Goal: Task Accomplishment & Management: Manage account settings

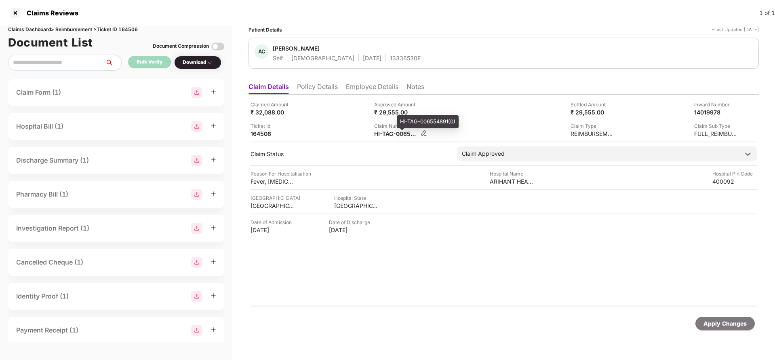
click at [394, 133] on div "HI-TAG-006554891(0)" at bounding box center [396, 134] width 44 height 8
copy div
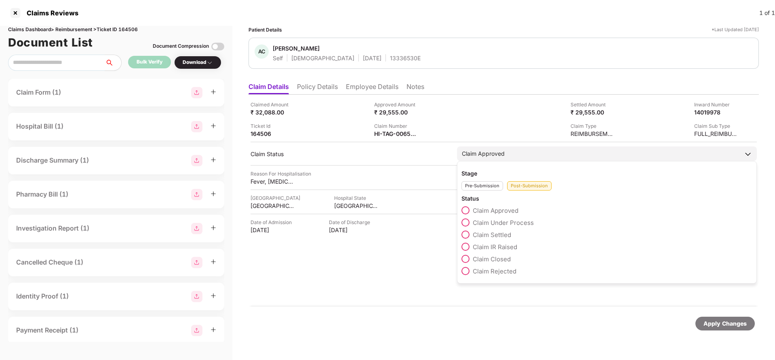
click at [490, 236] on span "Claim Settled" at bounding box center [492, 235] width 38 height 8
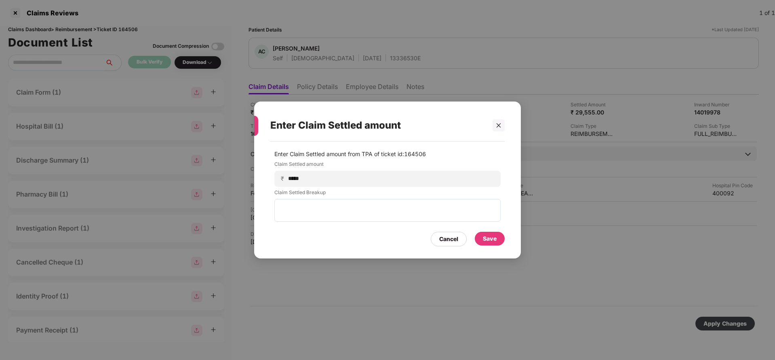
click at [497, 238] on div "Save" at bounding box center [490, 238] width 30 height 14
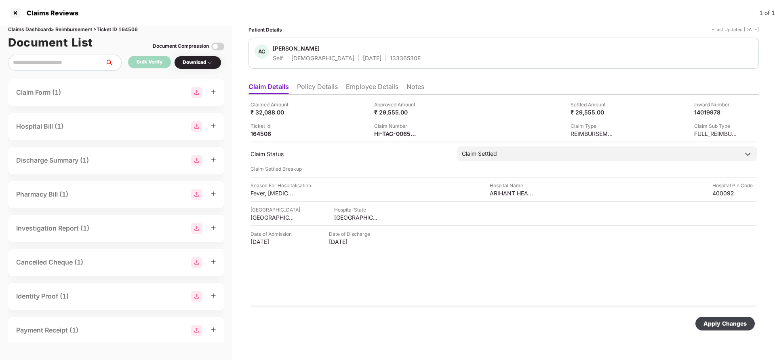
click at [744, 327] on div "Apply Changes" at bounding box center [724, 323] width 43 height 9
click at [405, 135] on div "HI-TAG-006554891(0)" at bounding box center [396, 134] width 44 height 8
copy div
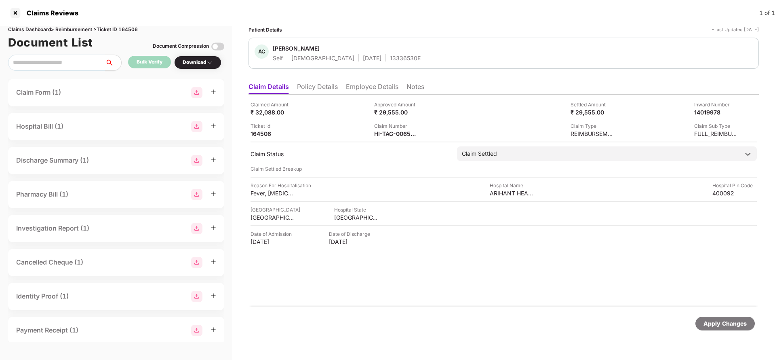
click at [390, 59] on div "13336530E" at bounding box center [405, 58] width 31 height 8
copy div "13336530E"
click at [731, 326] on div "Apply Changes" at bounding box center [724, 323] width 43 height 9
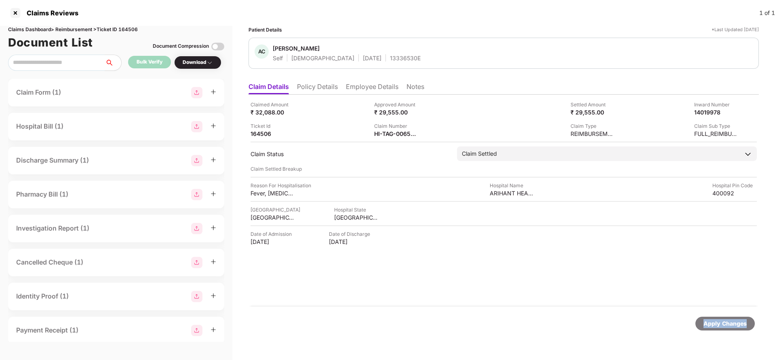
click at [731, 326] on div "Apply Changes" at bounding box center [724, 323] width 43 height 9
click at [130, 27] on div "Claims Dashboard > Reimbursement > Ticket ID 164506" at bounding box center [116, 30] width 216 height 8
copy div "164506"
click at [734, 318] on div "Apply Changes" at bounding box center [724, 323] width 59 height 14
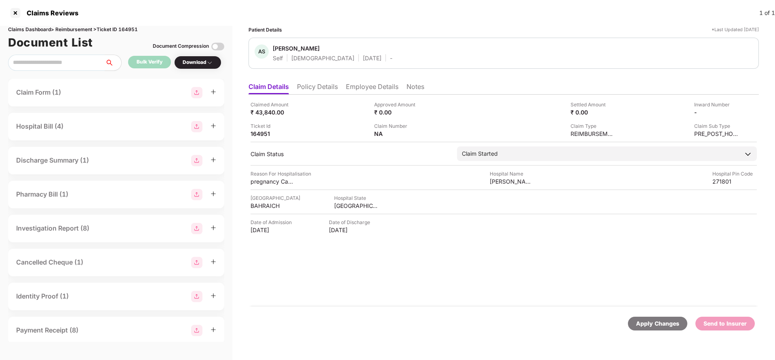
click at [325, 86] on li "Policy Details" at bounding box center [317, 88] width 41 height 12
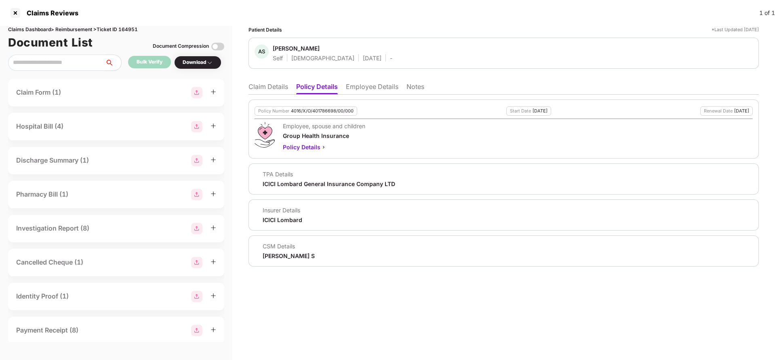
click at [324, 111] on div "4016/X/O/401786698/00/000" at bounding box center [322, 110] width 63 height 5
copy div "4016/X/O/401786698/00/000"
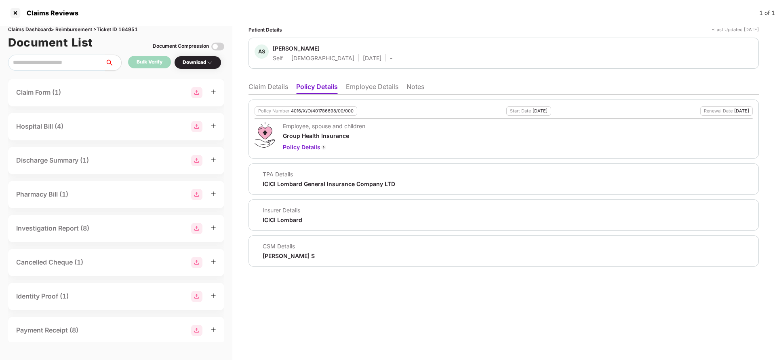
click at [362, 86] on li "Employee Details" at bounding box center [372, 88] width 53 height 12
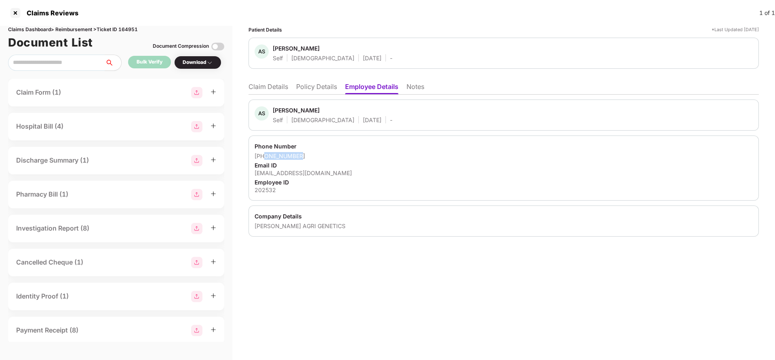
drag, startPoint x: 266, startPoint y: 156, endPoint x: 334, endPoint y: 154, distance: 67.9
click at [334, 154] on div "+919918652016" at bounding box center [504, 156] width 498 height 8
drag, startPoint x: 263, startPoint y: 156, endPoint x: 335, endPoint y: 156, distance: 71.5
click at [335, 156] on div "+919918652016" at bounding box center [504, 156] width 498 height 8
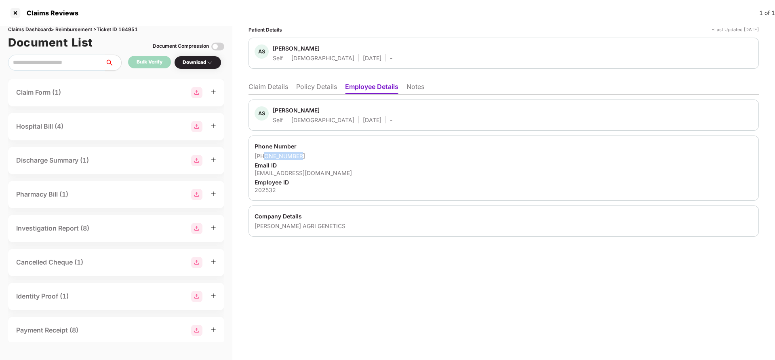
copy div "9918652016"
click at [308, 170] on div "anoopsinghsemari@gmail.com" at bounding box center [504, 173] width 498 height 8
copy div "anoopsinghsemari@gmail.com"
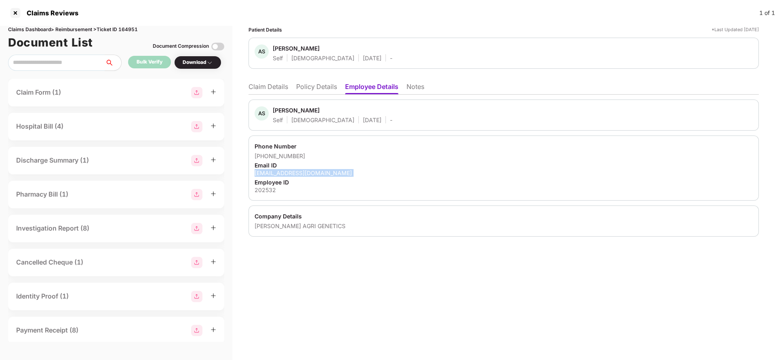
click at [263, 90] on li "Claim Details" at bounding box center [268, 88] width 40 height 12
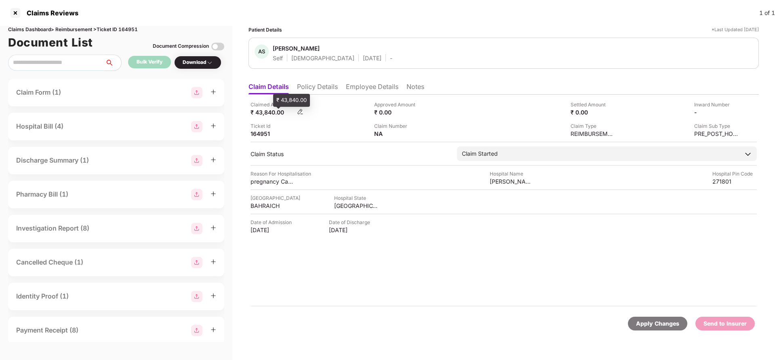
click at [260, 114] on div "₹ 43,840.00" at bounding box center [272, 112] width 44 height 8
copy div "43,840"
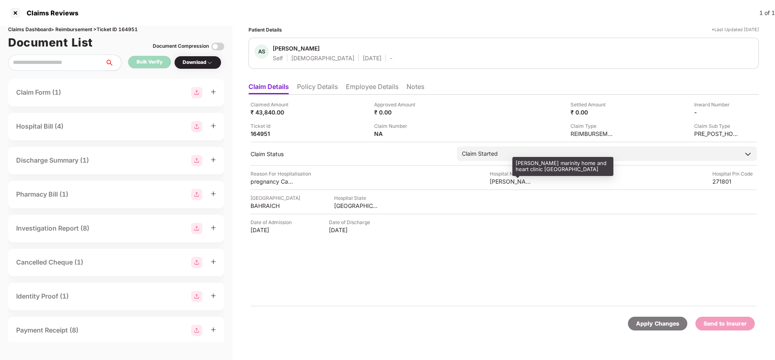
click at [506, 181] on div "chhaya marinity home and heart clinic Bahraich" at bounding box center [512, 181] width 44 height 8
copy div "chhaya marinity home and heart clinic Bahraich"
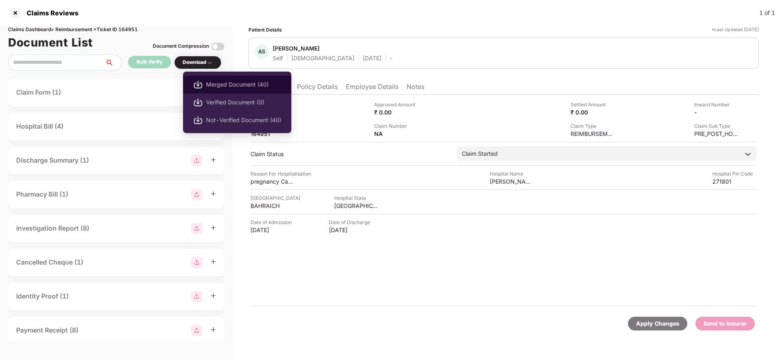
click at [230, 86] on span "Merged Document (40)" at bounding box center [243, 84] width 75 height 9
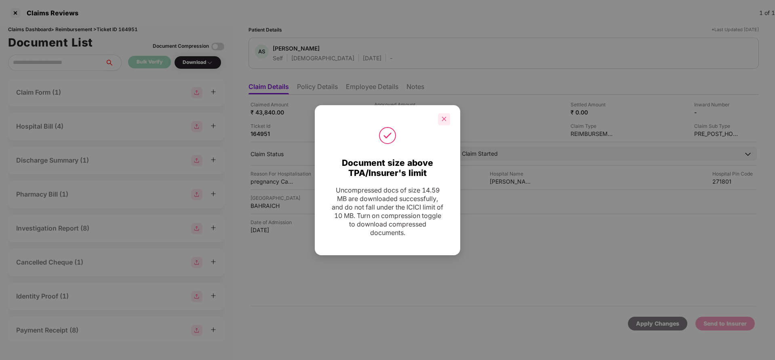
click at [440, 121] on div at bounding box center [444, 119] width 12 height 12
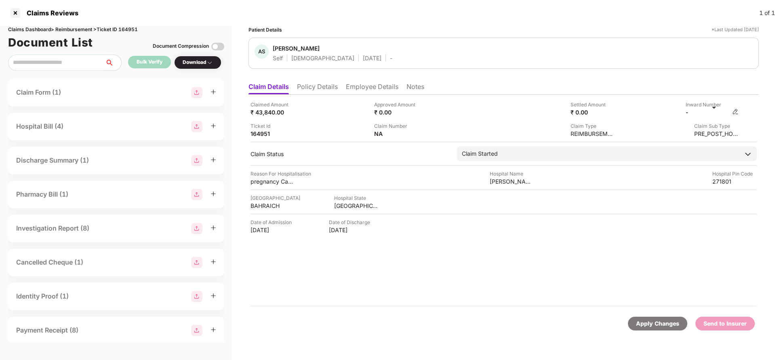
click at [734, 111] on img at bounding box center [735, 111] width 6 height 6
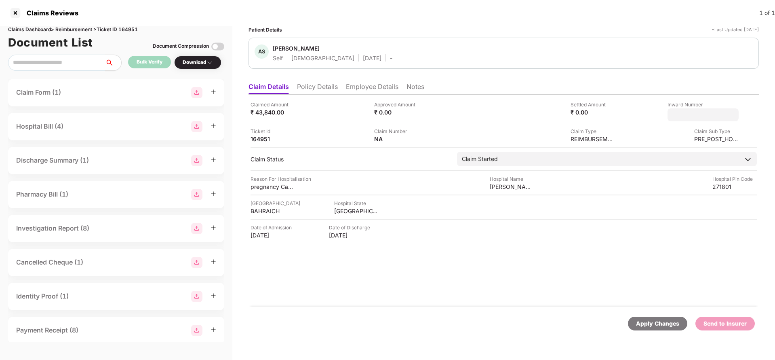
type input "**********"
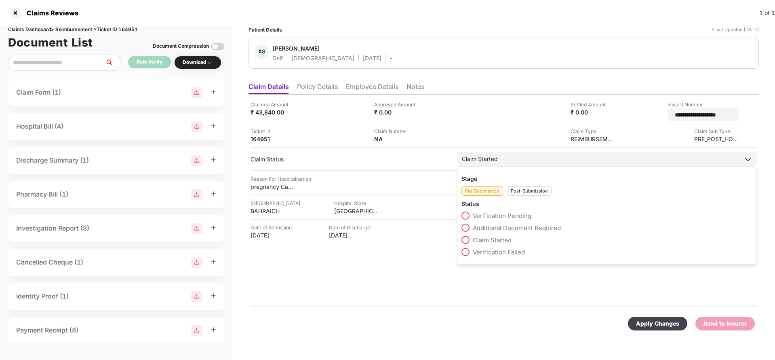
click at [572, 151] on div "Claim Started" at bounding box center [607, 158] width 300 height 15
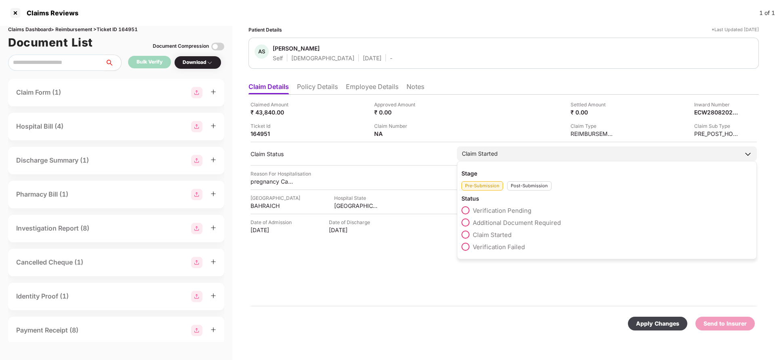
click at [531, 186] on div "Post-Submission" at bounding box center [529, 185] width 44 height 9
click at [505, 221] on span "Claim Under Process" at bounding box center [503, 223] width 61 height 8
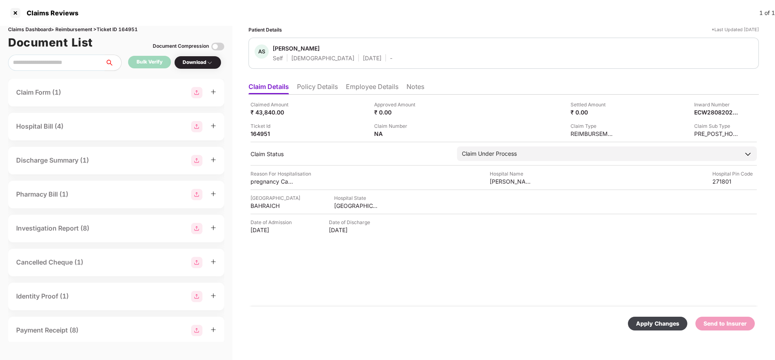
click at [655, 326] on div "Apply Changes" at bounding box center [657, 323] width 43 height 9
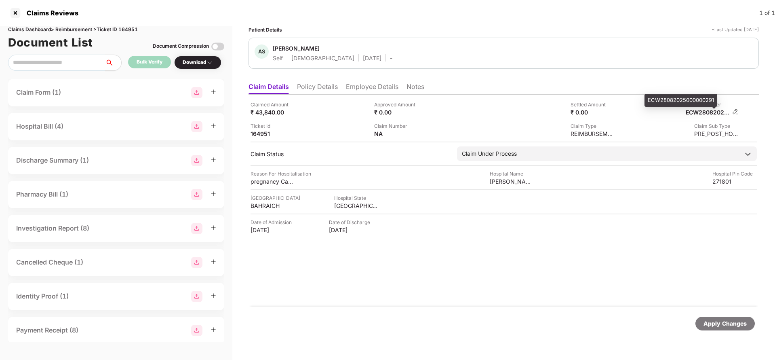
click at [709, 116] on div "ECW28082025000000291" at bounding box center [708, 112] width 44 height 8
click at [709, 110] on div "ECW28082025000000291" at bounding box center [708, 112] width 44 height 8
copy div
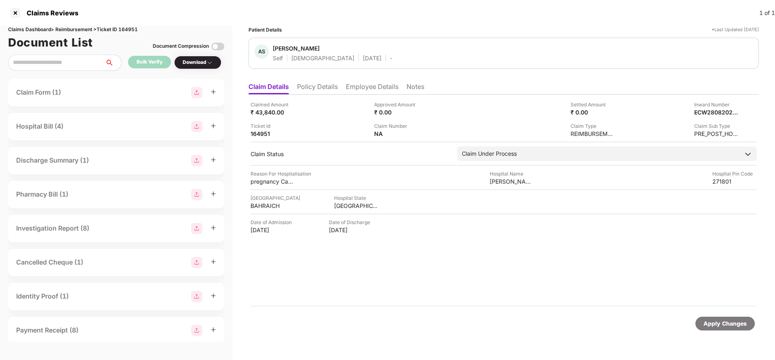
copy div
click at [728, 327] on div "Apply Changes" at bounding box center [724, 323] width 43 height 9
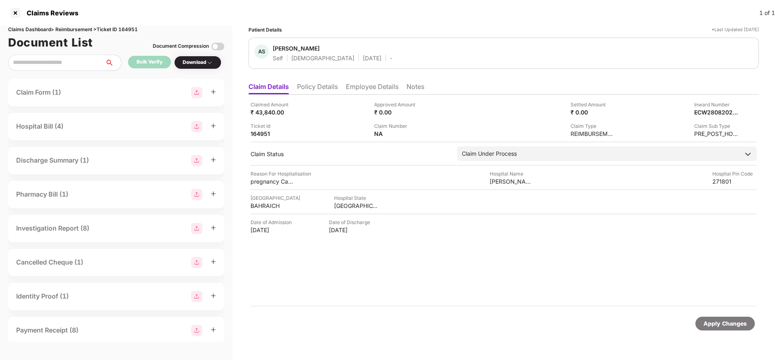
click at [129, 30] on div "Claims Dashboard > Reimbursement > Ticket ID 164951" at bounding box center [116, 30] width 216 height 8
copy div "164951"
click at [721, 324] on div "Apply Changes" at bounding box center [724, 323] width 43 height 9
click at [386, 134] on div "44913052" at bounding box center [396, 134] width 44 height 8
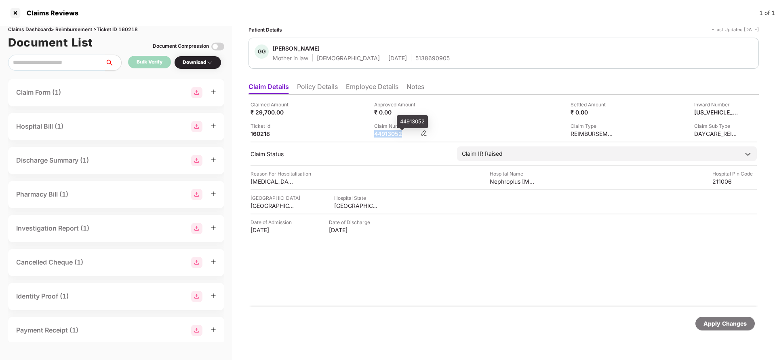
click at [386, 134] on div "44913052" at bounding box center [396, 134] width 44 height 8
copy div "44913052"
click at [730, 326] on div "Apply Changes" at bounding box center [724, 323] width 43 height 9
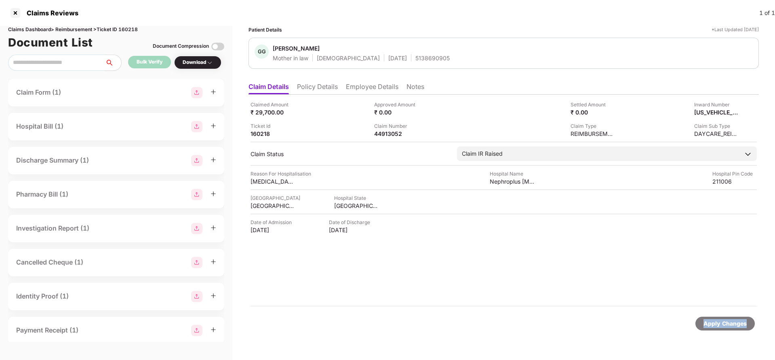
click at [730, 326] on div "Apply Changes" at bounding box center [724, 323] width 43 height 9
click at [137, 26] on div "Claims Dashboard > Reimbursement > Ticket ID 160218" at bounding box center [116, 30] width 216 height 8
click at [135, 31] on div "Claims Dashboard > Reimbursement > Ticket ID 160218" at bounding box center [116, 30] width 216 height 8
copy div "160218"
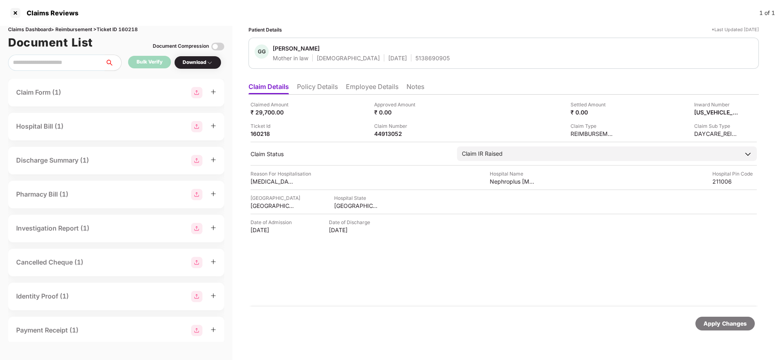
click at [736, 323] on div "Apply Changes" at bounding box center [724, 323] width 43 height 9
drag, startPoint x: 736, startPoint y: 323, endPoint x: 567, endPoint y: 127, distance: 258.3
click at [735, 322] on div "Apply Changes" at bounding box center [724, 323] width 43 height 9
click at [363, 90] on li "Employee Details" at bounding box center [372, 88] width 53 height 12
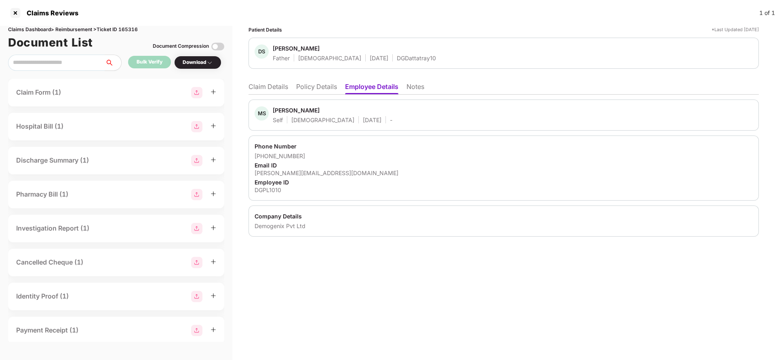
click at [315, 91] on li "Policy Details" at bounding box center [316, 88] width 41 height 12
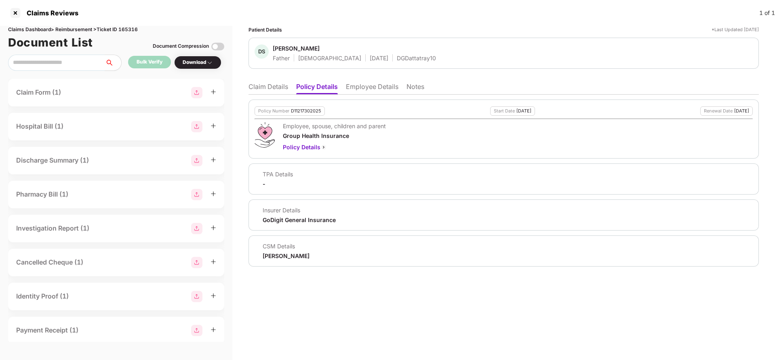
click at [304, 108] on div "D11217302025" at bounding box center [306, 110] width 30 height 5
copy div "D11217302025"
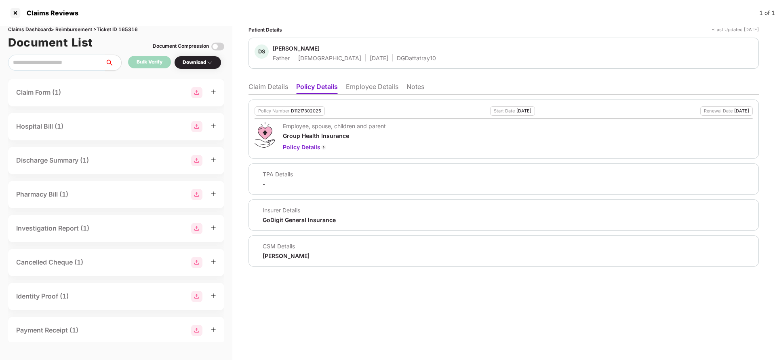
click at [261, 90] on li "Claim Details" at bounding box center [268, 88] width 40 height 12
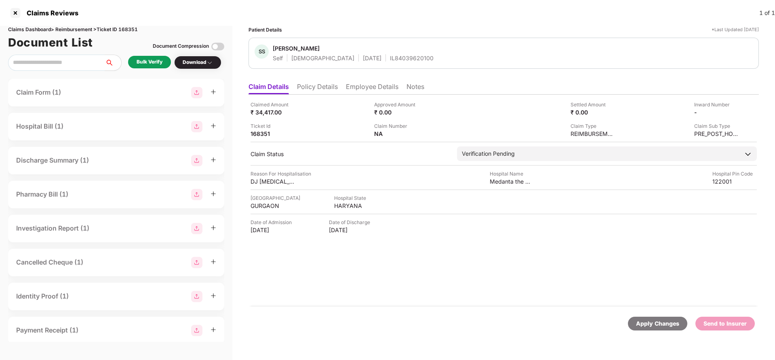
click at [313, 90] on li "Policy Details" at bounding box center [317, 88] width 41 height 12
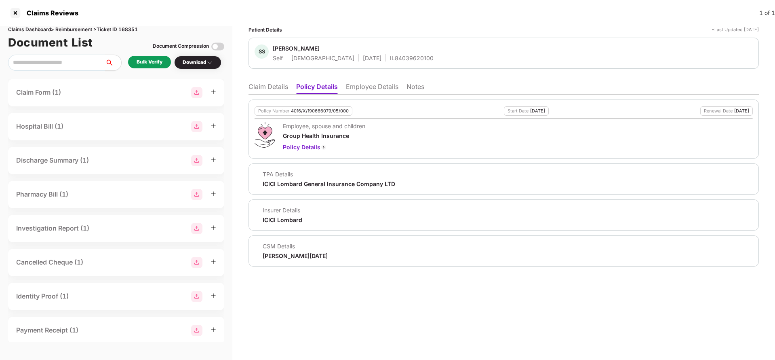
click at [313, 110] on div "4016/X/190666079/05/000" at bounding box center [320, 110] width 58 height 5
copy div "4016/X/190666079/05/000"
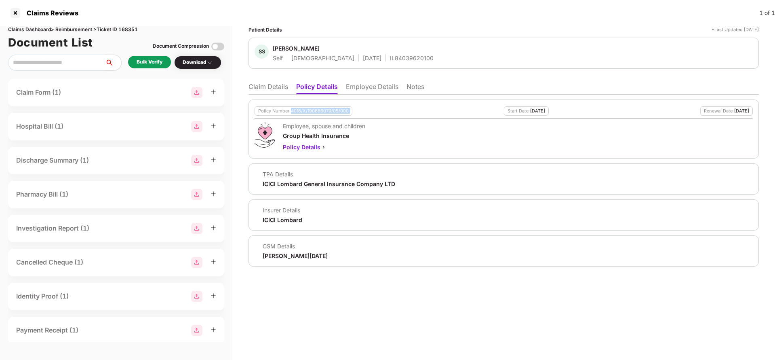
copy div "4016/X/190666079/05/000"
click at [390, 60] on div "IL84039620100" at bounding box center [412, 58] width 44 height 8
copy div "IL84039620100"
click at [371, 85] on li "Employee Details" at bounding box center [372, 88] width 53 height 12
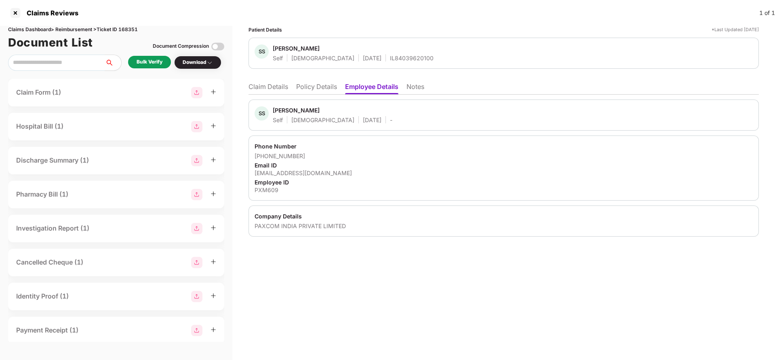
click at [288, 174] on div "sumit.sharma@paxcom.net" at bounding box center [504, 173] width 498 height 8
copy div "sumit.sharma@paxcom.net"
click at [268, 98] on div "SS Sumit Sharma Self Male 30 June 1990 - Phone Number +919999297324 Email ID su…" at bounding box center [503, 166] width 510 height 142
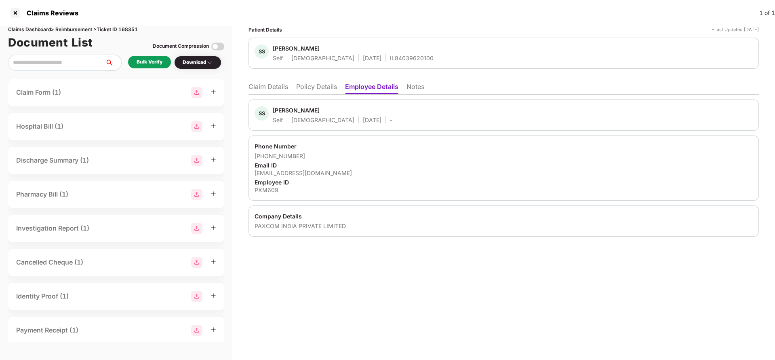
click at [269, 86] on li "Claim Details" at bounding box center [268, 88] width 40 height 12
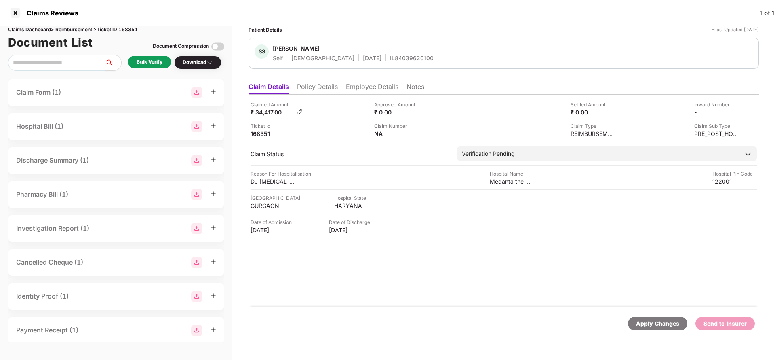
click at [264, 115] on div "₹ 34,417.00" at bounding box center [272, 112] width 44 height 8
copy div "34,417"
click at [502, 182] on div "Medanta the Medicity" at bounding box center [512, 181] width 44 height 8
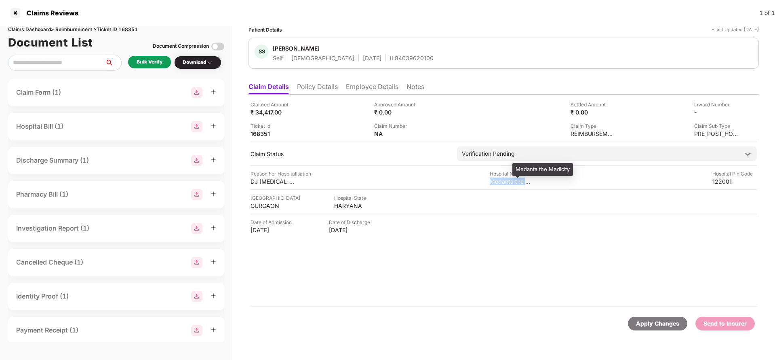
click at [502, 182] on div "Medanta the Medicity" at bounding box center [512, 181] width 44 height 8
copy div "Medanta the Medicity"
click at [147, 59] on div "Bulk Verify" at bounding box center [150, 62] width 26 height 8
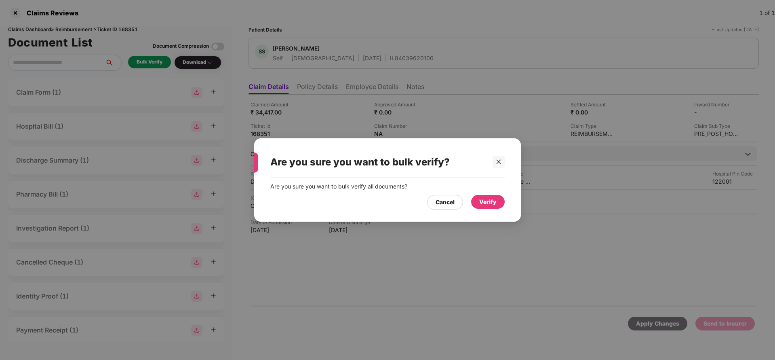
click at [499, 195] on div "Verify" at bounding box center [488, 202] width 34 height 14
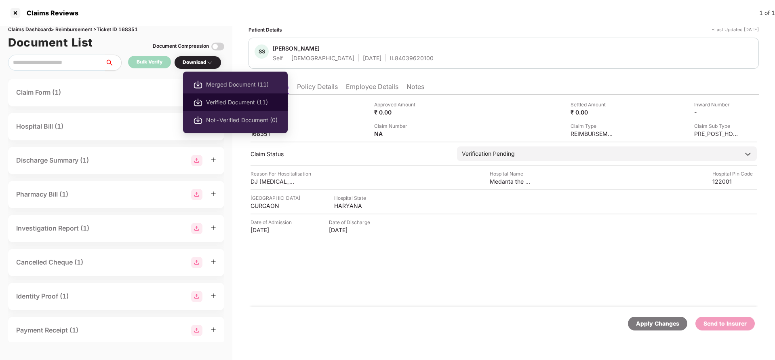
click at [217, 101] on span "Verified Document (11)" at bounding box center [242, 102] width 72 height 9
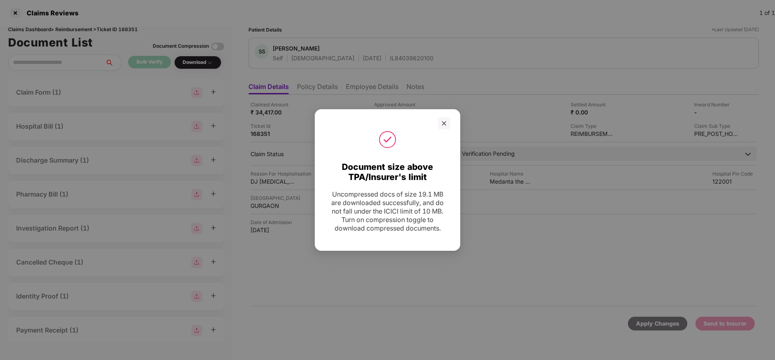
click at [443, 117] on div at bounding box center [444, 123] width 12 height 12
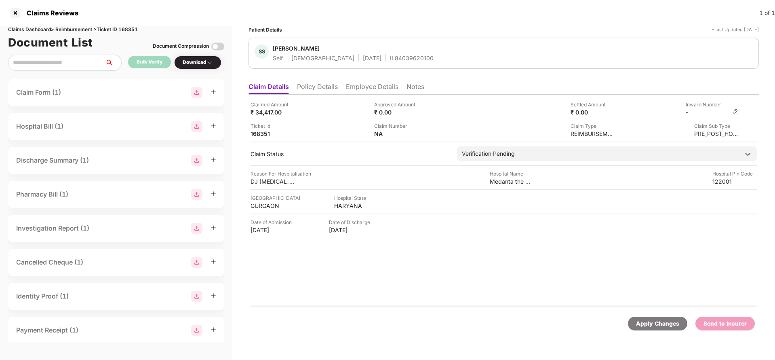
click at [737, 109] on img at bounding box center [735, 111] width 6 height 6
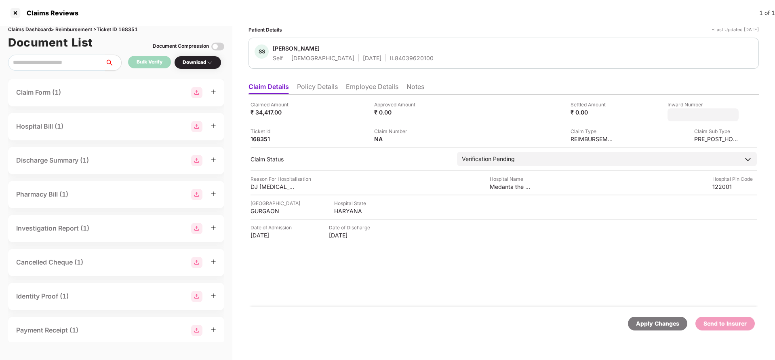
type input "**********"
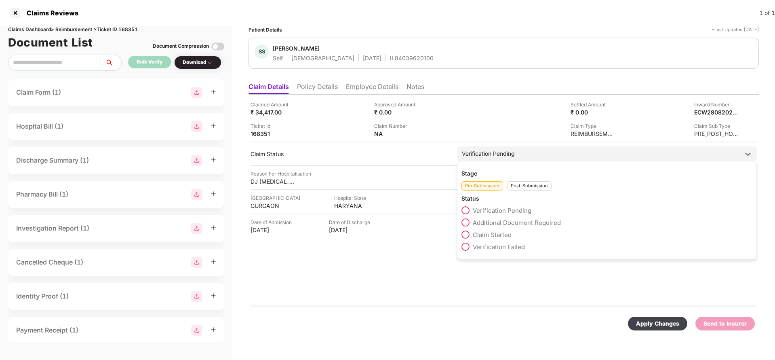
click at [491, 167] on div "Stage Pre-Submission Post-Submission Status Verification Pending Additional Doc…" at bounding box center [607, 210] width 300 height 98
click at [524, 183] on div "Post-Submission" at bounding box center [529, 185] width 44 height 9
click at [505, 225] on span "Claim Under Process" at bounding box center [503, 223] width 61 height 8
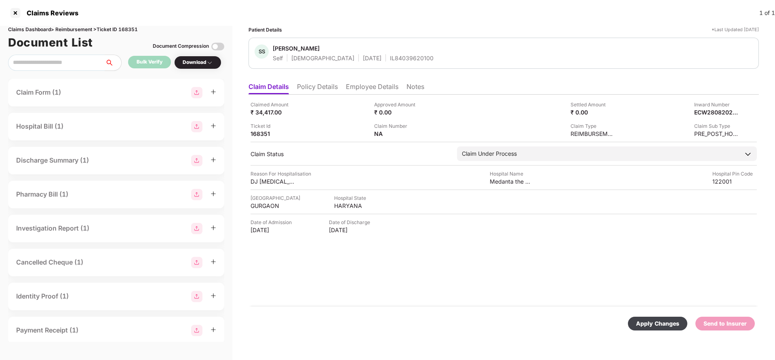
click at [669, 324] on div "Apply Changes" at bounding box center [657, 323] width 43 height 9
click at [708, 107] on div "Inward Number" at bounding box center [716, 105] width 44 height 8
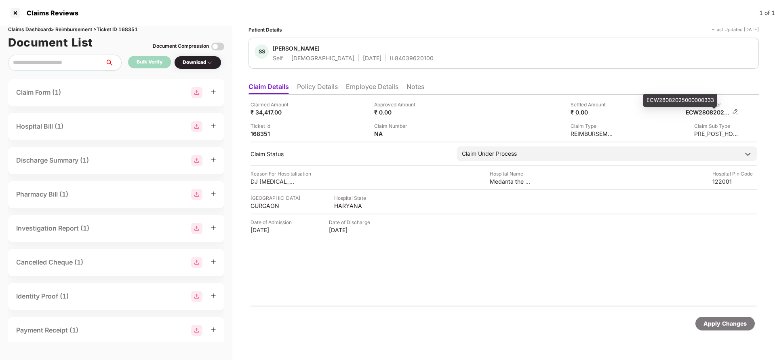
click at [713, 111] on div "ECW28082025000000333" at bounding box center [708, 112] width 44 height 8
copy div
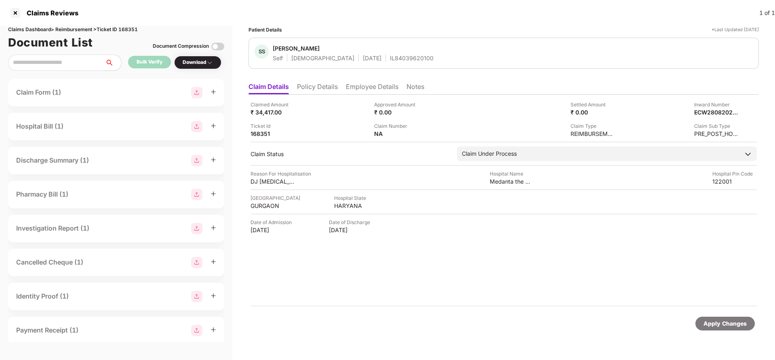
click at [395, 60] on div "IL84039620100" at bounding box center [412, 58] width 44 height 8
copy div "IL84039620100"
click at [738, 329] on div "Apply Changes" at bounding box center [724, 323] width 59 height 14
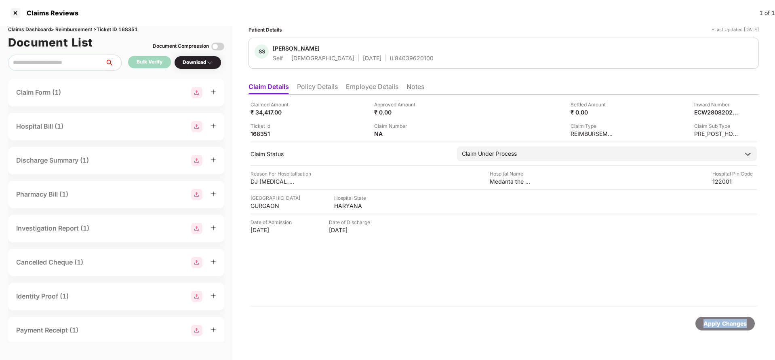
click at [738, 329] on div "Apply Changes" at bounding box center [724, 323] width 59 height 14
click at [118, 23] on div "Claims Reviews 1 of 1" at bounding box center [387, 13] width 775 height 26
click at [138, 32] on div "Claims Dashboard > Reimbursement > Ticket ID 168351" at bounding box center [116, 30] width 216 height 8
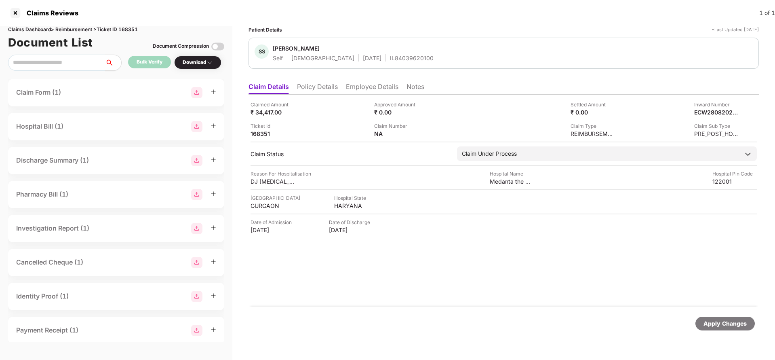
click at [740, 324] on div "Apply Changes" at bounding box center [724, 323] width 43 height 9
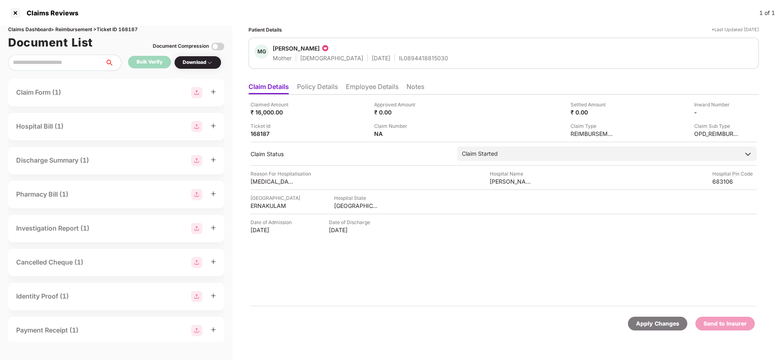
click at [320, 83] on li "Policy Details" at bounding box center [317, 88] width 41 height 12
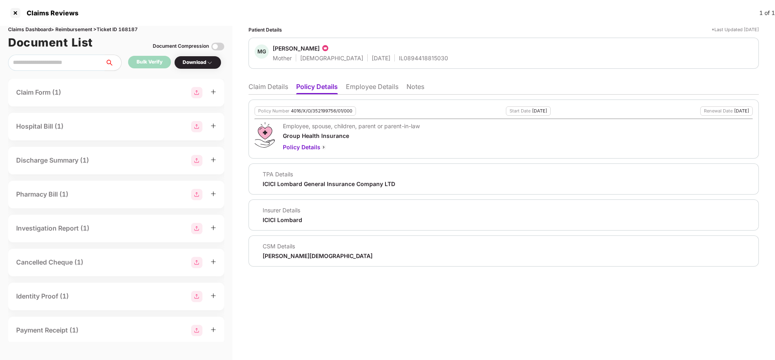
click at [303, 115] on div "Policy Number 4016/X/O/352199756/01/000" at bounding box center [305, 110] width 101 height 9
copy div "4016/X/O/352199756/01/000"
click at [386, 95] on div "Policy Number 4016/X/O/352199756/01/000 Start Date [DATE] Renewal Date [DATE] E…" at bounding box center [503, 181] width 510 height 172
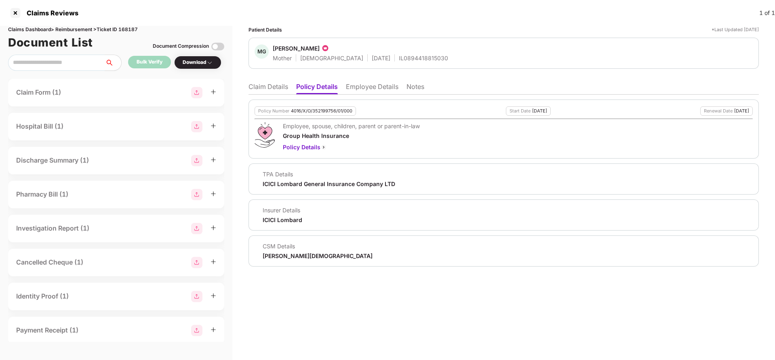
click at [383, 80] on ul "Claim Details Policy Details Employee Details Notes" at bounding box center [503, 86] width 510 height 16
click at [383, 84] on li "Employee Details" at bounding box center [372, 88] width 53 height 12
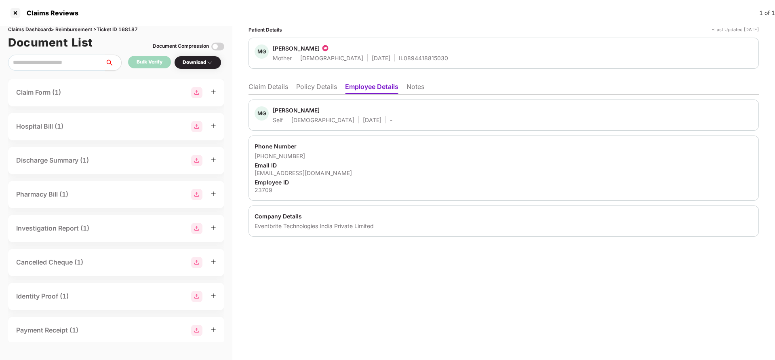
click at [301, 85] on li "Policy Details" at bounding box center [316, 88] width 41 height 12
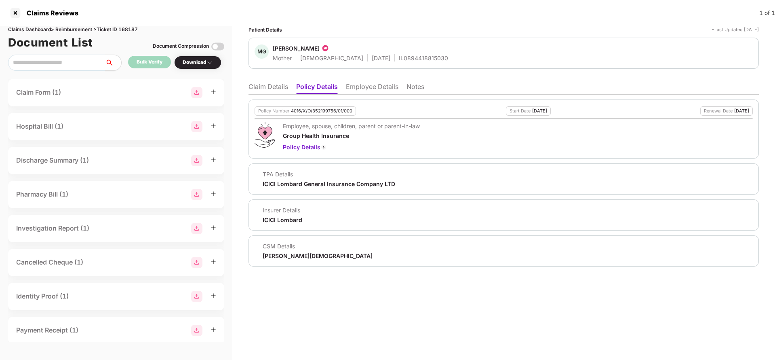
click at [399, 59] on div "IL0894418815030" at bounding box center [423, 58] width 49 height 8
copy div "IL0894418815030"
click at [355, 93] on li "Employee Details" at bounding box center [372, 88] width 53 height 12
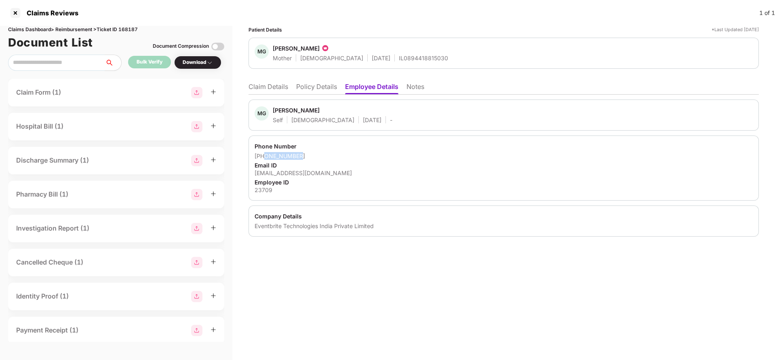
drag, startPoint x: 265, startPoint y: 153, endPoint x: 354, endPoint y: 152, distance: 89.7
click at [354, 152] on div "[PHONE_NUMBER]" at bounding box center [504, 156] width 498 height 8
copy div "9980395353"
click at [294, 169] on div "[EMAIL_ADDRESS][DOMAIN_NAME]" at bounding box center [504, 173] width 498 height 8
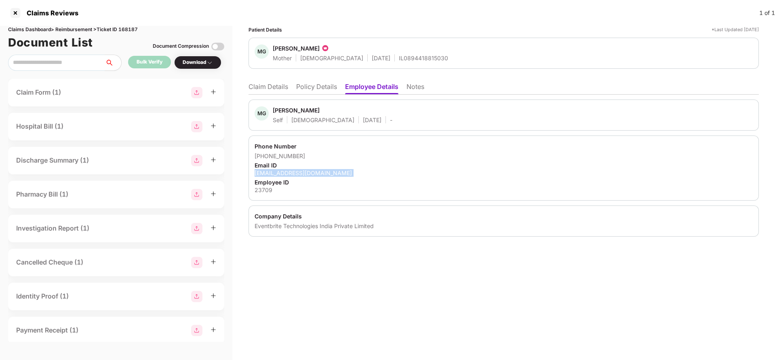
click at [294, 169] on div "[EMAIL_ADDRESS][DOMAIN_NAME]" at bounding box center [504, 173] width 498 height 8
copy div "[EMAIL_ADDRESS][DOMAIN_NAME]"
click at [267, 90] on li "Claim Details" at bounding box center [268, 88] width 40 height 12
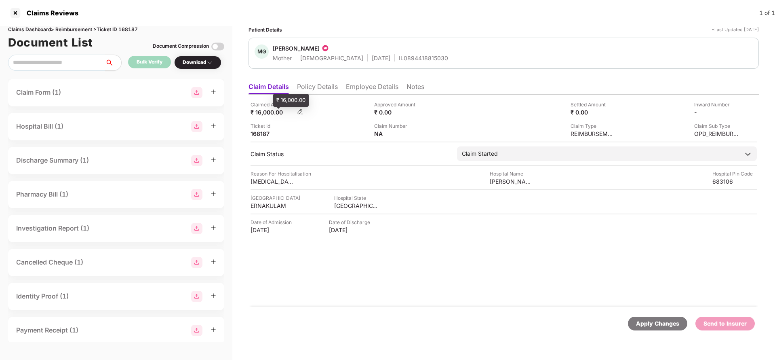
click at [255, 114] on div "₹ 16,000.00" at bounding box center [272, 112] width 44 height 8
copy div "16,000"
click at [521, 186] on div "Claimed Amount ₹ 16,000.00 Approved Amount ₹ 0.00 Settled Amount ₹ 0.00 Inward …" at bounding box center [503, 201] width 510 height 212
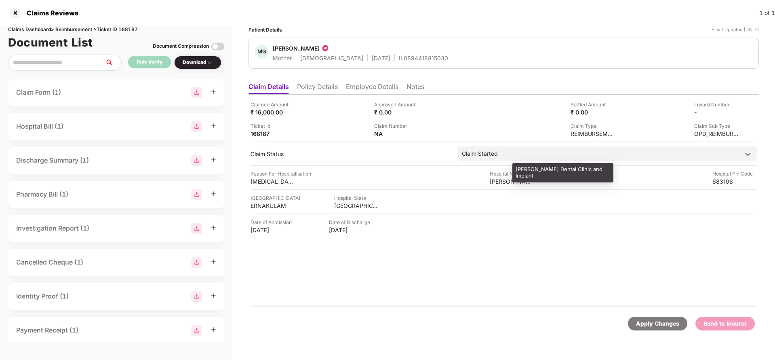
click at [522, 180] on div "[PERSON_NAME] Dental Clinic and Implant" at bounding box center [512, 181] width 44 height 8
copy div "[PERSON_NAME] Dental Clinic and Implant"
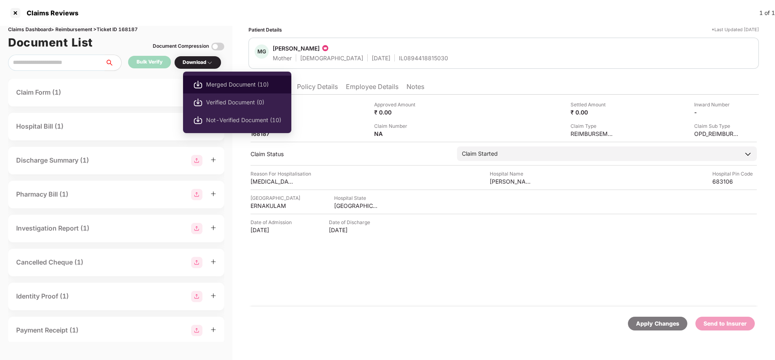
click at [222, 86] on span "Merged Document (10)" at bounding box center [243, 84] width 75 height 9
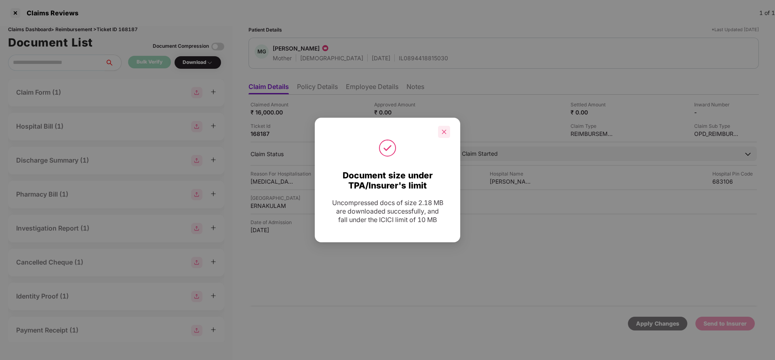
click at [445, 126] on div at bounding box center [444, 132] width 12 height 12
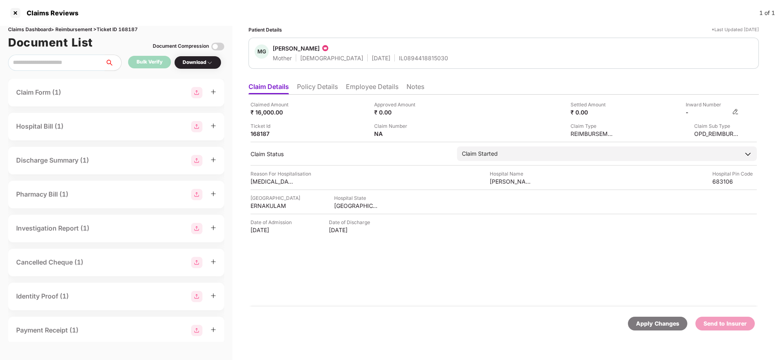
click at [738, 111] on img at bounding box center [735, 111] width 6 height 6
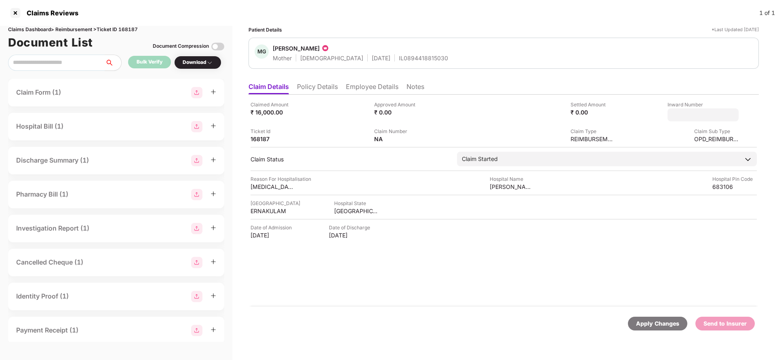
type input "**********"
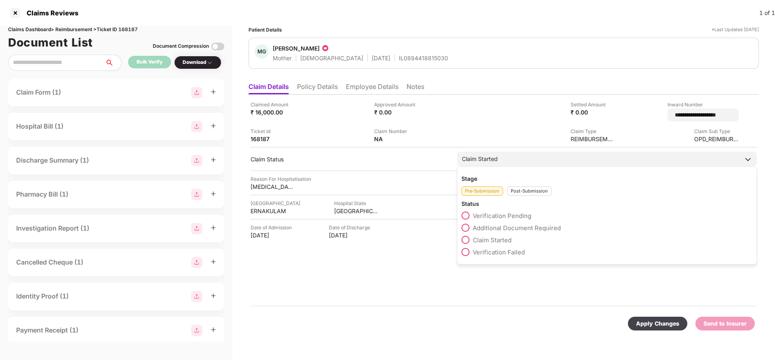
click at [543, 158] on div "Claim Started" at bounding box center [607, 158] width 300 height 15
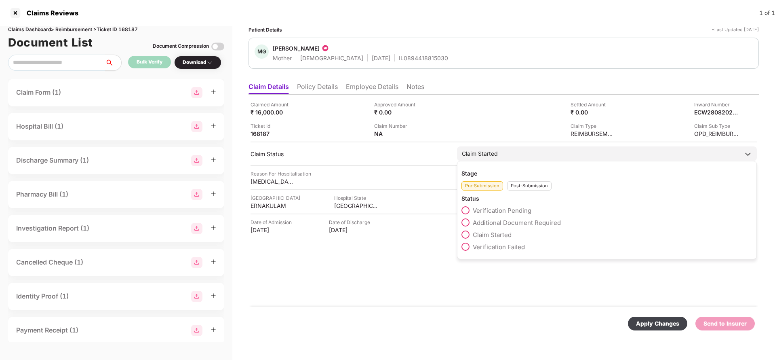
drag, startPoint x: 523, startPoint y: 188, endPoint x: 521, endPoint y: 191, distance: 4.2
click at [522, 188] on div "Post-Submission" at bounding box center [529, 185] width 44 height 9
click at [506, 222] on span "Claim Under Process" at bounding box center [503, 223] width 61 height 8
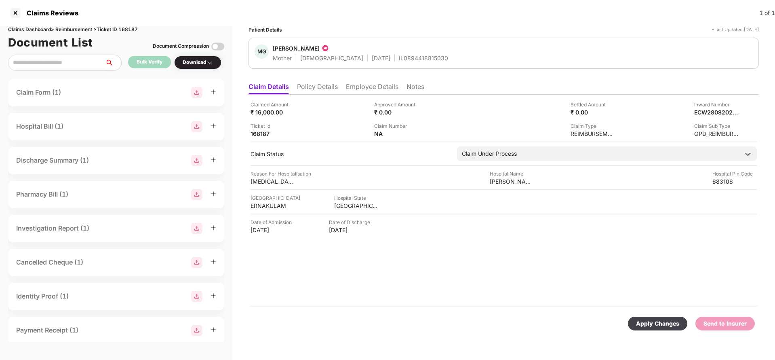
click at [648, 322] on div "Apply Changes" at bounding box center [657, 323] width 43 height 9
click at [722, 322] on div "Apply Changes" at bounding box center [724, 323] width 43 height 9
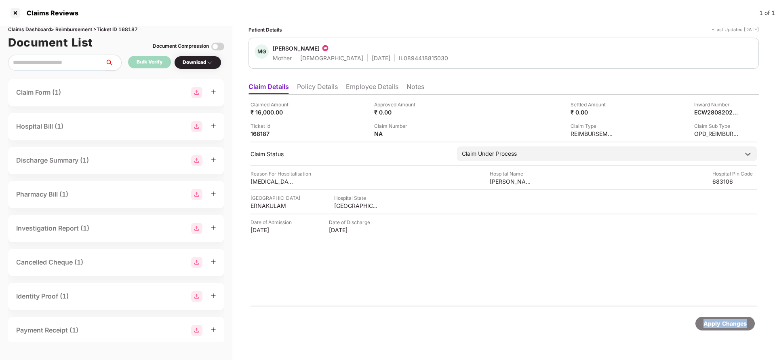
click at [722, 322] on div "Apply Changes" at bounding box center [724, 323] width 43 height 9
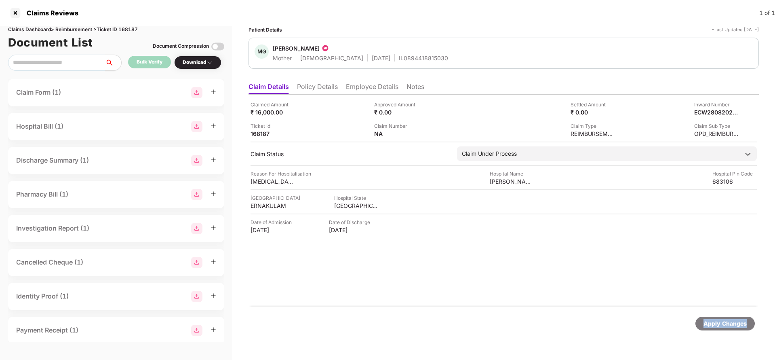
click at [722, 322] on div "Apply Changes" at bounding box center [724, 323] width 43 height 9
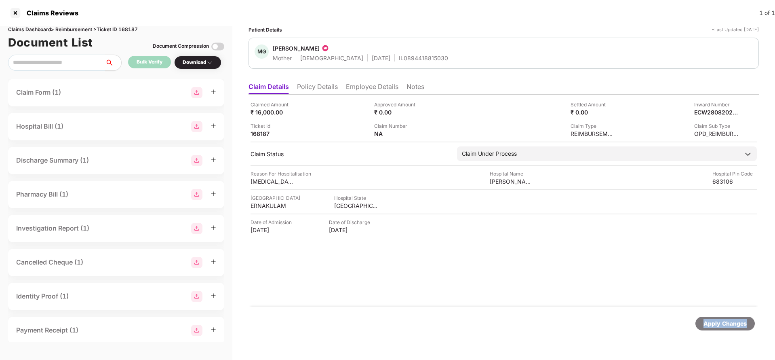
click at [722, 322] on div "Apply Changes" at bounding box center [724, 323] width 43 height 9
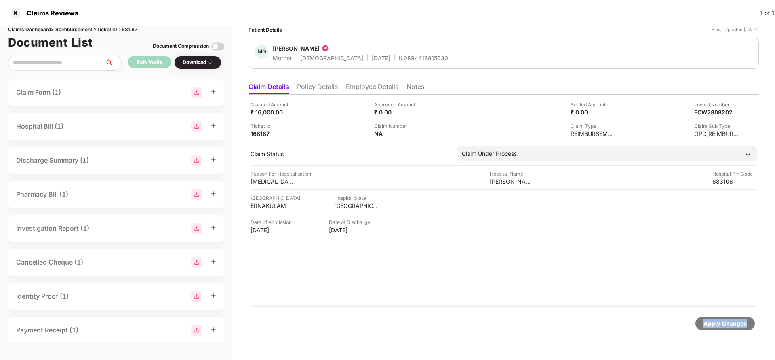
click at [722, 322] on div "Apply Changes" at bounding box center [724, 323] width 43 height 9
click at [726, 324] on div "Apply Changes" at bounding box center [724, 323] width 43 height 9
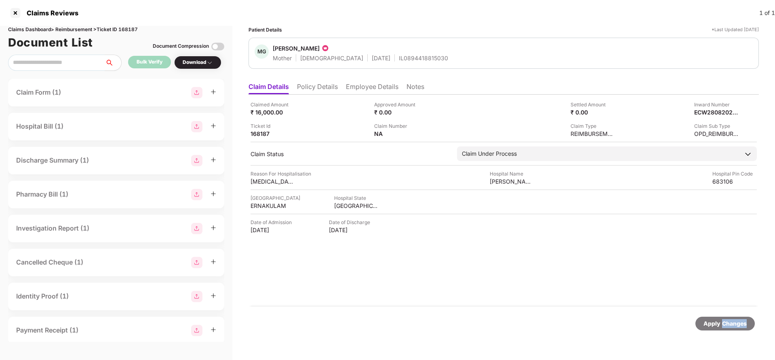
click at [726, 324] on div "Apply Changes" at bounding box center [724, 323] width 43 height 9
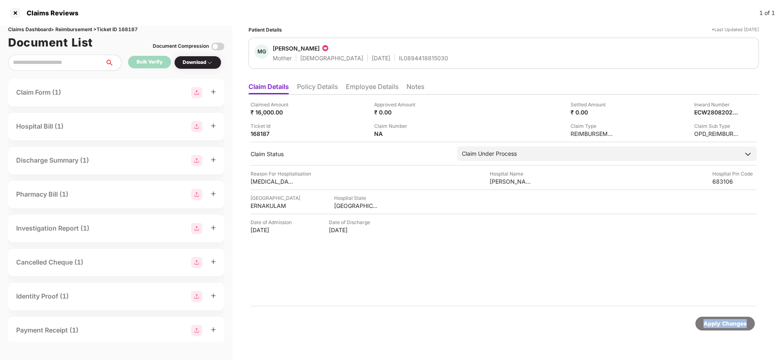
click at [726, 324] on div "Apply Changes" at bounding box center [724, 323] width 43 height 9
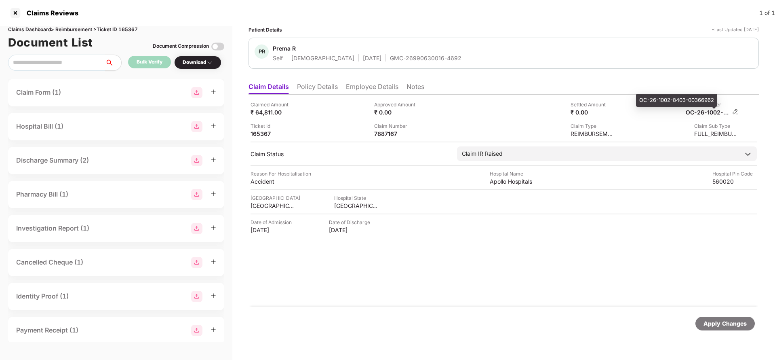
click at [698, 114] on div "OC-26-1002-8403-00366962" at bounding box center [708, 112] width 44 height 8
copy div
click at [360, 87] on li "Employee Details" at bounding box center [372, 88] width 53 height 12
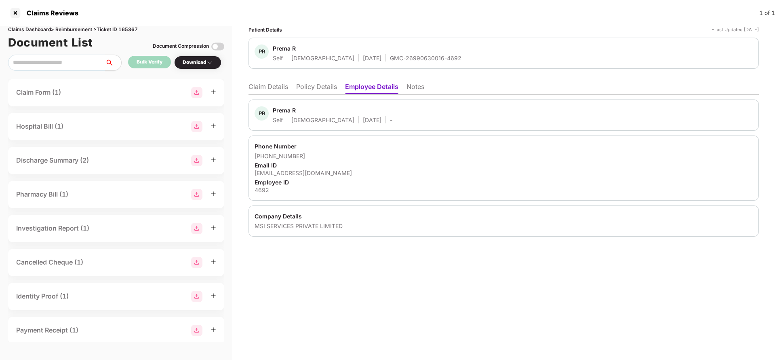
click at [277, 172] on div "[EMAIL_ADDRESS][DOMAIN_NAME]" at bounding box center [504, 173] width 498 height 8
click at [277, 172] on div "prema.r@msisurfaces.com" at bounding box center [504, 173] width 498 height 8
copy div "prema.r@msisurfaces.com"
click at [273, 88] on li "Claim Details" at bounding box center [268, 88] width 40 height 12
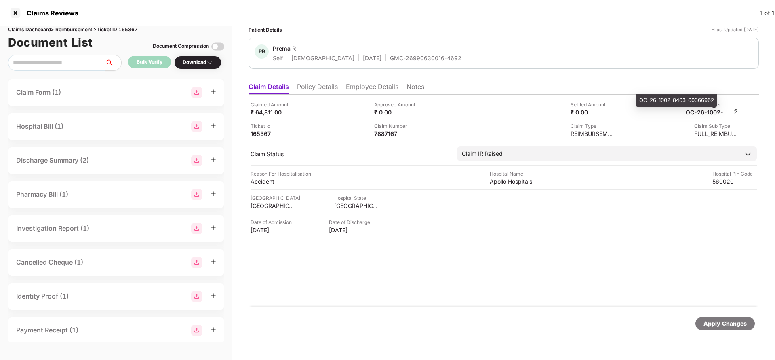
click at [694, 114] on div "OC-26-1002-8403-00366962" at bounding box center [708, 112] width 44 height 8
copy div
click at [390, 57] on div "GMC-26990630016-4692" at bounding box center [426, 58] width 72 height 8
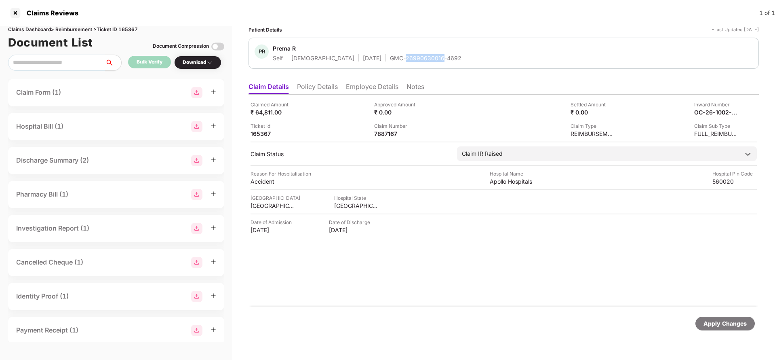
click at [390, 57] on div "GMC-26990630016-4692" at bounding box center [426, 58] width 72 height 8
copy div "GMC-26990630016-4692"
click at [714, 319] on div "Apply Changes" at bounding box center [724, 323] width 43 height 9
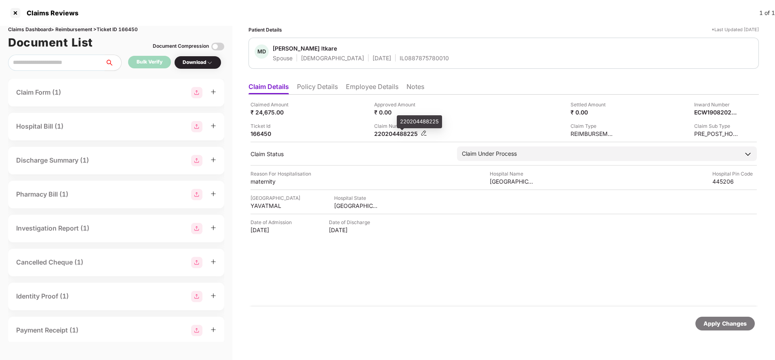
click at [387, 130] on div "220204488225" at bounding box center [396, 134] width 44 height 8
click at [317, 82] on li "Policy Details" at bounding box center [317, 88] width 41 height 12
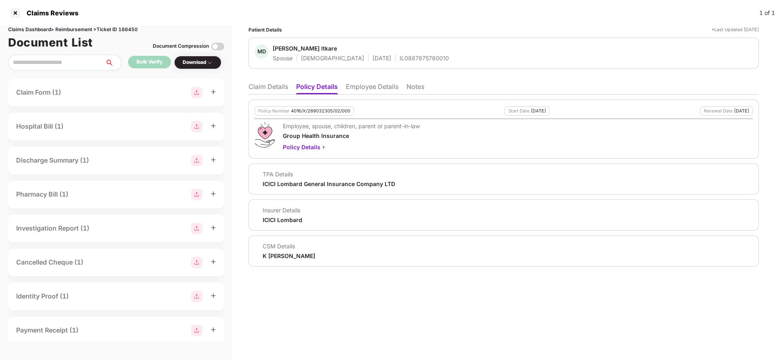
click at [320, 111] on div "4016/X/289032305/02/000" at bounding box center [320, 110] width 59 height 5
copy div "4016/X/289032305/02/000"
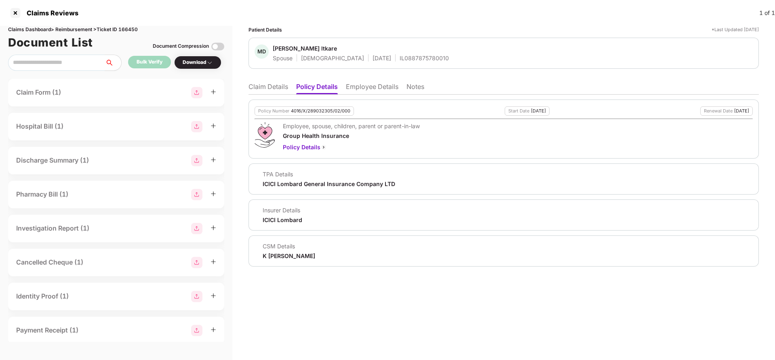
click at [400, 59] on div "IL0887875780010" at bounding box center [424, 58] width 49 height 8
copy div "IL0887875780010"
click at [267, 95] on div "Policy Number 4016/X/289032305/02/000 Start Date [DATE] Renewal Date [DATE] Emp…" at bounding box center [503, 181] width 510 height 172
click at [268, 79] on ul "Claim Details Policy Details Employee Details Notes" at bounding box center [503, 86] width 510 height 16
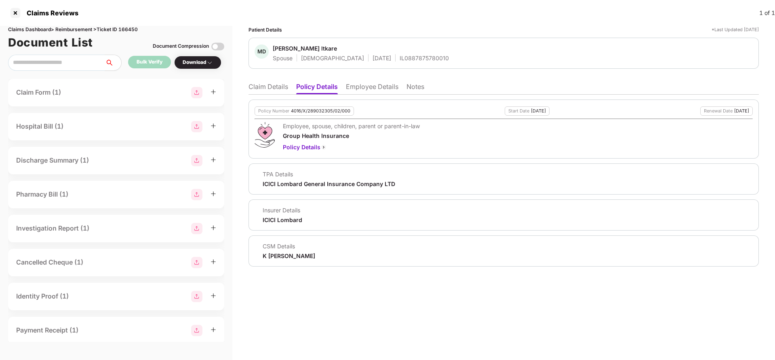
click at [267, 86] on li "Claim Details" at bounding box center [268, 88] width 40 height 12
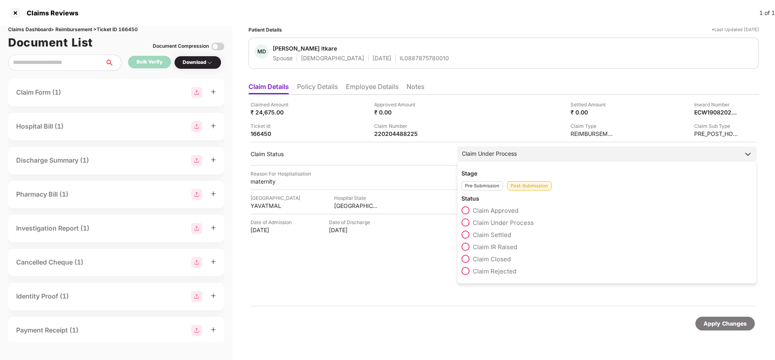
click at [500, 245] on span "Claim IR Raised" at bounding box center [495, 247] width 44 height 8
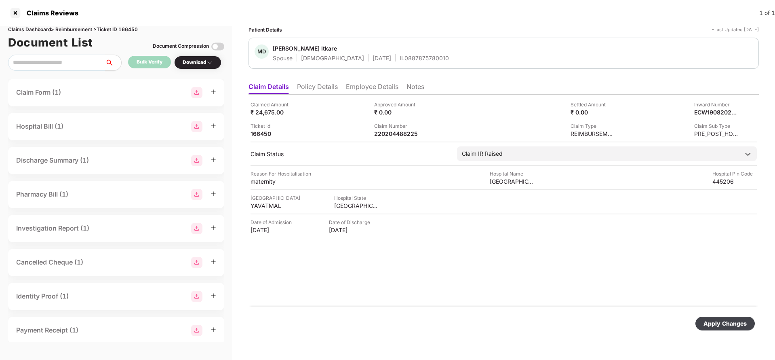
click at [734, 328] on div "Apply Changes" at bounding box center [724, 323] width 59 height 14
click at [396, 136] on div "220204488225" at bounding box center [396, 134] width 44 height 8
copy div "220204488225"
click at [412, 57] on div "IL0887875780010" at bounding box center [424, 58] width 49 height 8
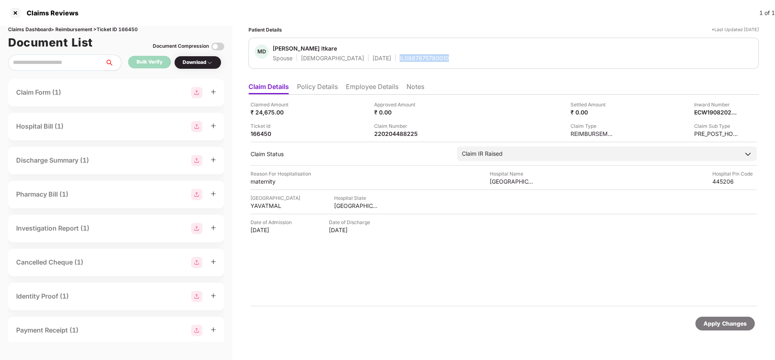
click at [412, 57] on div "IL0887875780010" at bounding box center [424, 58] width 49 height 8
copy div "IL0887875780010"
click at [714, 320] on div "Apply Changes" at bounding box center [724, 323] width 43 height 9
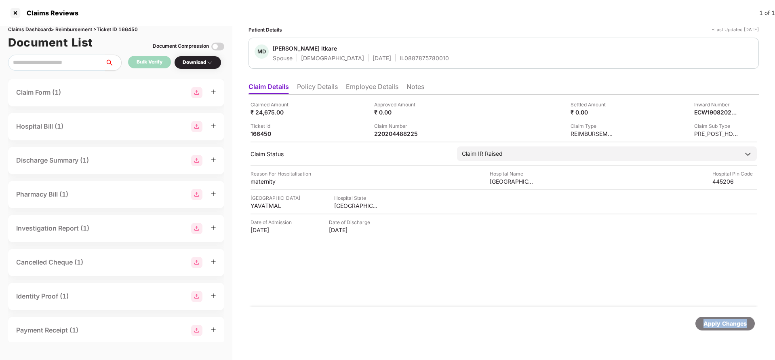
click at [714, 320] on div "Apply Changes" at bounding box center [724, 323] width 43 height 9
click at [130, 31] on div "Claims Dashboard > Reimbursement > Ticket ID 166450" at bounding box center [116, 30] width 216 height 8
copy div "166450"
click at [717, 327] on div "Apply Changes" at bounding box center [724, 323] width 43 height 9
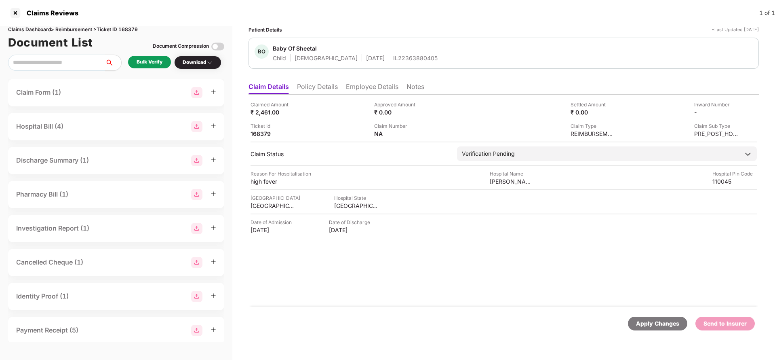
click at [301, 84] on li "Policy Details" at bounding box center [317, 88] width 41 height 12
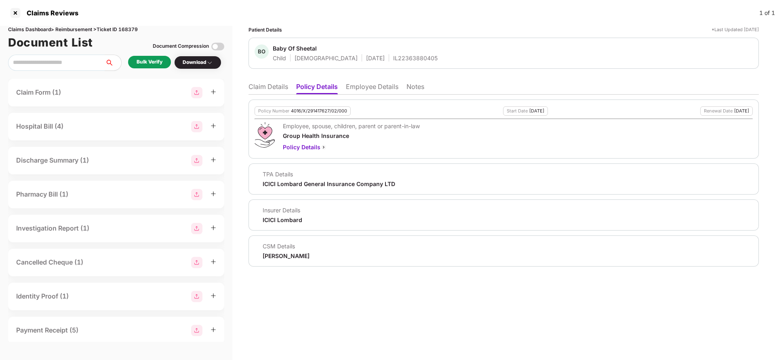
click at [308, 104] on div "Policy Number 4016/X/291417627/02/000 Start Date [DATE] Renewal Date [DATE] Emp…" at bounding box center [503, 128] width 510 height 59
click at [315, 108] on div "4016/X/291417627/02/000" at bounding box center [319, 110] width 56 height 5
copy div "4016/X/291417627/02/000"
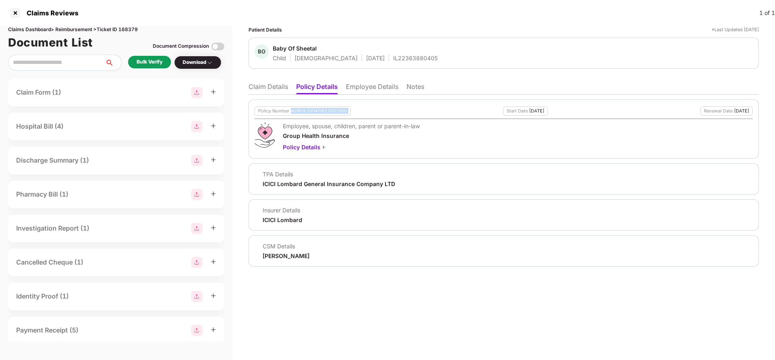
copy div "4016/X/291417627/02/000"
click at [397, 59] on div "IL22363880405" at bounding box center [415, 58] width 44 height 8
copy div "IL22363880405"
click at [374, 88] on li "Employee Details" at bounding box center [372, 88] width 53 height 12
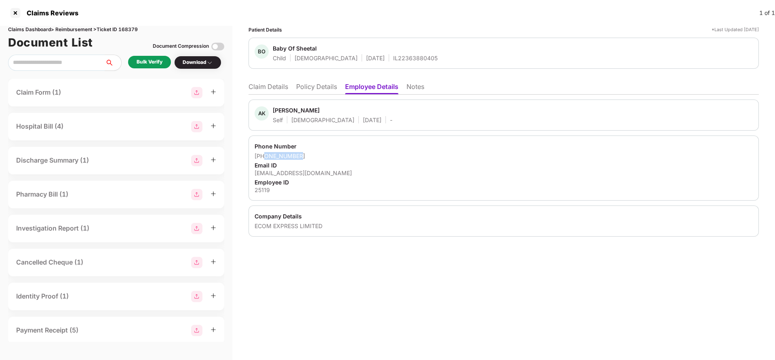
drag, startPoint x: 265, startPoint y: 156, endPoint x: 334, endPoint y: 154, distance: 68.7
click at [334, 154] on div "+918076745785" at bounding box center [504, 156] width 498 height 8
copy div "8076745785"
click at [288, 174] on div "ajay.k@ecomexpress.in" at bounding box center [504, 173] width 498 height 8
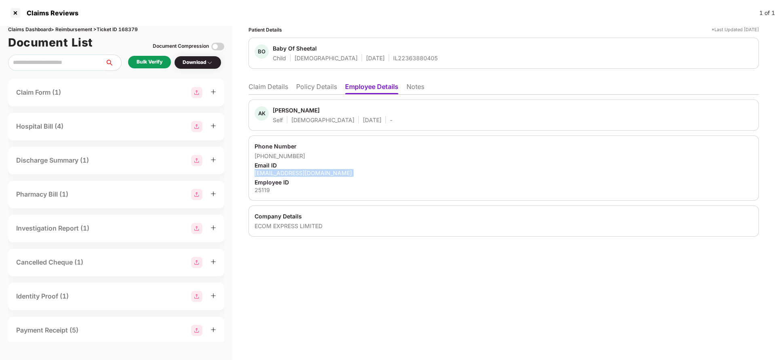
click at [288, 174] on div "ajay.k@ecomexpress.in" at bounding box center [504, 173] width 498 height 8
copy div "ajay.k@ecomexpress.in"
click at [284, 83] on li "Claim Details" at bounding box center [268, 88] width 40 height 12
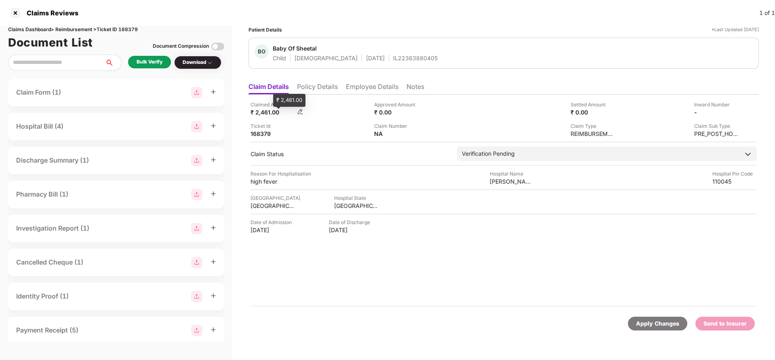
click at [260, 111] on div "₹ 2,461.00" at bounding box center [272, 112] width 44 height 8
copy div "2,461"
click at [509, 187] on div "Claimed Amount ₹ 2,461.00 Approved Amount ₹ 0.00 Settled Amount ₹ 0.00 Inward N…" at bounding box center [503, 201] width 510 height 212
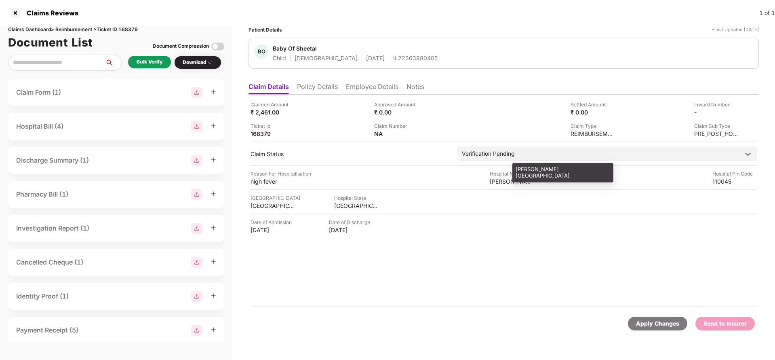
click at [511, 183] on div "Sadhna Hospital" at bounding box center [512, 181] width 44 height 8
copy div "Sadhna Hospital"
click at [133, 62] on div "Bulk Verify" at bounding box center [149, 62] width 43 height 13
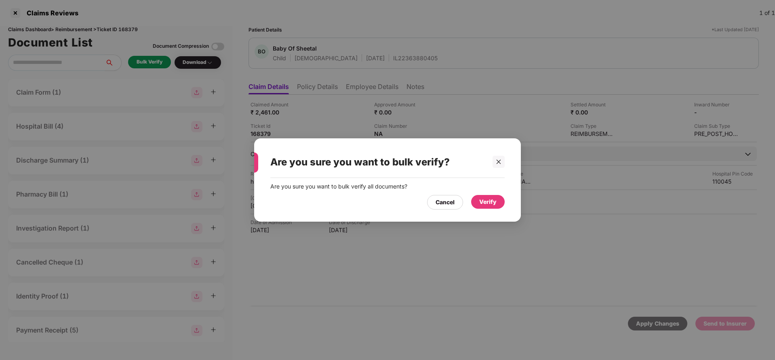
click at [489, 204] on div "Verify" at bounding box center [487, 201] width 17 height 9
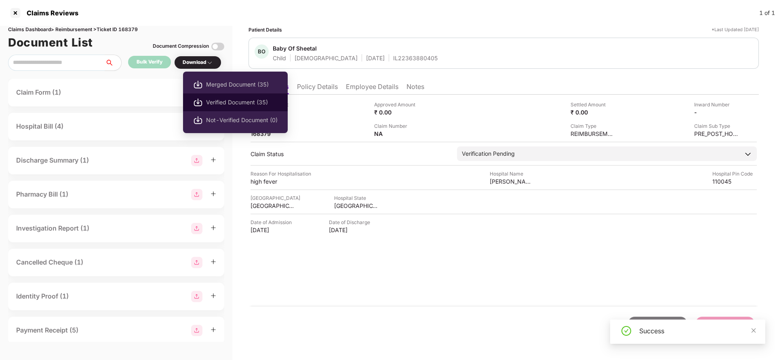
click at [225, 103] on span "Verified Document (35)" at bounding box center [242, 102] width 72 height 9
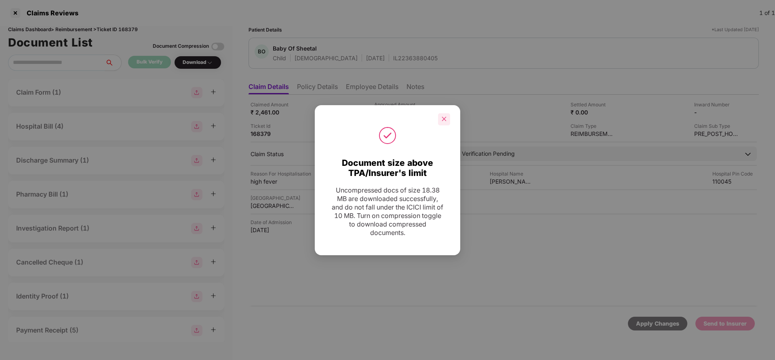
click at [446, 118] on icon "close" at bounding box center [444, 119] width 6 height 6
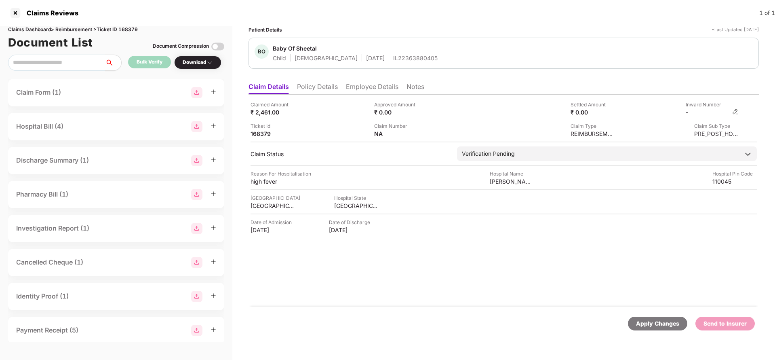
click at [738, 111] on img at bounding box center [735, 111] width 6 height 6
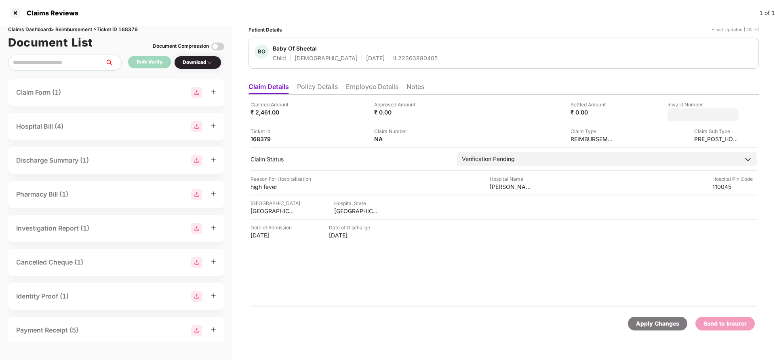
type input "**********"
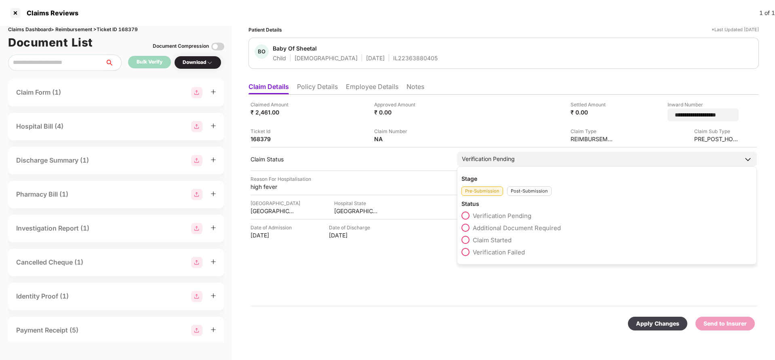
click at [522, 155] on div "Verification Pending" at bounding box center [607, 158] width 300 height 15
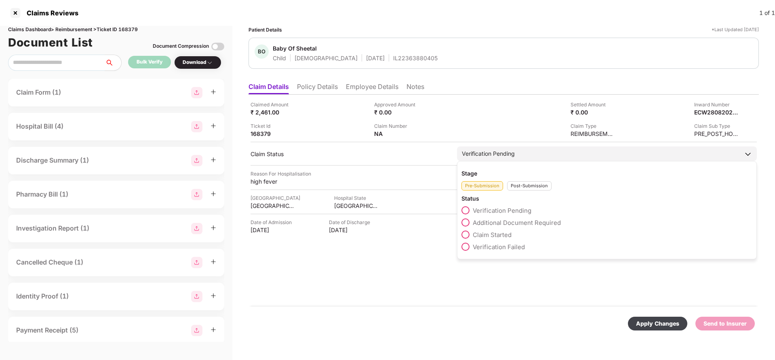
click at [525, 186] on div "Post-Submission" at bounding box center [529, 185] width 44 height 9
click at [510, 226] on label "Claim Under Process" at bounding box center [497, 222] width 72 height 8
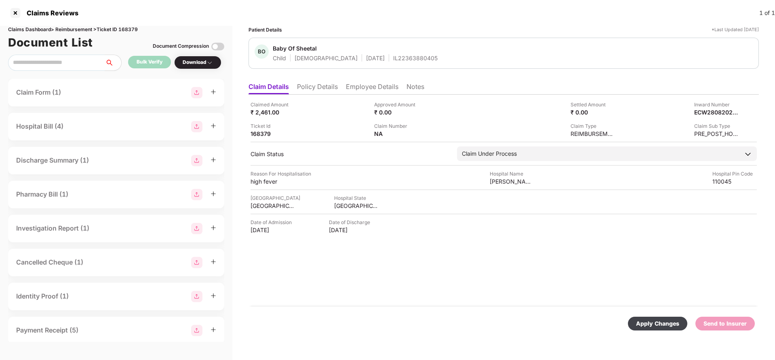
click at [644, 324] on div "Apply Changes" at bounding box center [657, 323] width 43 height 9
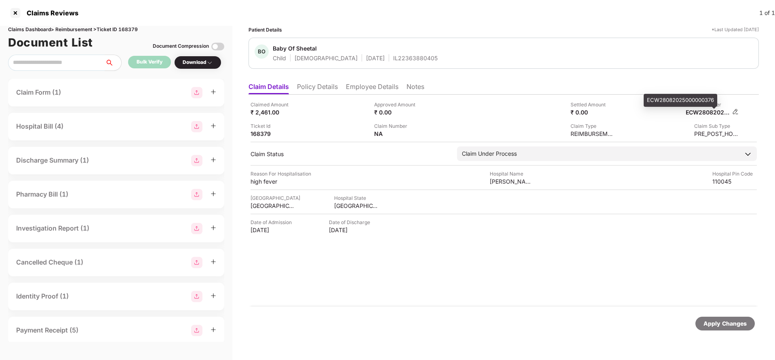
click at [714, 113] on div "ECW28082025000000376" at bounding box center [708, 112] width 44 height 8
copy div "ECW28082025000000376"
click at [393, 60] on div "IL22363880405" at bounding box center [415, 58] width 44 height 8
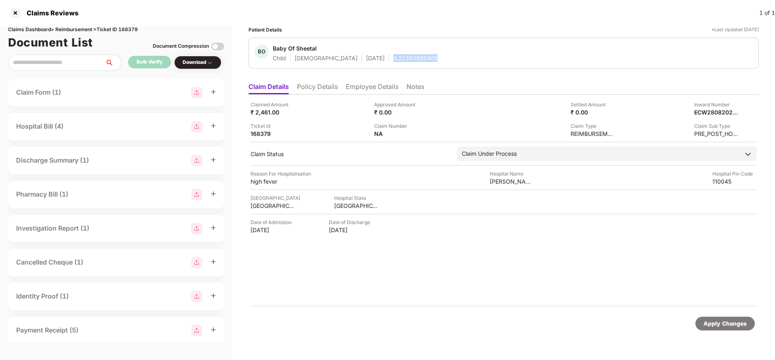
click at [393, 60] on div "IL22363880405" at bounding box center [415, 58] width 44 height 8
copy div "IL22363880405"
click at [732, 322] on div "Apply Changes" at bounding box center [724, 323] width 43 height 9
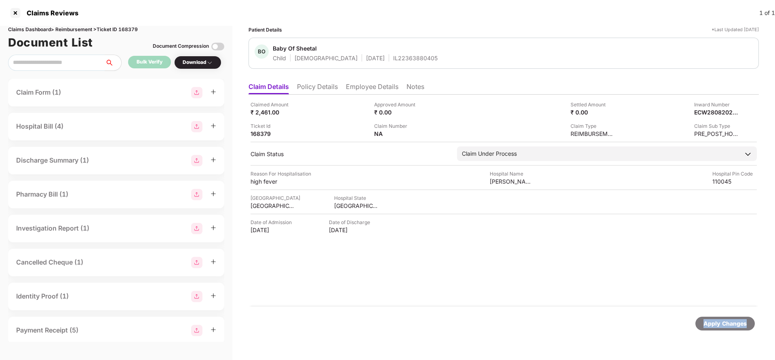
click at [732, 322] on div "Apply Changes" at bounding box center [724, 323] width 43 height 9
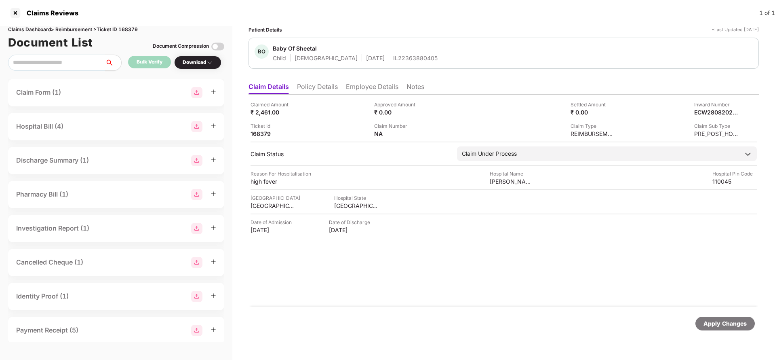
click at [126, 29] on div "Claims Dashboard > Reimbursement > Ticket ID 168379" at bounding box center [116, 30] width 216 height 8
click at [735, 327] on div "Apply Changes" at bounding box center [724, 323] width 43 height 9
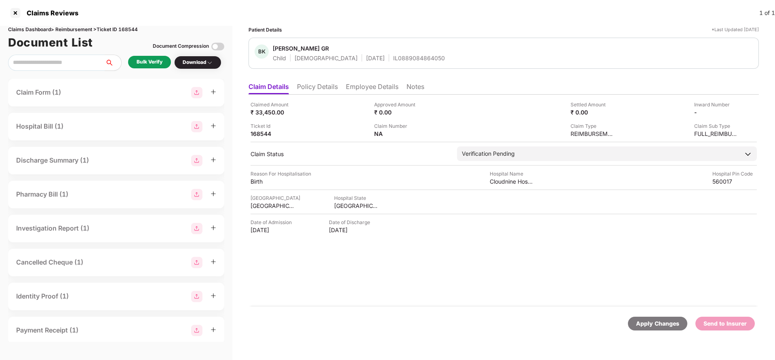
click at [406, 61] on div "IL0889084864050" at bounding box center [419, 58] width 52 height 8
copy div "IL0889084864050"
click at [364, 95] on div "Claimed Amount ₹ 33,450.00 Approved Amount ₹ 0.00 Settled Amount ₹ 0.00 Inward …" at bounding box center [503, 201] width 510 height 212
click at [364, 94] on li "Employee Details" at bounding box center [372, 88] width 53 height 12
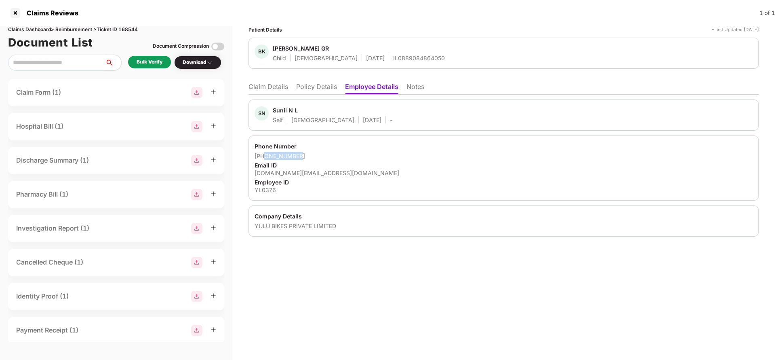
drag, startPoint x: 264, startPoint y: 156, endPoint x: 368, endPoint y: 154, distance: 104.6
click at [368, 154] on div "[PHONE_NUMBER]" at bounding box center [504, 156] width 498 height 8
copy div "9066187336"
click at [273, 171] on div "[DOMAIN_NAME][EMAIL_ADDRESS][DOMAIN_NAME]" at bounding box center [504, 173] width 498 height 8
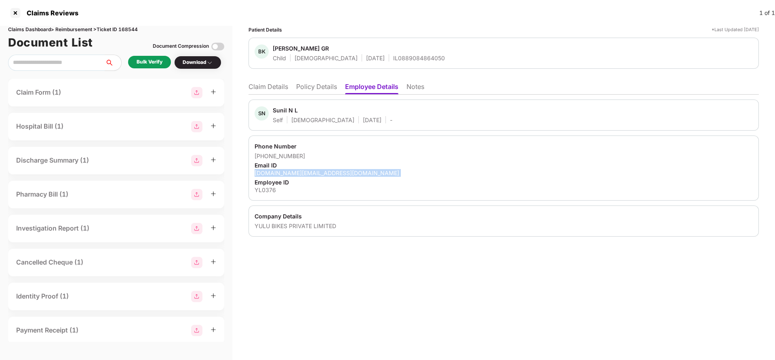
click at [273, 171] on div "[DOMAIN_NAME][EMAIL_ADDRESS][DOMAIN_NAME]" at bounding box center [504, 173] width 498 height 8
copy div "[DOMAIN_NAME][EMAIL_ADDRESS][DOMAIN_NAME]"
click at [267, 86] on li "Claim Details" at bounding box center [268, 88] width 40 height 12
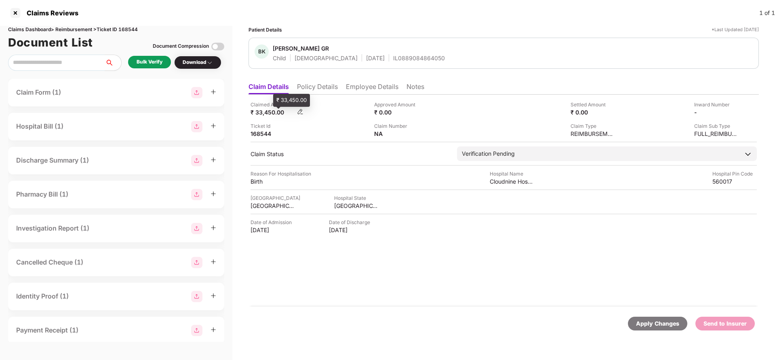
click at [263, 114] on div "₹ 33,450.00" at bounding box center [272, 112] width 44 height 8
copy div "33,450"
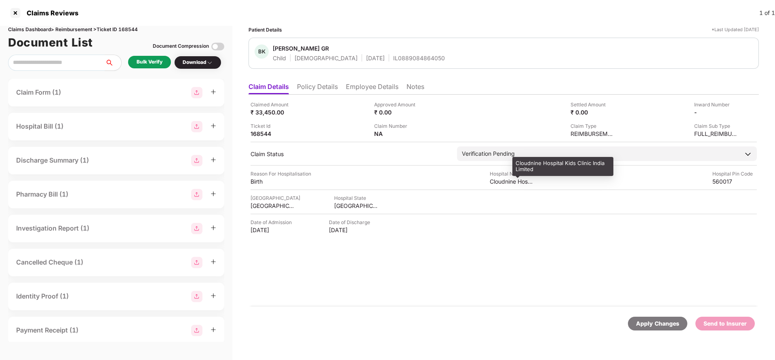
click at [504, 182] on div "Cloudnine Hospital Kids Clinic India Limited" at bounding box center [512, 181] width 44 height 8
copy div "Cloudnine Hospital Kids Clinic India Limited"
click at [160, 62] on div "Bulk Verify" at bounding box center [150, 62] width 26 height 8
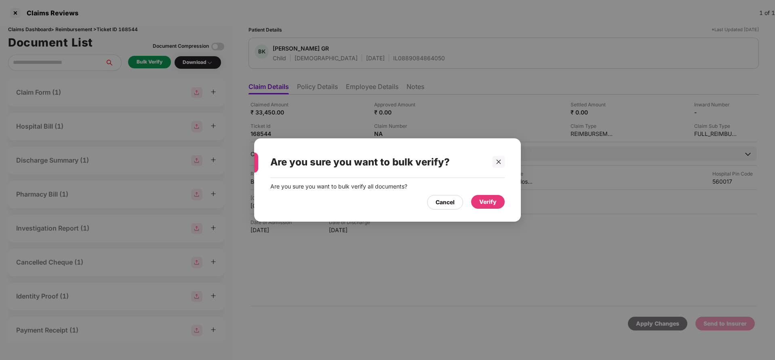
click at [485, 203] on div "Verify" at bounding box center [487, 201] width 17 height 9
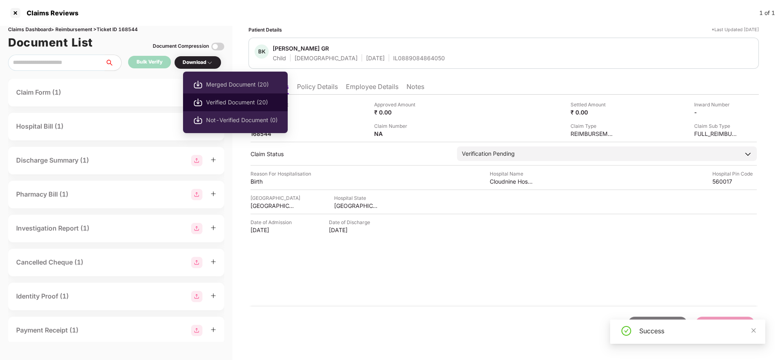
click at [231, 106] on span "Verified Document (20)" at bounding box center [242, 102] width 72 height 9
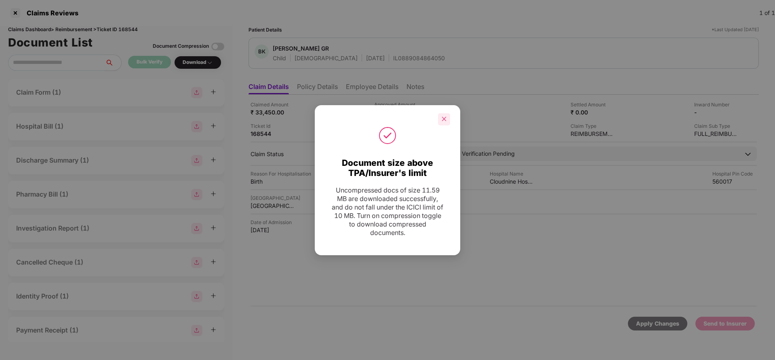
click at [439, 119] on div at bounding box center [444, 119] width 12 height 12
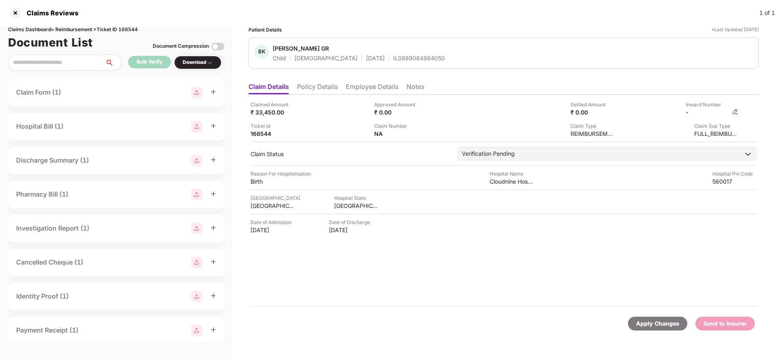
click at [734, 113] on img at bounding box center [735, 111] width 6 height 6
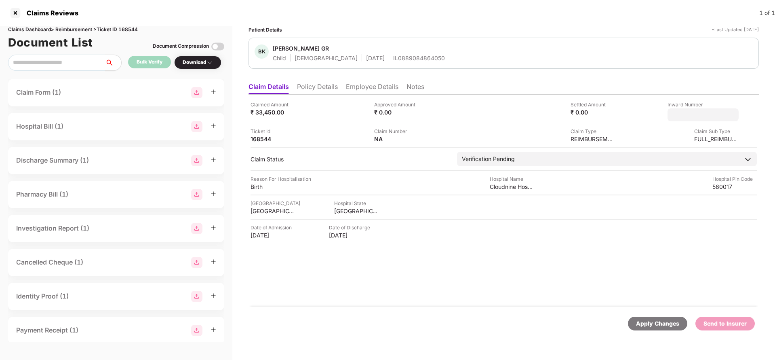
type input "**********"
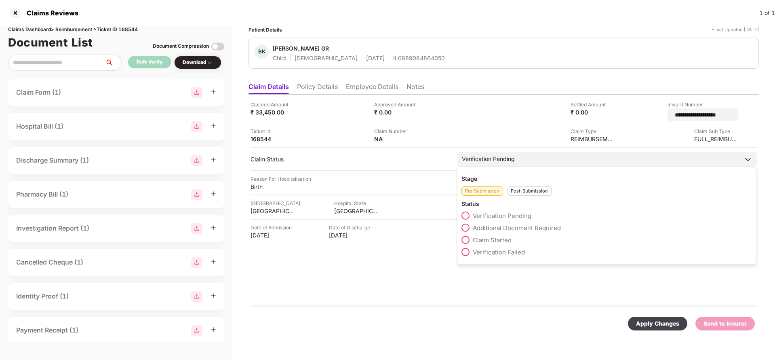
click at [548, 156] on div "Verification Pending" at bounding box center [607, 158] width 300 height 15
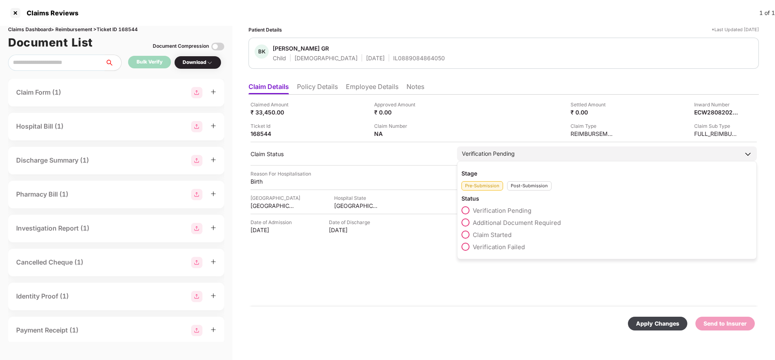
click at [531, 189] on div "Post-Submission" at bounding box center [529, 185] width 44 height 9
click at [507, 227] on div "Claim Under Process" at bounding box center [606, 224] width 291 height 12
click at [505, 226] on div "Claim Under Process" at bounding box center [606, 224] width 291 height 12
click at [505, 220] on span "Claim Under Process" at bounding box center [503, 223] width 61 height 8
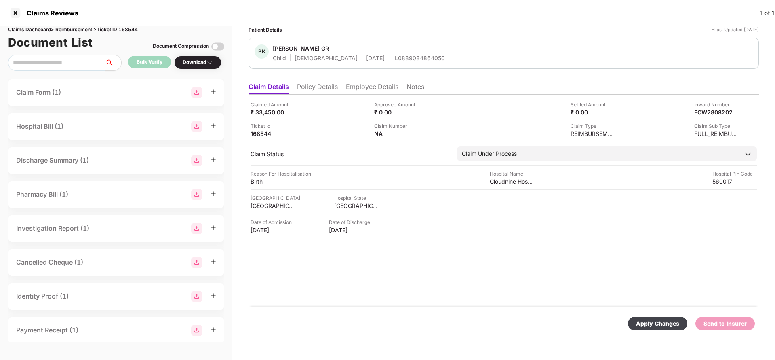
click at [654, 324] on div "Apply Changes" at bounding box center [657, 323] width 43 height 9
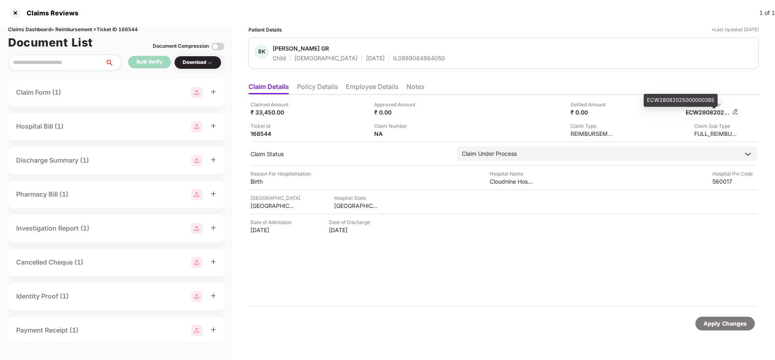
click at [718, 112] on div "ECW28082025000000385" at bounding box center [708, 112] width 44 height 8
copy div "ECW28082025000000385"
click at [393, 58] on div "IL0889084864050" at bounding box center [419, 58] width 52 height 8
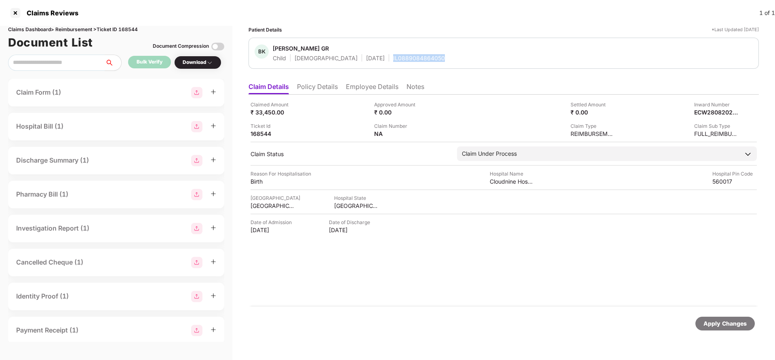
click at [393, 58] on div "IL0889084864050" at bounding box center [419, 58] width 52 height 8
copy div "IL0889084864050"
click at [716, 326] on div "Apply Changes" at bounding box center [724, 323] width 43 height 9
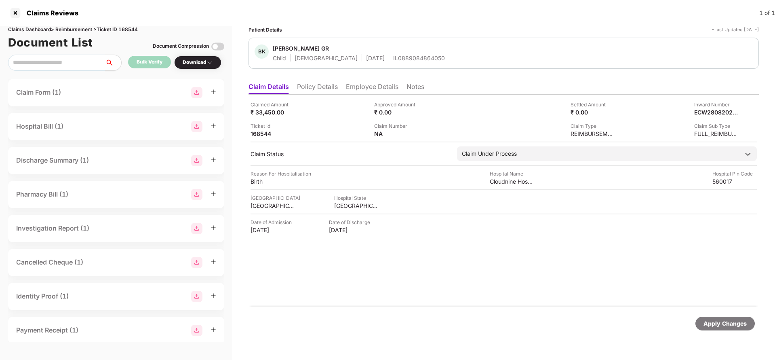
click at [125, 32] on div "Claims Dashboard > Reimbursement > Ticket ID 168544" at bounding box center [116, 30] width 216 height 8
copy div "168544"
click at [732, 324] on div "Apply Changes" at bounding box center [724, 323] width 43 height 9
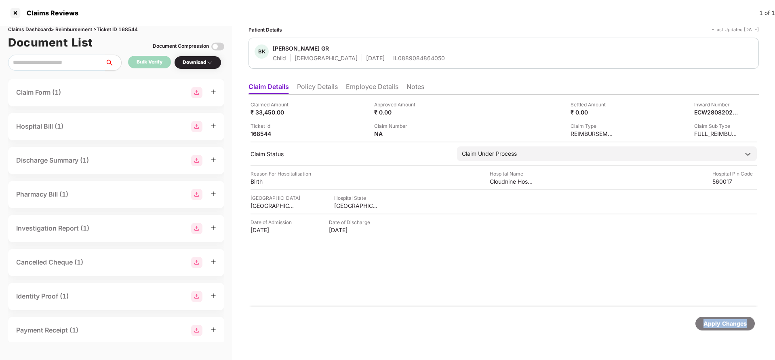
click at [732, 324] on div "Apply Changes" at bounding box center [724, 323] width 43 height 9
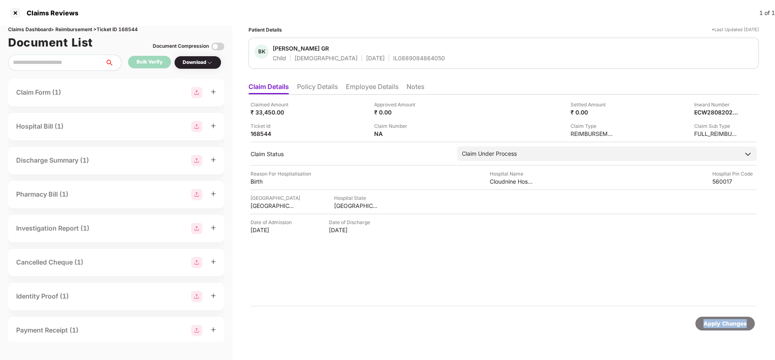
click at [732, 324] on div "Apply Changes" at bounding box center [724, 323] width 43 height 9
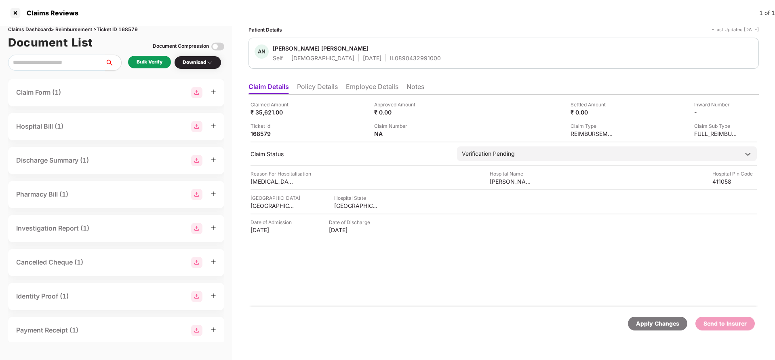
click at [321, 89] on li "Policy Details" at bounding box center [317, 88] width 41 height 12
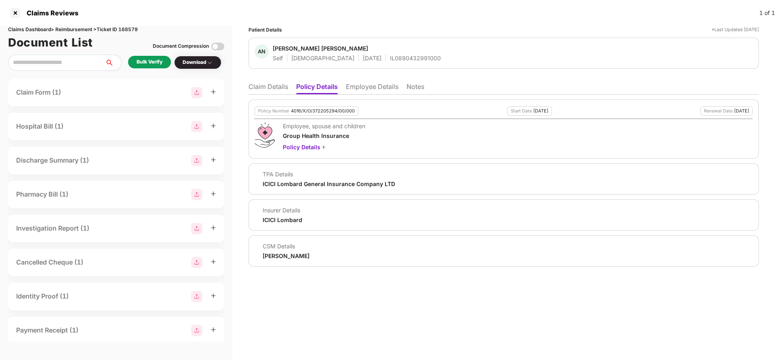
click at [317, 104] on div "Policy Number 4016/X/O/372205294/00/000 Start Date [DATE] Renewal Date [DATE] E…" at bounding box center [503, 128] width 510 height 59
click at [317, 106] on div "Policy Number 4016/X/O/372205294/00/000" at bounding box center [307, 110] width 104 height 9
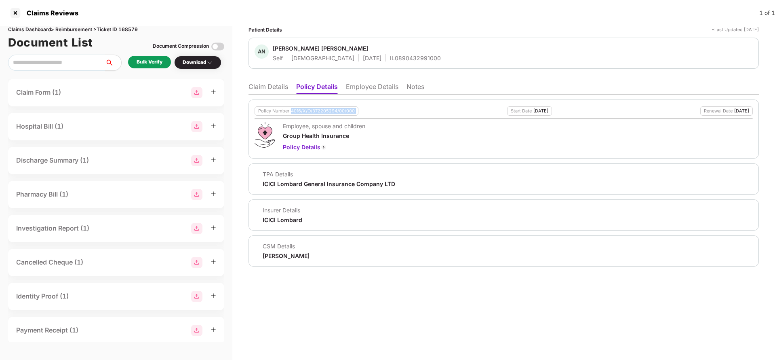
click at [317, 106] on div "Policy Number 4016/X/O/372205294/00/000" at bounding box center [307, 110] width 104 height 9
click at [390, 55] on div "IL0890432991000" at bounding box center [415, 58] width 51 height 8
copy div "IL0890432991000"
click at [368, 90] on li "Employee Details" at bounding box center [372, 88] width 53 height 12
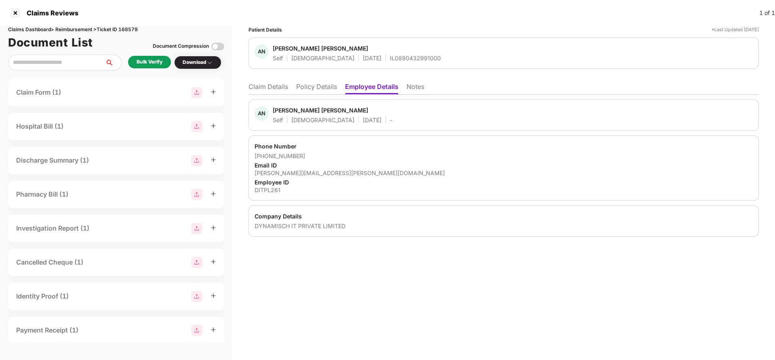
click at [266, 156] on div "[PHONE_NUMBER]" at bounding box center [504, 156] width 498 height 8
drag, startPoint x: 266, startPoint y: 156, endPoint x: 317, endPoint y: 156, distance: 51.3
click at [317, 156] on div "[PHONE_NUMBER]" at bounding box center [504, 156] width 498 height 8
copy div "9112874674"
click at [290, 175] on div "[PERSON_NAME][EMAIL_ADDRESS][PERSON_NAME][DOMAIN_NAME]" at bounding box center [504, 173] width 498 height 8
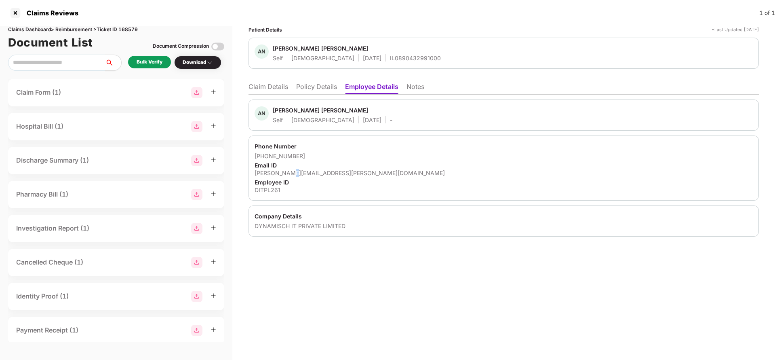
click at [290, 175] on div "[PERSON_NAME][EMAIL_ADDRESS][PERSON_NAME][DOMAIN_NAME]" at bounding box center [504, 173] width 498 height 8
click at [290, 175] on div "amey.shende@dynamisch.co" at bounding box center [504, 173] width 498 height 8
copy div "amey.shende@dynamisch.co"
click at [271, 83] on li "Claim Details" at bounding box center [268, 88] width 40 height 12
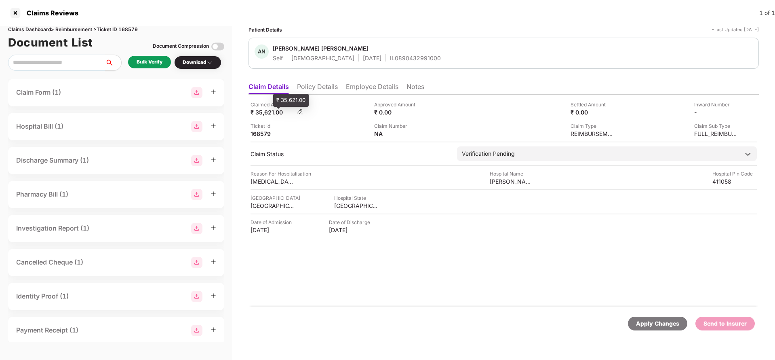
click at [266, 109] on div "₹ 35,621.00" at bounding box center [272, 112] width 44 height 8
copy div "35,621"
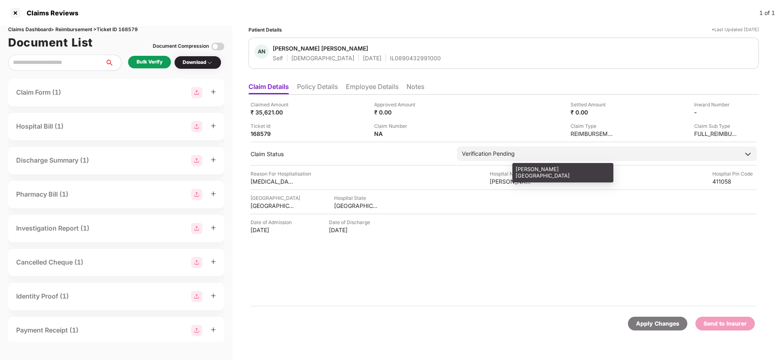
click at [500, 182] on div "Mai Mangeshkar Hospital" at bounding box center [512, 181] width 44 height 8
copy div "Mai Mangeshkar Hospital"
click at [132, 64] on div "Bulk Verify" at bounding box center [149, 62] width 43 height 13
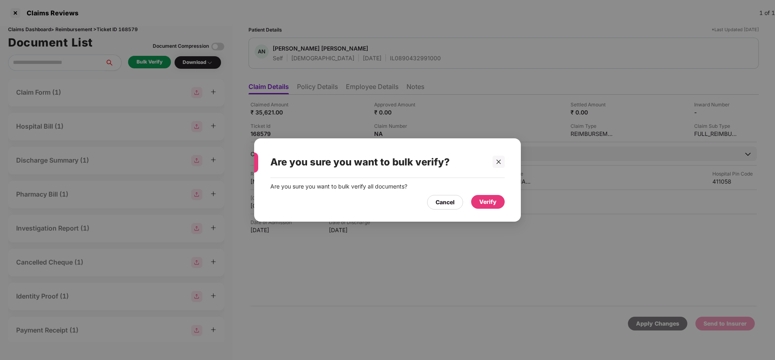
click at [488, 206] on div "Verify" at bounding box center [488, 202] width 34 height 14
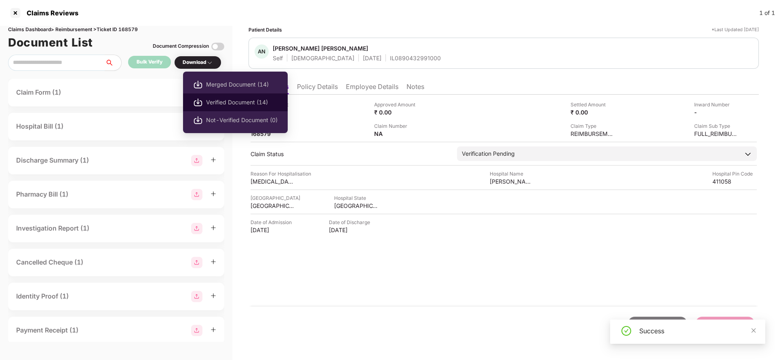
click at [228, 98] on span "Verified Document (14)" at bounding box center [242, 102] width 72 height 9
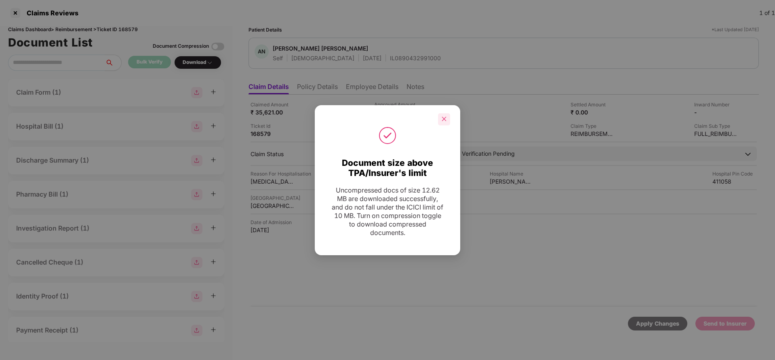
click at [445, 119] on icon "close" at bounding box center [444, 119] width 6 height 6
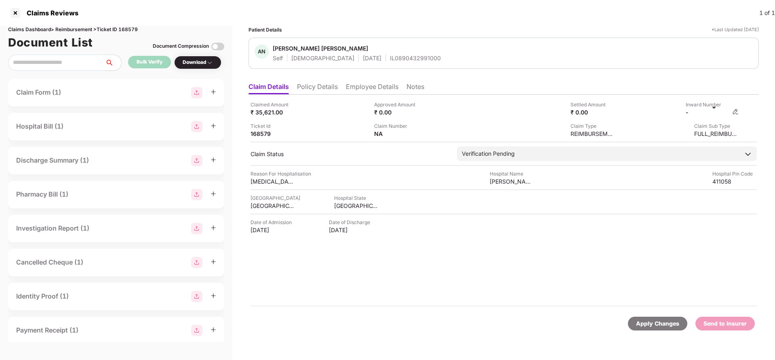
click at [732, 111] on div "-" at bounding box center [712, 112] width 53 height 8
click at [736, 113] on img at bounding box center [735, 111] width 6 height 6
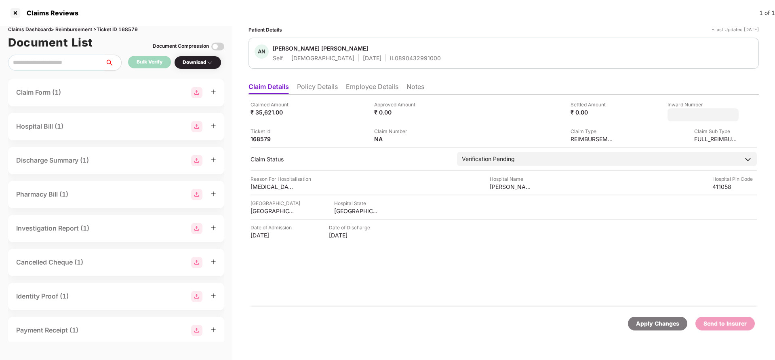
type input "**********"
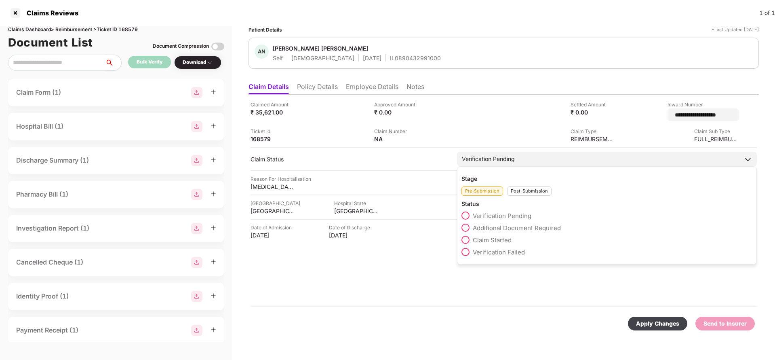
click at [544, 158] on div "Verification Pending" at bounding box center [607, 158] width 300 height 15
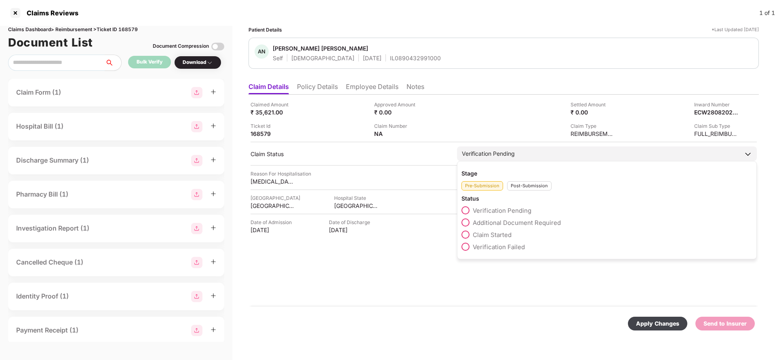
click at [522, 190] on div "Stage Pre-Submission Post-Submission Status Verification Pending Additional Doc…" at bounding box center [607, 210] width 300 height 98
click at [522, 191] on div "Stage Pre-Submission Post-Submission Status Verification Pending Additional Doc…" at bounding box center [607, 210] width 300 height 98
click at [524, 186] on div "Post-Submission" at bounding box center [529, 185] width 44 height 9
click at [509, 223] on span "Claim Under Process" at bounding box center [503, 223] width 61 height 8
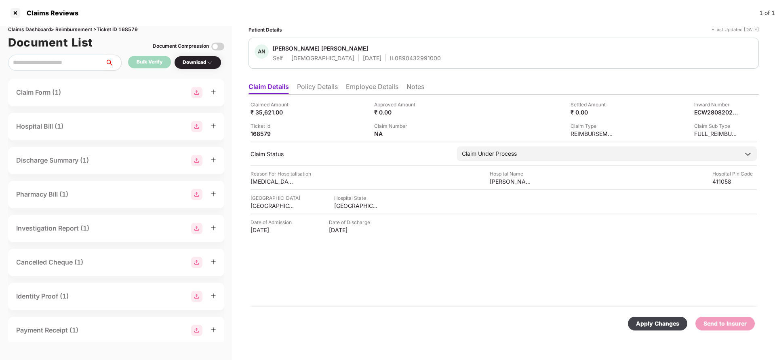
click at [665, 326] on div "Apply Changes" at bounding box center [657, 323] width 43 height 9
click at [707, 110] on div "ECW28082025000000394" at bounding box center [708, 112] width 44 height 8
copy div "ECW28082025000000394"
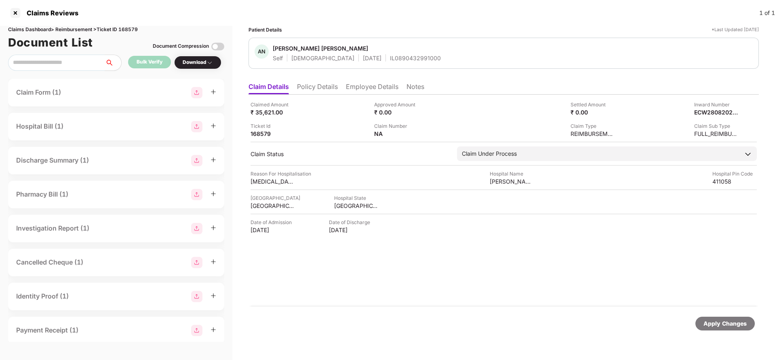
click at [390, 55] on div "IL0890432991000" at bounding box center [415, 58] width 51 height 8
copy div "IL0890432991000"
click at [724, 329] on div "Apply Changes" at bounding box center [724, 323] width 59 height 14
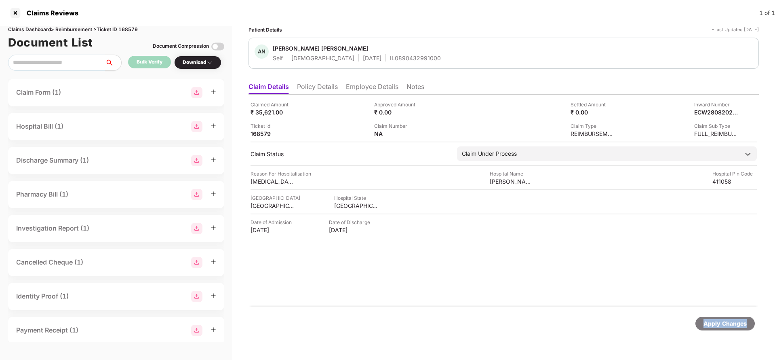
click at [724, 329] on div "Apply Changes" at bounding box center [724, 323] width 59 height 14
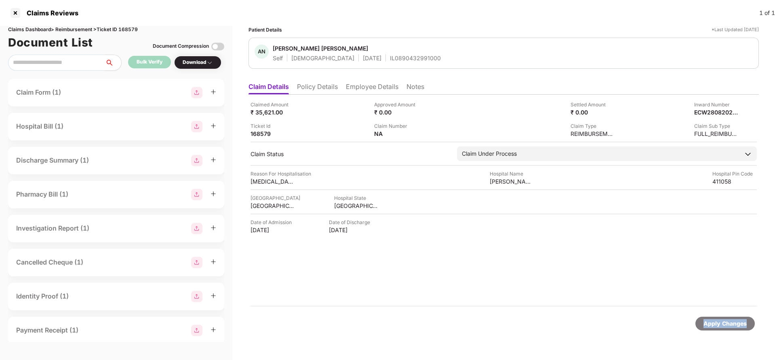
click at [724, 329] on div "Apply Changes" at bounding box center [724, 323] width 59 height 14
click at [123, 32] on div "Claims Dashboard > Reimbursement > Ticket ID 168579" at bounding box center [116, 30] width 216 height 8
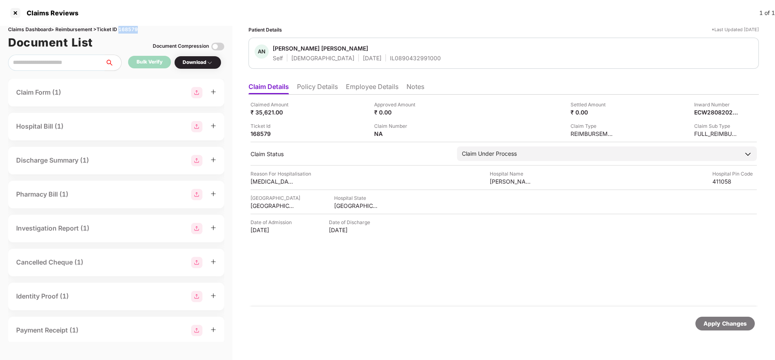
copy div "168579"
click at [720, 322] on div "Apply Changes" at bounding box center [724, 323] width 43 height 9
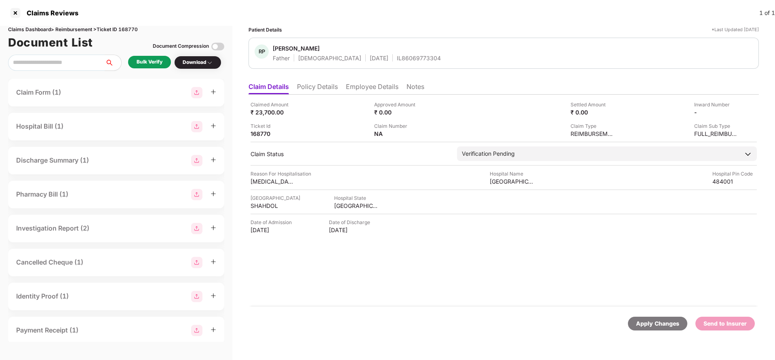
click at [320, 93] on li "Policy Details" at bounding box center [317, 88] width 41 height 12
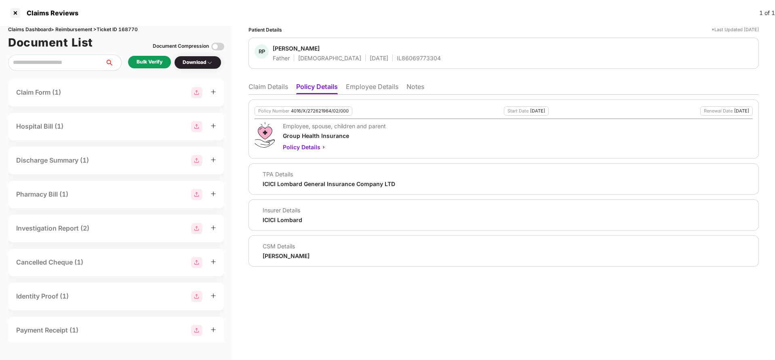
click at [326, 109] on div "4016/X/272621964/02/000" at bounding box center [320, 110] width 58 height 5
copy div "4016/X/272621964/02/000"
click at [389, 65] on div "RP [PERSON_NAME] Father [DEMOGRAPHIC_DATA] [DATE] IL86069773304" at bounding box center [503, 53] width 510 height 31
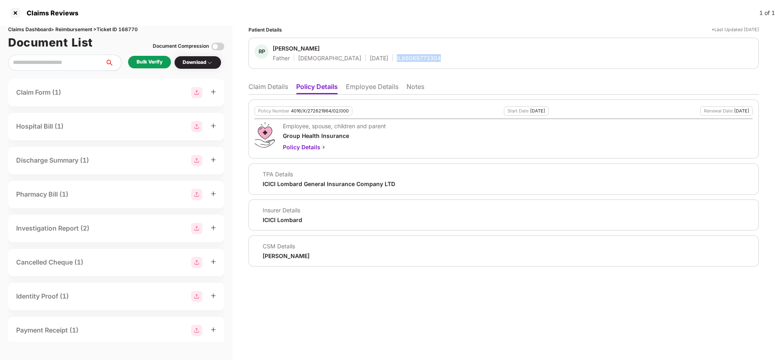
click at [389, 65] on div "RP [PERSON_NAME] Father [DEMOGRAPHIC_DATA] [DATE] IL86069773304" at bounding box center [503, 53] width 510 height 31
copy div "IL86069773304"
click at [366, 93] on li "Employee Details" at bounding box center [372, 88] width 53 height 12
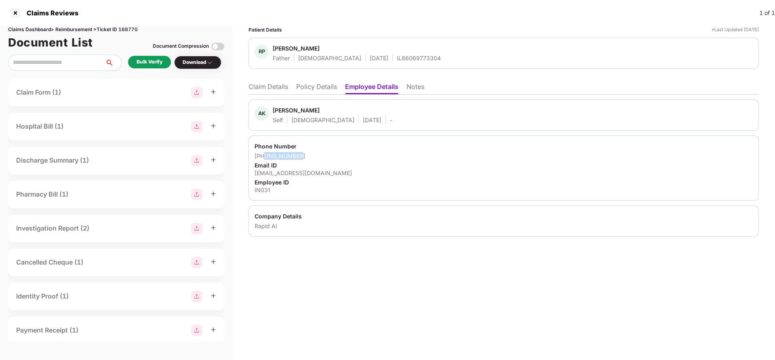
drag, startPoint x: 263, startPoint y: 157, endPoint x: 342, endPoint y: 154, distance: 78.4
click at [342, 154] on div "[PHONE_NUMBER]" at bounding box center [504, 156] width 498 height 8
copy div "7667825036"
click at [289, 176] on div "[EMAIL_ADDRESS][DOMAIN_NAME]" at bounding box center [504, 173] width 498 height 8
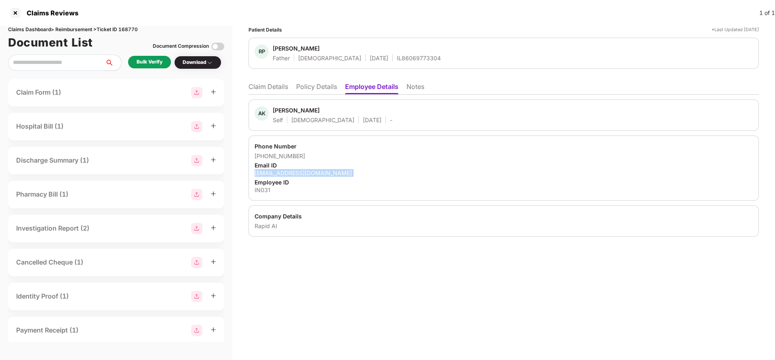
click at [289, 176] on div "[EMAIL_ADDRESS][DOMAIN_NAME]" at bounding box center [504, 173] width 498 height 8
copy div "[EMAIL_ADDRESS][DOMAIN_NAME]"
click at [273, 84] on li "Claim Details" at bounding box center [268, 88] width 40 height 12
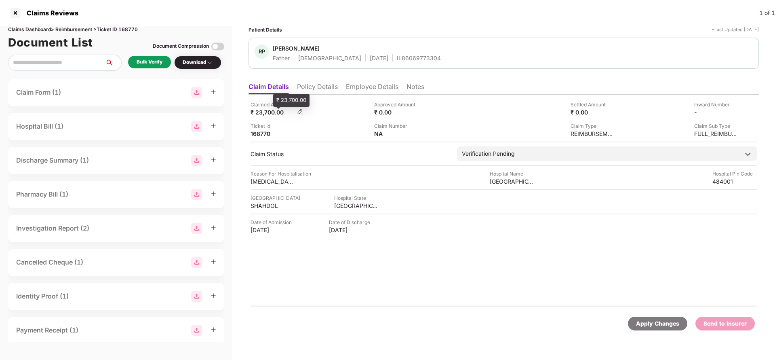
click at [261, 116] on div "Claimed Amount ₹ 23,700.00 Approved Amount ₹ 0.00 Settled Amount ₹ 0.00 Inward …" at bounding box center [503, 119] width 506 height 37
copy div "23,700"
click at [523, 179] on div "Parvati Hospital" at bounding box center [512, 181] width 44 height 8
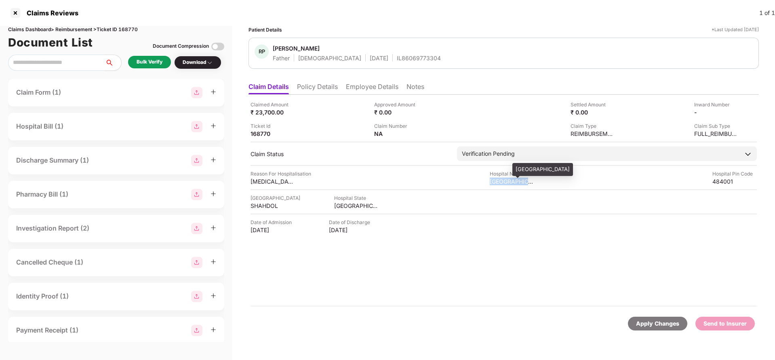
click at [523, 179] on div "Parvati Hospital" at bounding box center [512, 181] width 44 height 8
copy div "Parvati Hospital"
click at [135, 57] on div "Bulk Verify" at bounding box center [149, 62] width 43 height 13
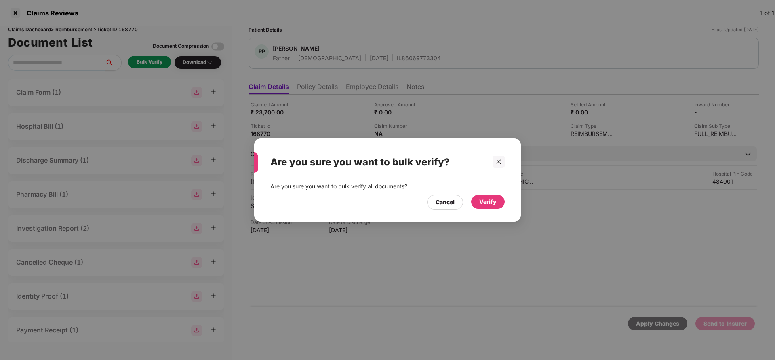
click at [486, 202] on div "Verify" at bounding box center [487, 201] width 17 height 9
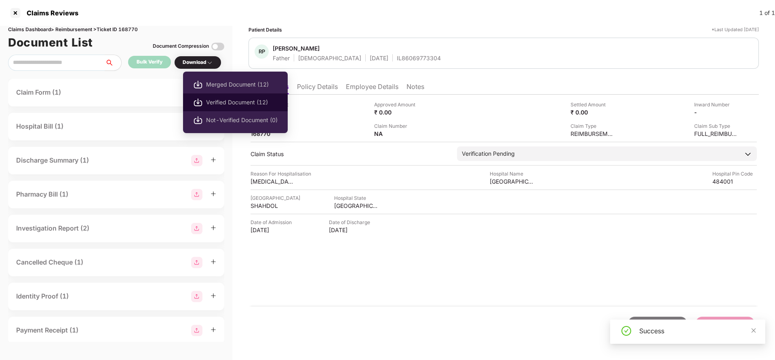
click at [237, 98] on span "Verified Document (12)" at bounding box center [242, 102] width 72 height 9
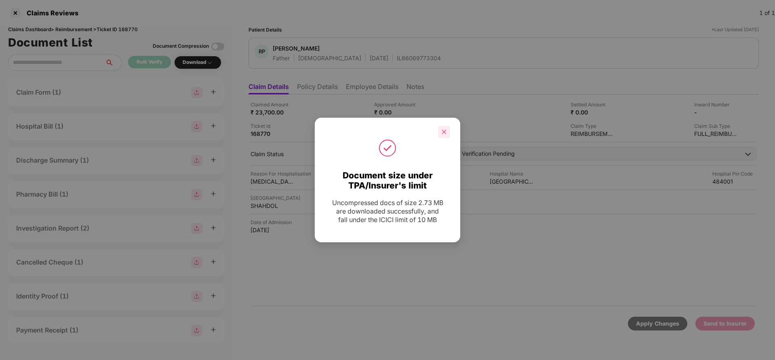
click at [448, 133] on div at bounding box center [444, 132] width 12 height 12
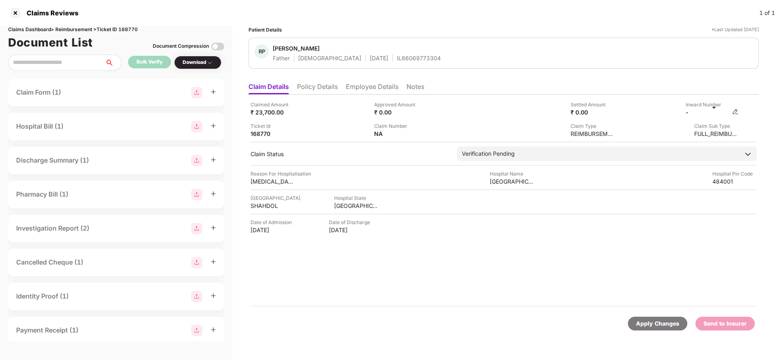
click at [736, 114] on img at bounding box center [735, 111] width 6 height 6
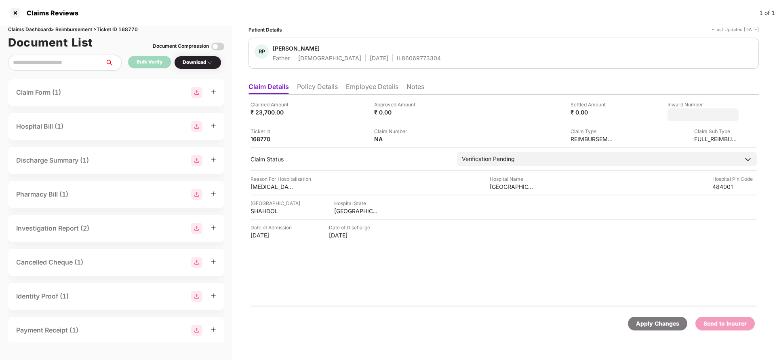
type input "**********"
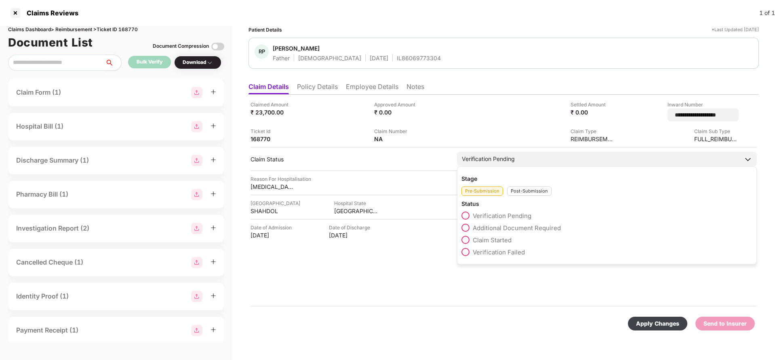
click at [500, 164] on div "Verification Pending Stage Pre-Submission Post-Submission Status Verification P…" at bounding box center [607, 158] width 300 height 15
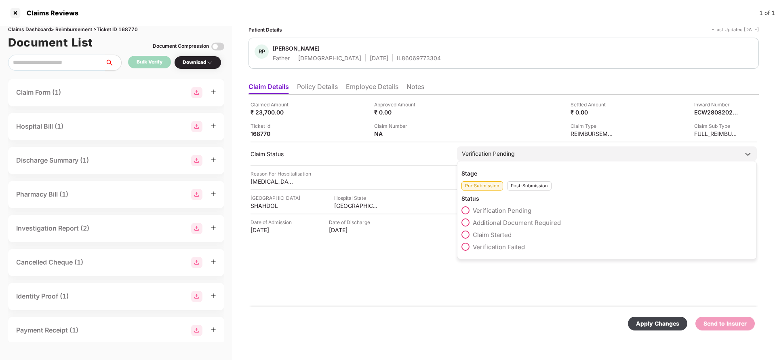
click at [524, 185] on div "Post-Submission" at bounding box center [529, 185] width 44 height 9
click at [503, 221] on span "Claim Under Process" at bounding box center [503, 223] width 61 height 8
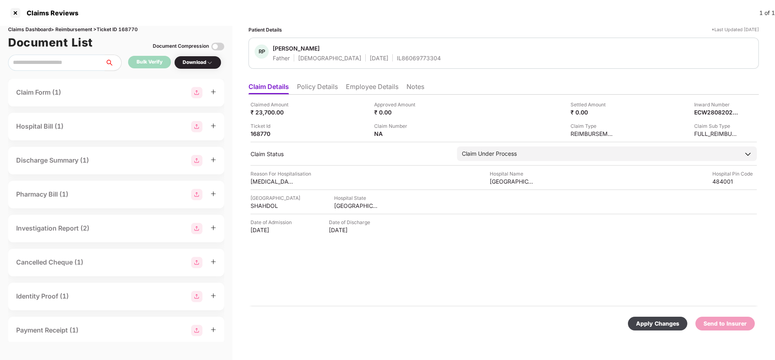
click at [650, 320] on div "Apply Changes" at bounding box center [657, 323] width 43 height 9
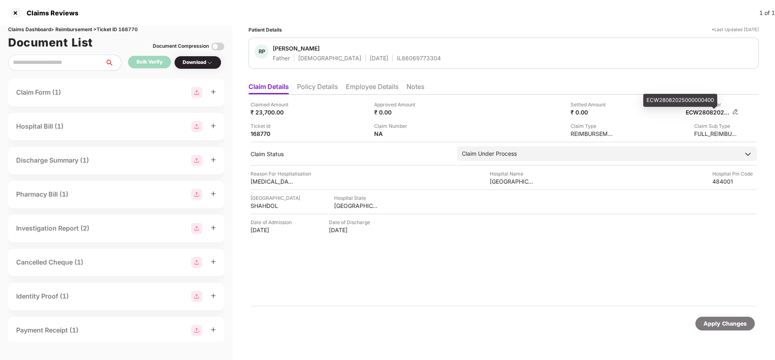
click at [715, 110] on div "ECW28082025000000400" at bounding box center [708, 112] width 44 height 8
copy div "ECW28082025000000400"
click at [388, 65] on div "RP Rajendra Prasad Mishra Father Male 08 June 1968 IL86069773304" at bounding box center [503, 53] width 510 height 31
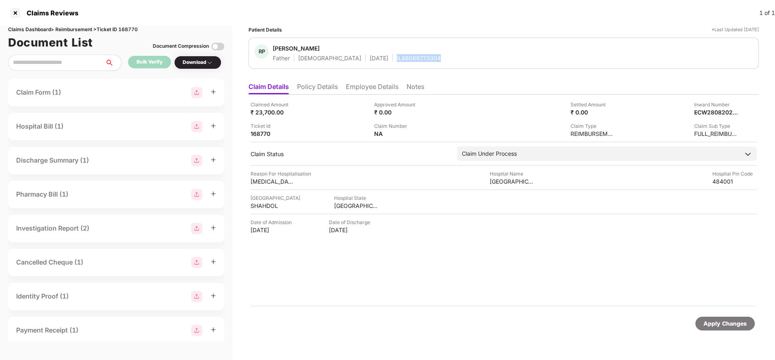
click at [388, 65] on div "RP Rajendra Prasad Mishra Father Male 08 June 1968 IL86069773304" at bounding box center [503, 53] width 510 height 31
copy div "IL86069773304"
click at [731, 327] on div "Apply Changes" at bounding box center [724, 323] width 43 height 9
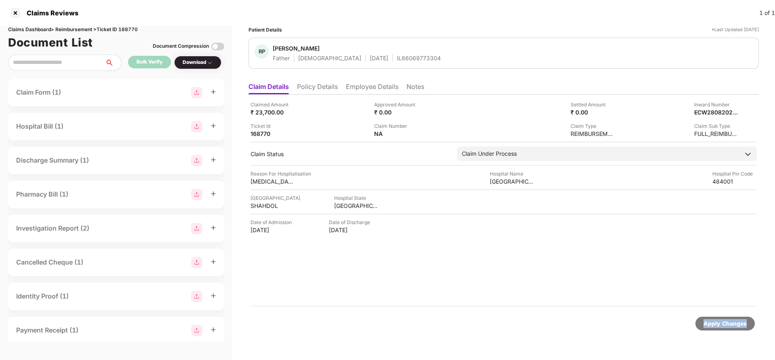
click at [731, 327] on div "Apply Changes" at bounding box center [724, 323] width 43 height 9
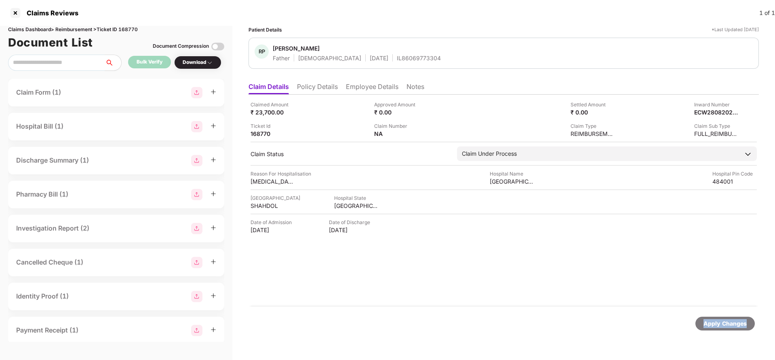
click at [731, 327] on div "Apply Changes" at bounding box center [724, 323] width 43 height 9
click at [130, 26] on div "Claims Dashboard > Reimbursement > Ticket ID 168770" at bounding box center [116, 30] width 216 height 8
copy div "168770"
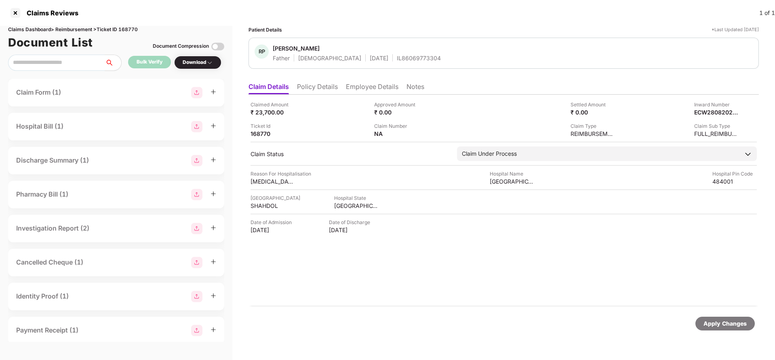
click at [737, 328] on div "Apply Changes" at bounding box center [724, 323] width 59 height 14
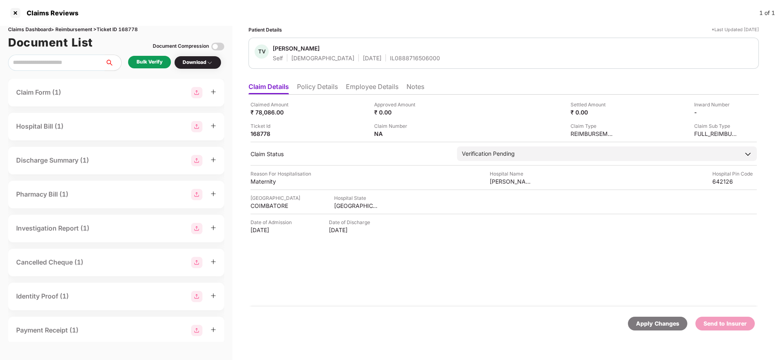
click at [324, 90] on li "Policy Details" at bounding box center [317, 88] width 41 height 12
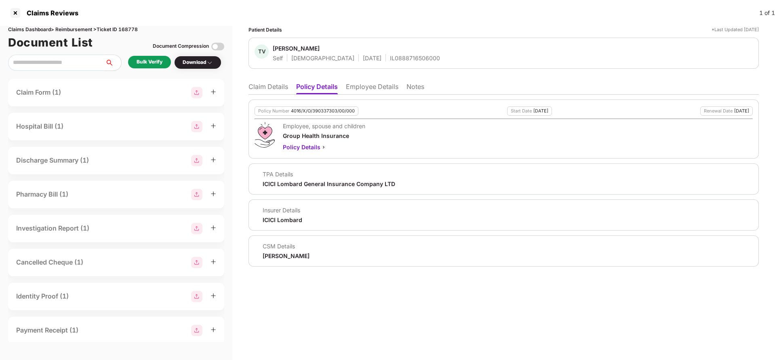
click at [322, 115] on div "Policy Number 4016/X/O/390337303/00/000" at bounding box center [307, 110] width 104 height 9
copy div "4016/X/O/390337303/00/000"
click at [390, 56] on div "IL0888716506000" at bounding box center [415, 58] width 50 height 8
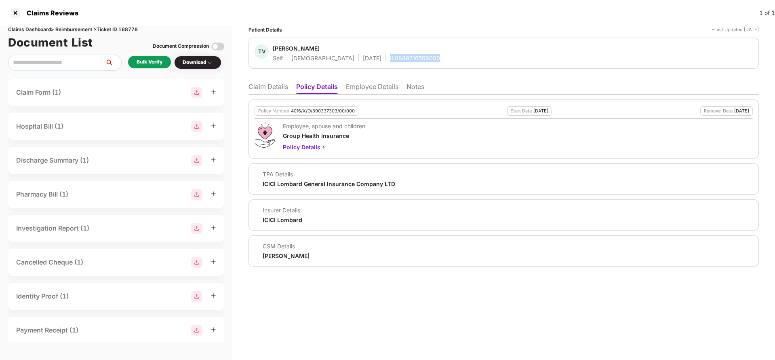
click at [390, 56] on div "IL0888716506000" at bounding box center [415, 58] width 50 height 8
copy div "IL0888716506000"
click at [366, 91] on li "Employee Details" at bounding box center [372, 88] width 53 height 12
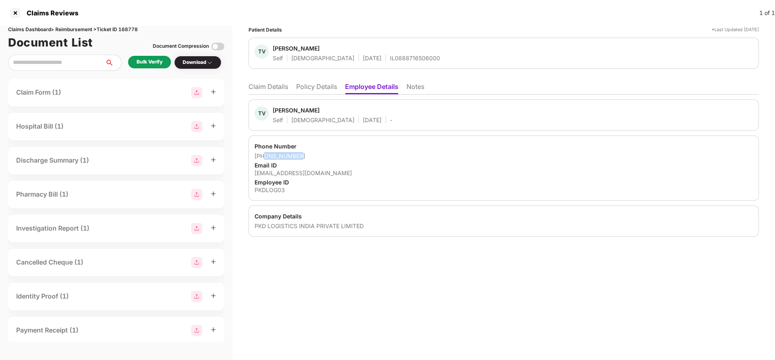
drag, startPoint x: 265, startPoint y: 157, endPoint x: 327, endPoint y: 154, distance: 61.9
click at [327, 154] on div "[PHONE_NUMBER]" at bounding box center [504, 156] width 498 height 8
copy div "9943563788"
click at [294, 170] on div "[EMAIL_ADDRESS][DOMAIN_NAME]" at bounding box center [504, 173] width 498 height 8
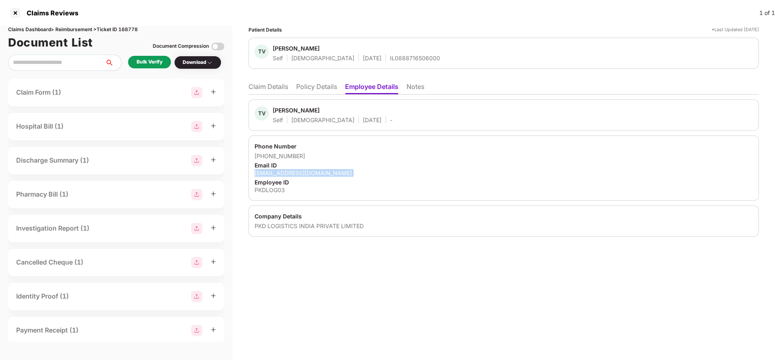
click at [294, 170] on div "[EMAIL_ADDRESS][DOMAIN_NAME]" at bounding box center [504, 173] width 498 height 8
copy div "thilagathilagavathi990@gmail.com"
click at [265, 87] on li "Claim Details" at bounding box center [268, 88] width 40 height 12
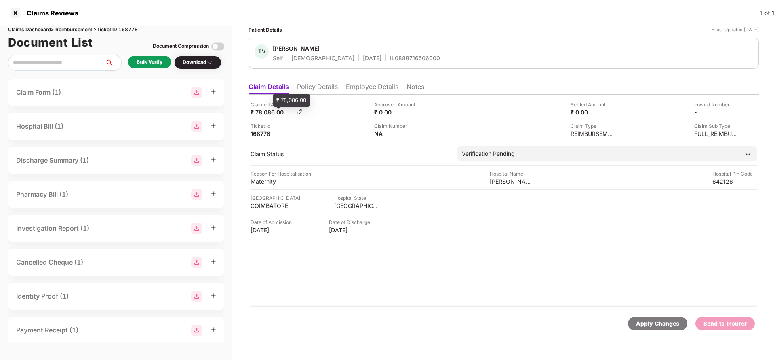
click at [259, 111] on div "₹ 78,086.00" at bounding box center [272, 112] width 44 height 8
copy div "78,086"
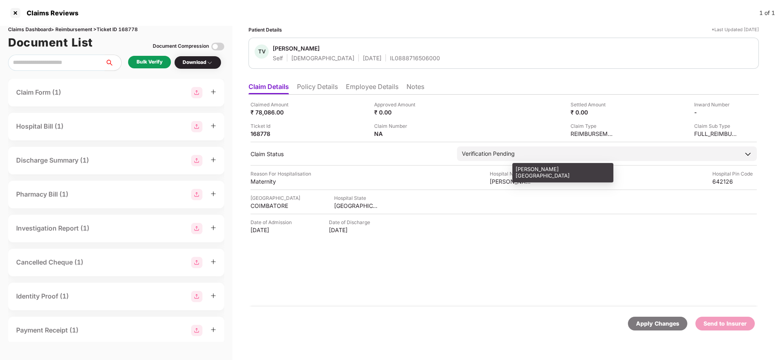
click at [515, 183] on div "Saravana Hospital" at bounding box center [512, 181] width 44 height 8
copy div "Saravana Hospital"
click at [140, 57] on div "Bulk Verify" at bounding box center [149, 62] width 43 height 13
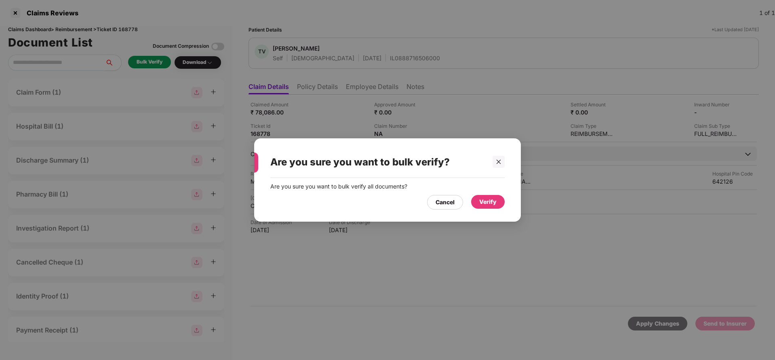
click at [489, 208] on div "Verify" at bounding box center [488, 202] width 34 height 14
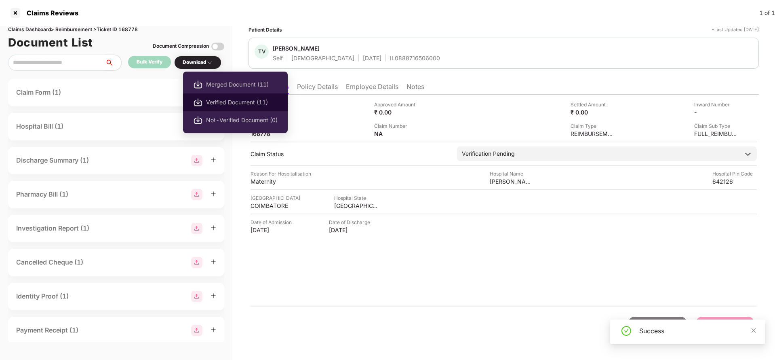
click at [219, 102] on span "Verified Document (11)" at bounding box center [242, 102] width 72 height 9
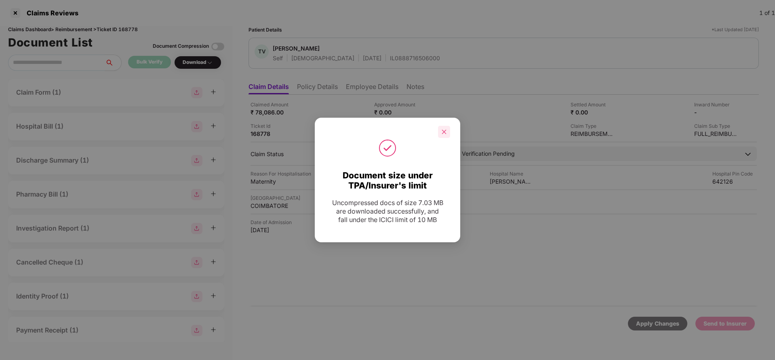
click at [448, 132] on div at bounding box center [444, 132] width 12 height 12
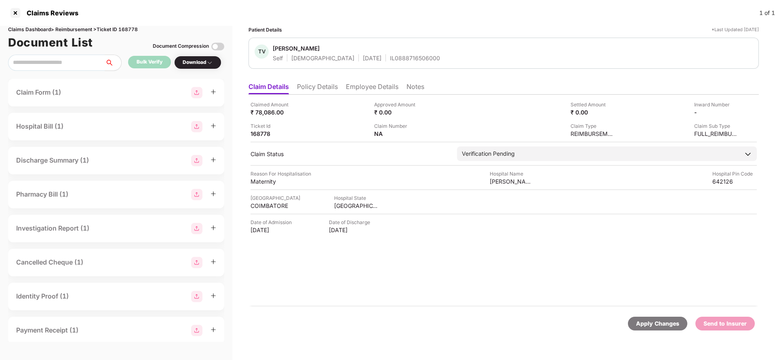
click at [342, 84] on ul "Claim Details Policy Details Employee Details Notes" at bounding box center [503, 86] width 510 height 16
click at [361, 88] on li "Employee Details" at bounding box center [372, 88] width 53 height 12
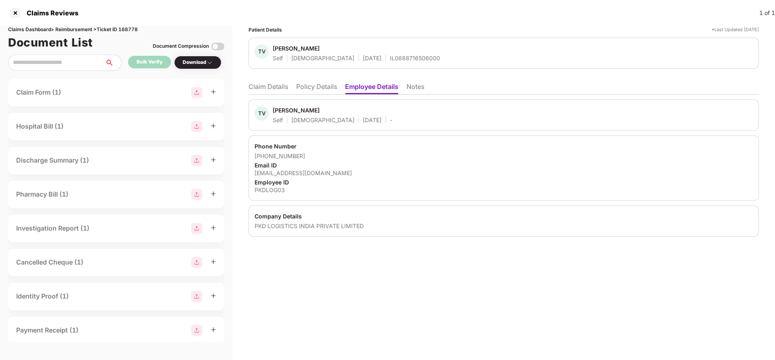
click at [269, 81] on ul "Claim Details Policy Details Employee Details Notes" at bounding box center [503, 86] width 510 height 16
click at [269, 86] on li "Claim Details" at bounding box center [268, 88] width 40 height 12
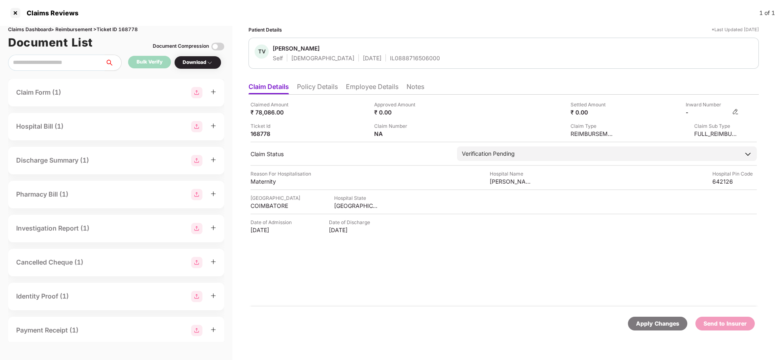
click at [736, 112] on img at bounding box center [735, 111] width 6 height 6
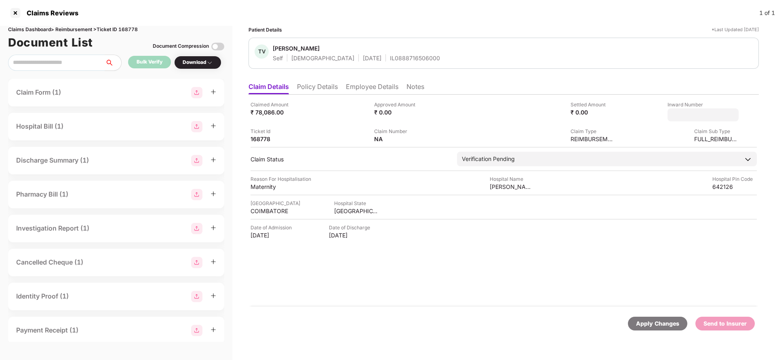
type input "**********"
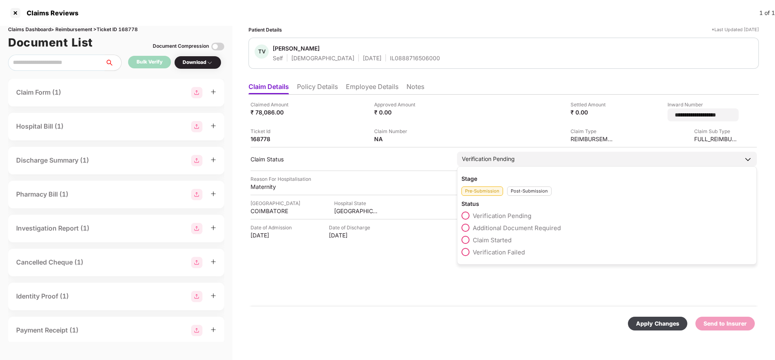
click at [535, 157] on div "Verification Pending" at bounding box center [607, 158] width 300 height 15
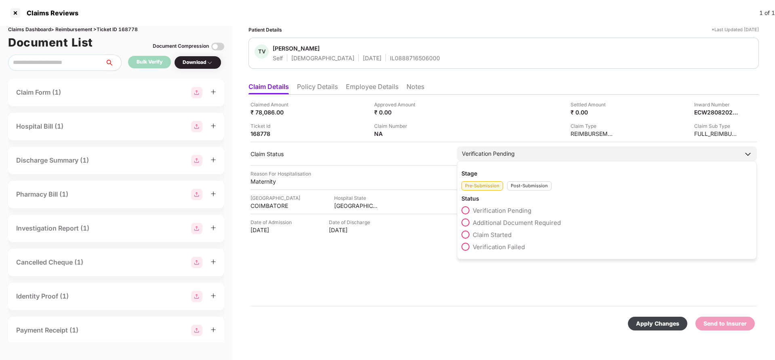
click at [524, 185] on div "Post-Submission" at bounding box center [529, 185] width 44 height 9
click at [501, 220] on span "Claim Under Process" at bounding box center [503, 223] width 61 height 8
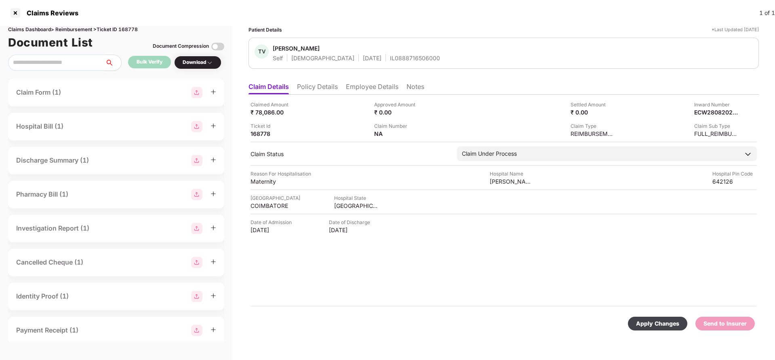
click at [671, 324] on div "Apply Changes" at bounding box center [657, 323] width 43 height 9
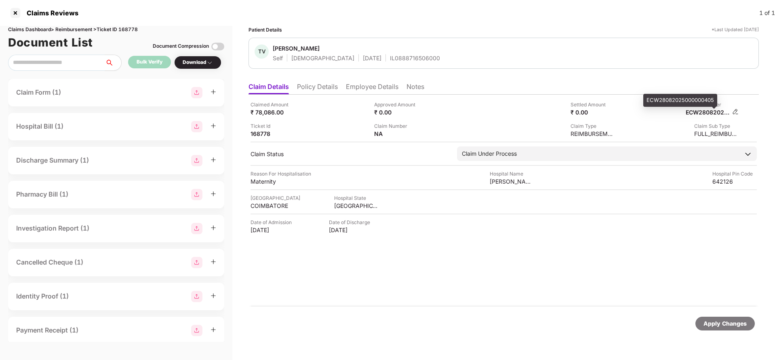
click at [705, 111] on div "ECW28082025000000405" at bounding box center [708, 112] width 44 height 8
copy div "ECW28082025000000405"
click at [398, 59] on div "IL0888716506000" at bounding box center [415, 58] width 50 height 8
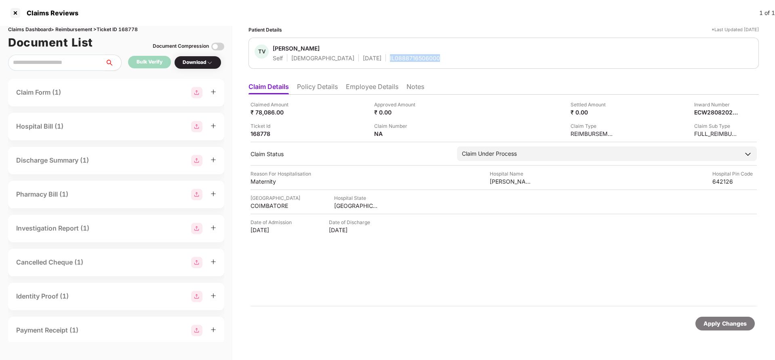
click at [398, 59] on div "IL0888716506000" at bounding box center [415, 58] width 50 height 8
copy div "IL0888716506000"
click at [716, 328] on div "Apply Changes" at bounding box center [724, 323] width 59 height 14
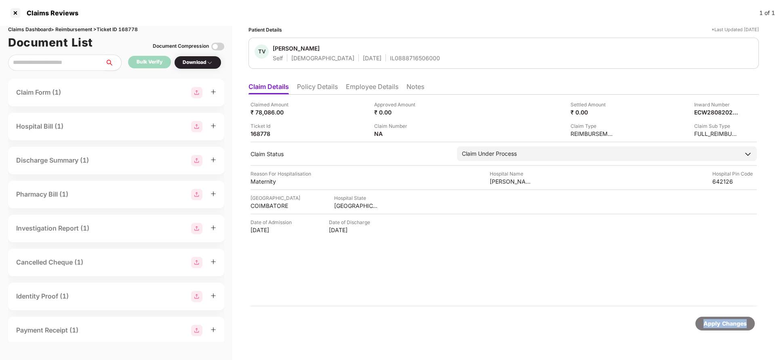
click at [716, 328] on div "Apply Changes" at bounding box center [724, 323] width 59 height 14
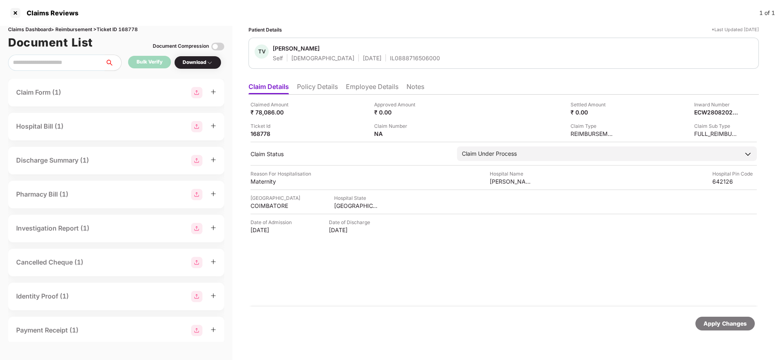
click at [130, 32] on div "Claims Dashboard > Reimbursement > Ticket ID 168778" at bounding box center [116, 30] width 216 height 8
copy div "168778"
click at [730, 321] on div "Apply Changes" at bounding box center [724, 323] width 43 height 9
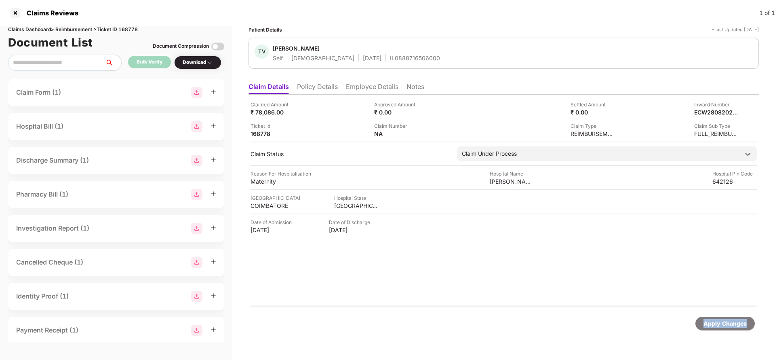
click at [730, 321] on div "Apply Changes" at bounding box center [724, 323] width 43 height 9
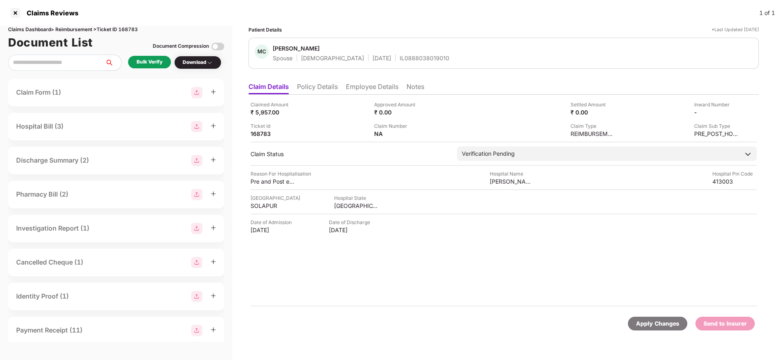
click at [319, 89] on li "Policy Details" at bounding box center [317, 88] width 41 height 12
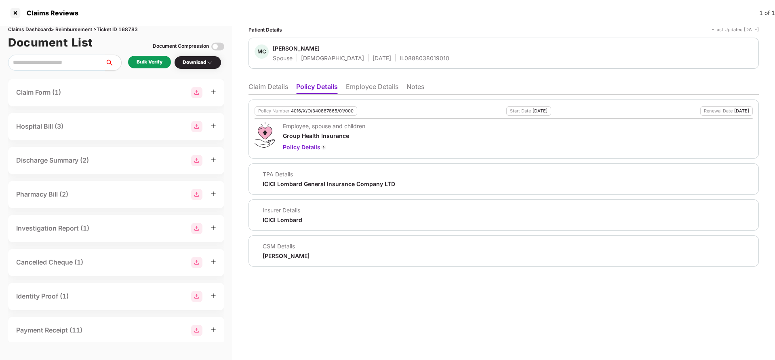
click at [324, 113] on div "4016/X/O/340887865/01/000" at bounding box center [322, 110] width 63 height 5
copy div "4016/X/O/340887865/01/000"
click at [392, 63] on div "MC [PERSON_NAME] Spouse [DEMOGRAPHIC_DATA] [DATE] IL0888038019010" at bounding box center [503, 53] width 510 height 31
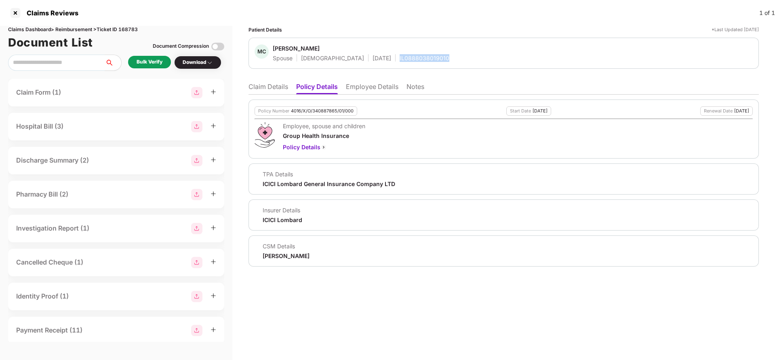
click at [392, 63] on div "MC [PERSON_NAME] Spouse [DEMOGRAPHIC_DATA] [DATE] IL0888038019010" at bounding box center [503, 53] width 510 height 31
copy div "IL0888038019010"
click at [269, 85] on li "Claim Details" at bounding box center [268, 88] width 40 height 12
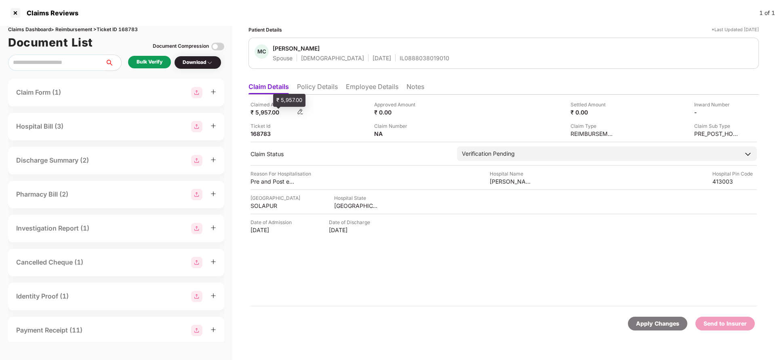
click at [265, 115] on div "₹ 5,957.00" at bounding box center [272, 112] width 44 height 8
copy div "5,957"
click at [515, 182] on div "[PERSON_NAME] Nursing Home" at bounding box center [512, 181] width 44 height 8
click at [515, 182] on div "Suyash Nursing Home" at bounding box center [512, 181] width 44 height 8
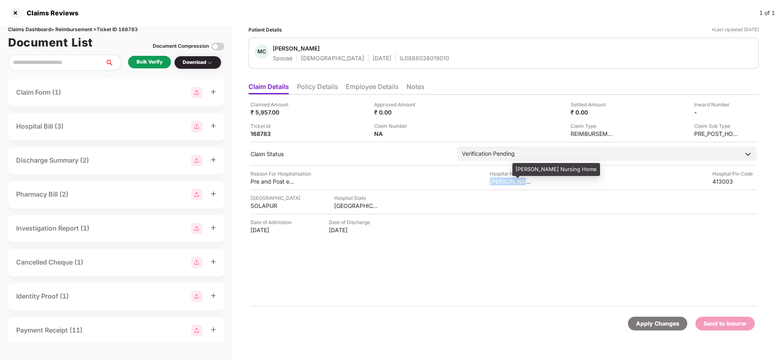
click at [515, 182] on div "Suyash Nursing Home" at bounding box center [512, 181] width 44 height 8
copy div "Suyash Nursing Home"
click at [142, 60] on div "Bulk Verify" at bounding box center [150, 62] width 26 height 8
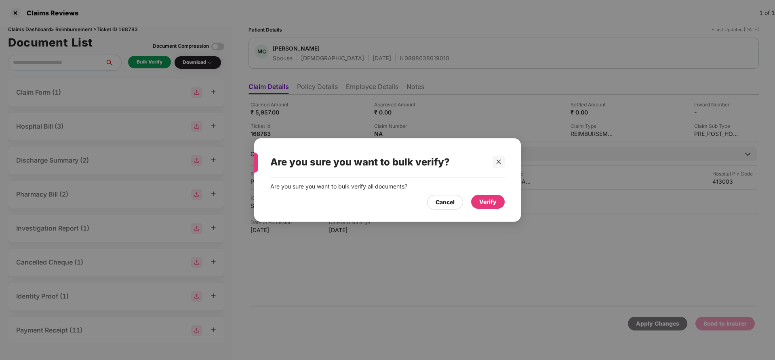
click at [495, 200] on div "Verify" at bounding box center [487, 201] width 17 height 9
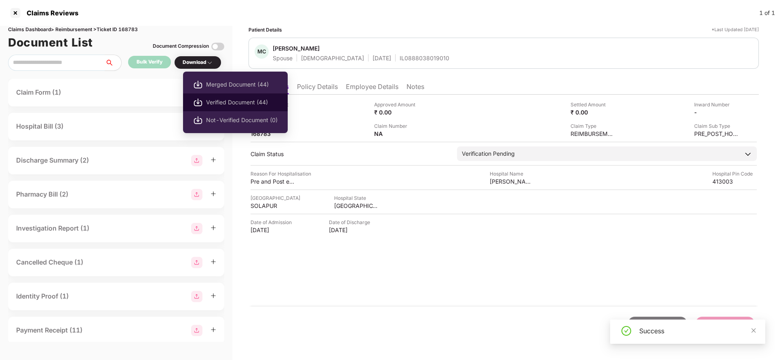
click at [218, 100] on span "Verified Document (44)" at bounding box center [242, 102] width 72 height 9
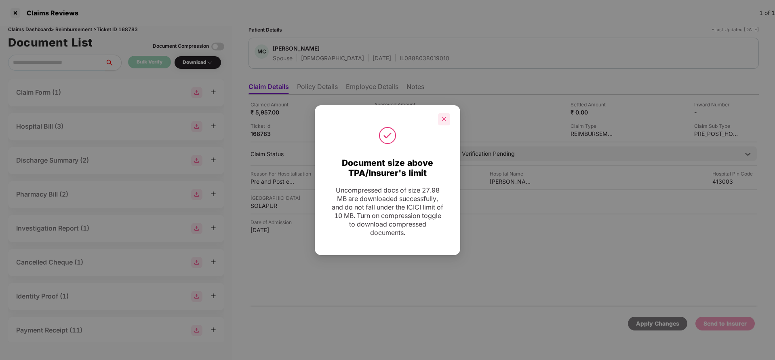
click at [444, 122] on div at bounding box center [444, 119] width 12 height 12
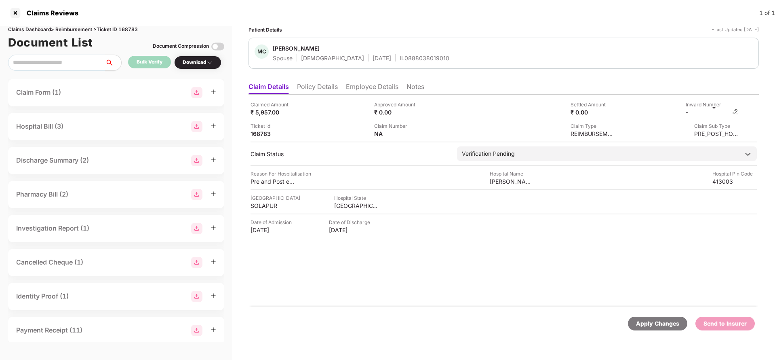
click at [736, 113] on img at bounding box center [735, 111] width 6 height 6
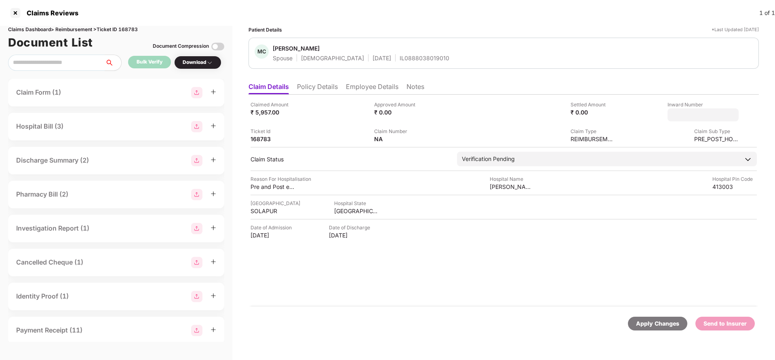
type input "**********"
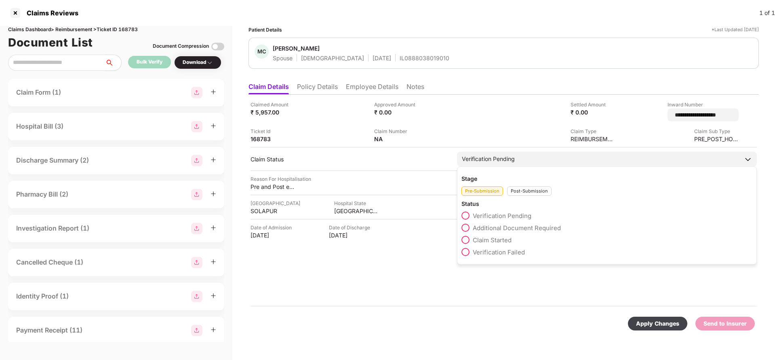
click at [508, 157] on div "Verification Pending" at bounding box center [488, 158] width 53 height 9
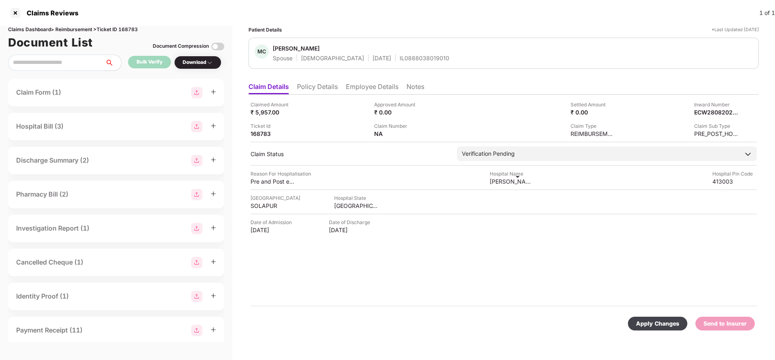
click at [526, 183] on div "Suyash Nursing Home" at bounding box center [512, 181] width 44 height 8
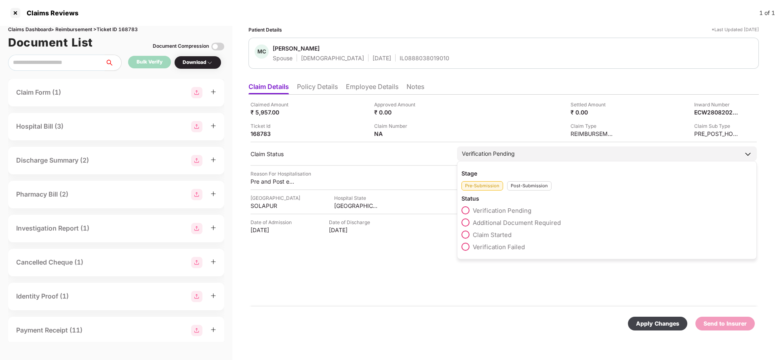
click at [519, 148] on div "Verification Pending" at bounding box center [607, 153] width 300 height 15
click at [532, 182] on div "Post-Submission" at bounding box center [529, 185] width 44 height 9
click at [510, 223] on span "Claim Under Process" at bounding box center [503, 223] width 61 height 8
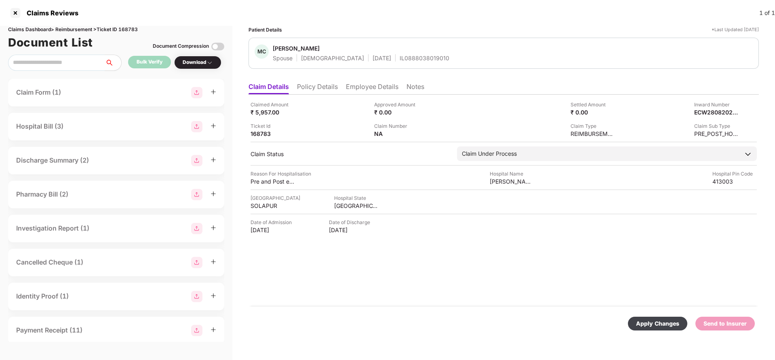
click at [657, 322] on div "Apply Changes" at bounding box center [657, 323] width 43 height 9
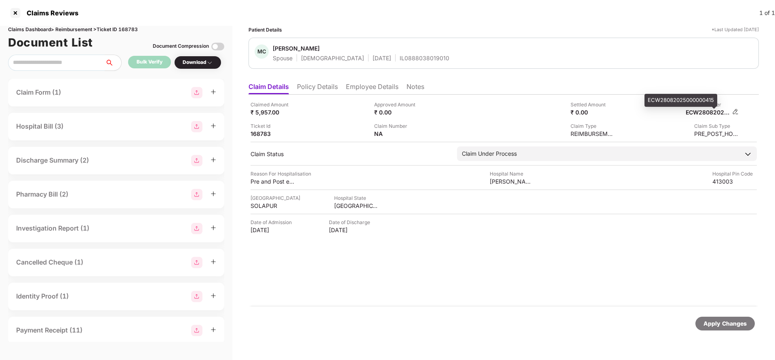
click at [710, 110] on div "ECW28082025000000415" at bounding box center [708, 112] width 44 height 8
copy div "ECW28082025000000415"
click at [404, 63] on div "MC Madiha Chandarki Spouse Female 14 June 1999 IL0888038019010" at bounding box center [503, 53] width 510 height 31
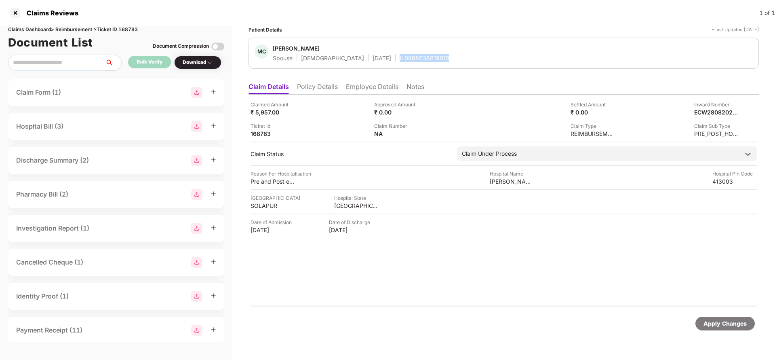
click at [404, 63] on div "MC Madiha Chandarki Spouse Female 14 June 1999 IL0888038019010" at bounding box center [503, 53] width 510 height 31
copy div "IL0888038019010"
click at [729, 324] on div "Apply Changes" at bounding box center [724, 323] width 43 height 9
drag, startPoint x: 729, startPoint y: 324, endPoint x: 370, endPoint y: 198, distance: 380.6
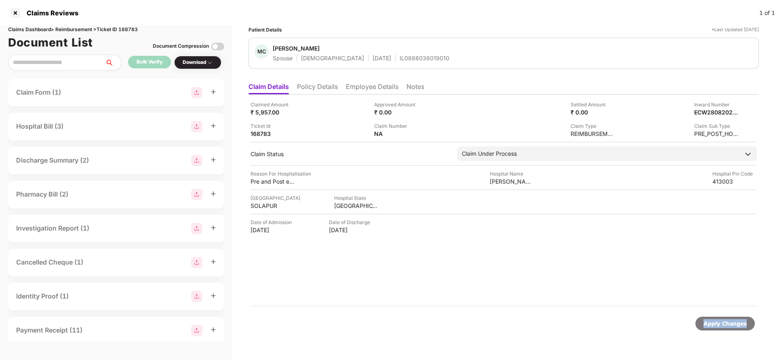
click at [724, 322] on div "Apply Changes" at bounding box center [724, 323] width 43 height 9
click at [128, 31] on div "Claims Dashboard > Reimbursement > Ticket ID 168783" at bounding box center [116, 30] width 216 height 8
copy div "168783"
click at [724, 324] on div "Apply Changes" at bounding box center [724, 323] width 43 height 9
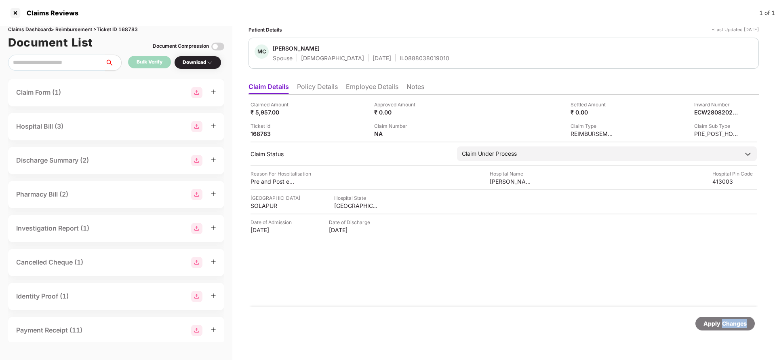
click at [724, 324] on div "Apply Changes" at bounding box center [724, 323] width 43 height 9
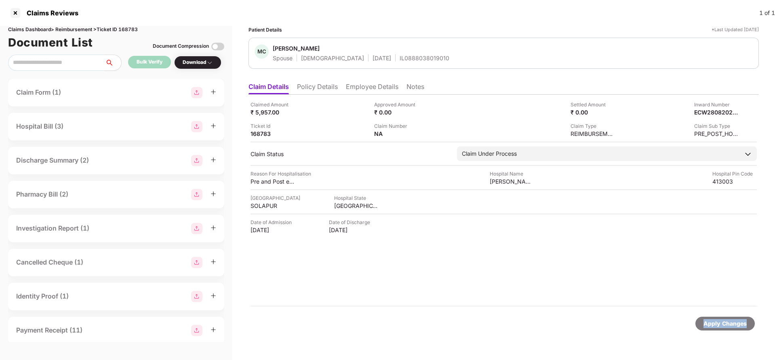
click at [724, 324] on div "Apply Changes" at bounding box center [724, 323] width 43 height 9
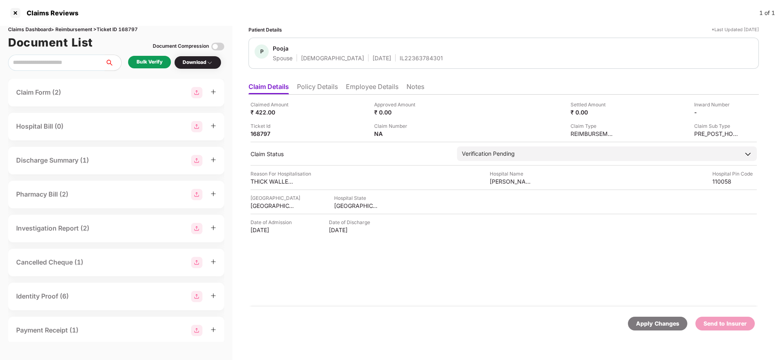
click at [301, 82] on ul "Claim Details Policy Details Employee Details Notes" at bounding box center [503, 86] width 510 height 16
click at [307, 84] on li "Policy Details" at bounding box center [317, 88] width 41 height 12
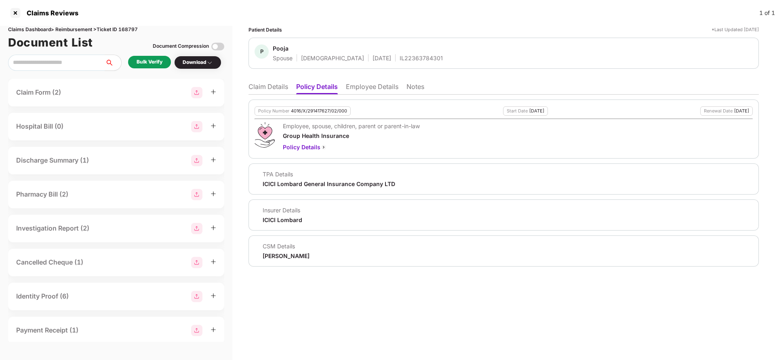
click at [316, 111] on div "4016/X/291417627/02/000" at bounding box center [319, 110] width 56 height 5
copy div "4016/X/291417627/02/000"
click at [400, 55] on div "IL22363784301" at bounding box center [421, 58] width 43 height 8
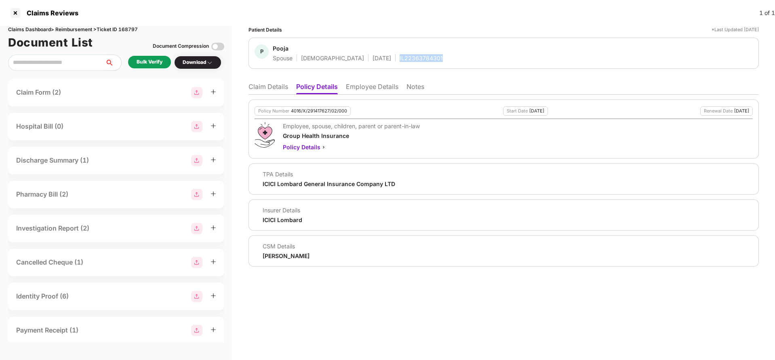
click at [400, 55] on div "IL22363784301" at bounding box center [421, 58] width 43 height 8
copy div "IL22363784301"
click at [387, 84] on li "Employee Details" at bounding box center [372, 88] width 53 height 12
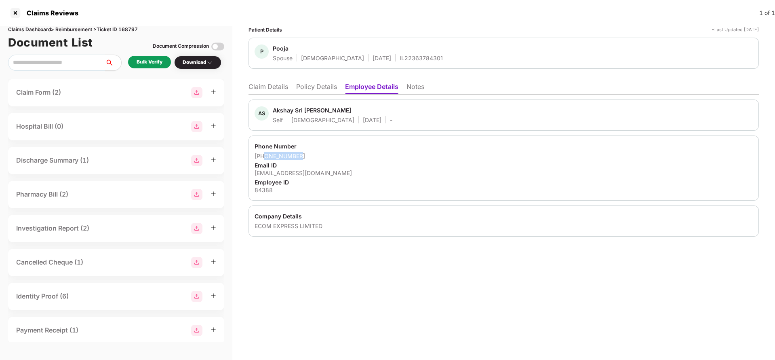
drag, startPoint x: 265, startPoint y: 155, endPoint x: 323, endPoint y: 154, distance: 57.8
click at [323, 154] on div "[PHONE_NUMBER]" at bounding box center [504, 156] width 498 height 8
copy div "9319165399"
click at [310, 173] on div "[EMAIL_ADDRESS][DOMAIN_NAME]" at bounding box center [504, 173] width 498 height 8
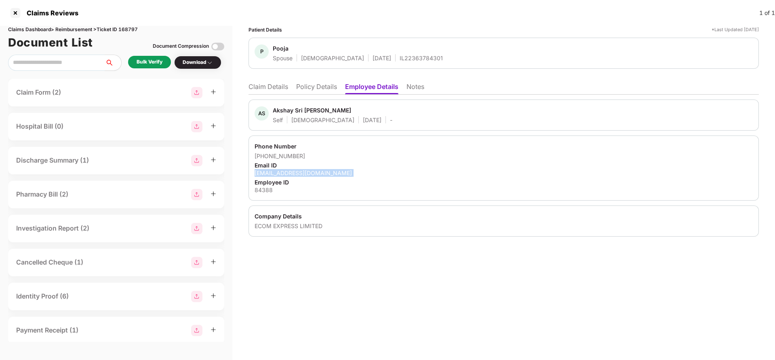
click at [310, 173] on div "[EMAIL_ADDRESS][DOMAIN_NAME]" at bounding box center [504, 173] width 498 height 8
copy div "[EMAIL_ADDRESS][DOMAIN_NAME]"
click at [279, 85] on li "Claim Details" at bounding box center [268, 88] width 40 height 12
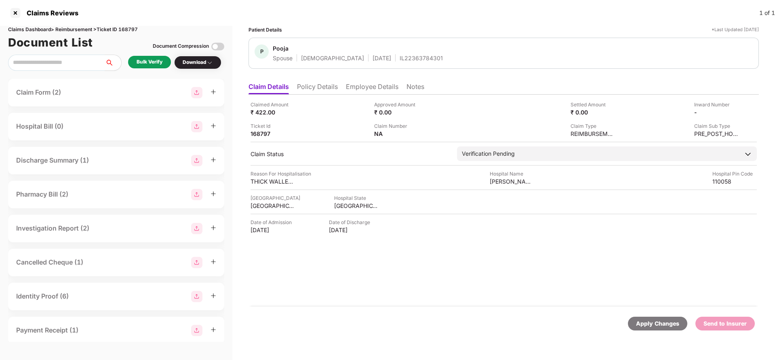
click at [262, 119] on div "Claimed Amount ₹ 422.00 Approved Amount ₹ 0.00 Settled Amount ₹ 0.00 Inward Num…" at bounding box center [503, 119] width 506 height 37
click at [262, 111] on div "₹ 422.00" at bounding box center [272, 112] width 44 height 8
copy div "422"
click at [513, 184] on div "[PERSON_NAME][GEOGRAPHIC_DATA] and Maternity home" at bounding box center [512, 181] width 44 height 8
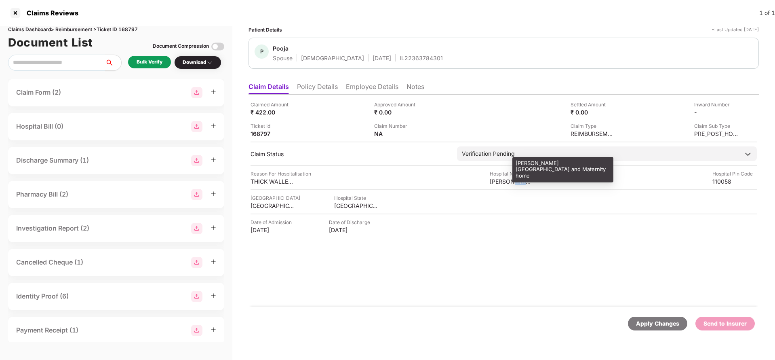
click at [513, 184] on div "[PERSON_NAME][GEOGRAPHIC_DATA] and Maternity home" at bounding box center [512, 181] width 44 height 8
copy div "[PERSON_NAME][GEOGRAPHIC_DATA] and Maternity home"
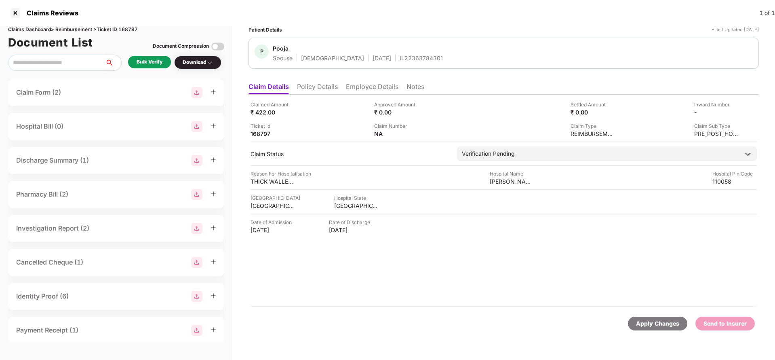
click at [140, 60] on div "Bulk Verify" at bounding box center [150, 62] width 26 height 8
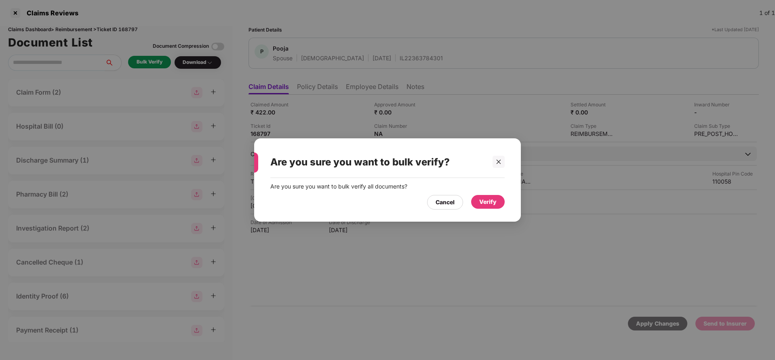
click at [503, 206] on div "Verify" at bounding box center [488, 202] width 34 height 15
click at [499, 204] on div "Verify" at bounding box center [488, 202] width 34 height 14
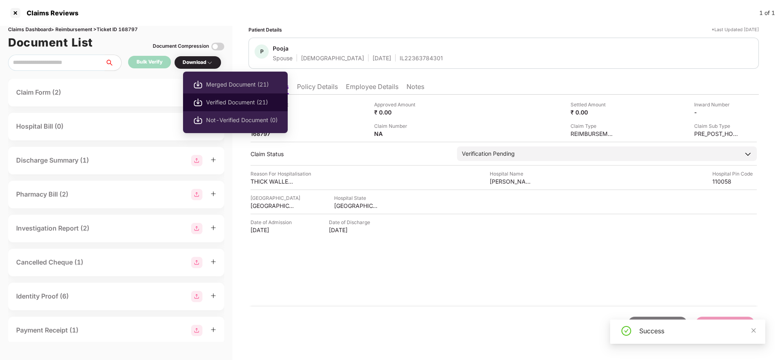
click at [219, 99] on span "Verified Document (21)" at bounding box center [242, 102] width 72 height 9
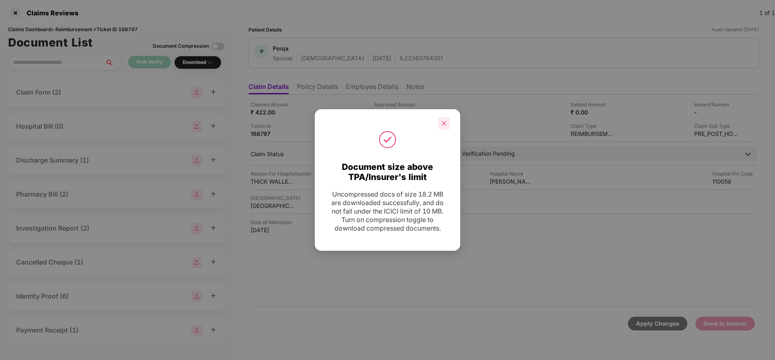
click at [448, 125] on div at bounding box center [444, 123] width 12 height 12
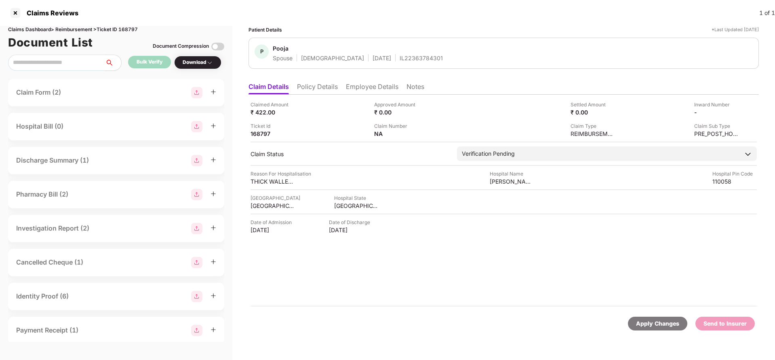
click at [743, 107] on div "Claimed Amount ₹ 422.00 Approved Amount ₹ 0.00 Settled Amount ₹ 0.00 Inward Num…" at bounding box center [503, 119] width 506 height 37
click at [738, 109] on img at bounding box center [735, 111] width 6 height 6
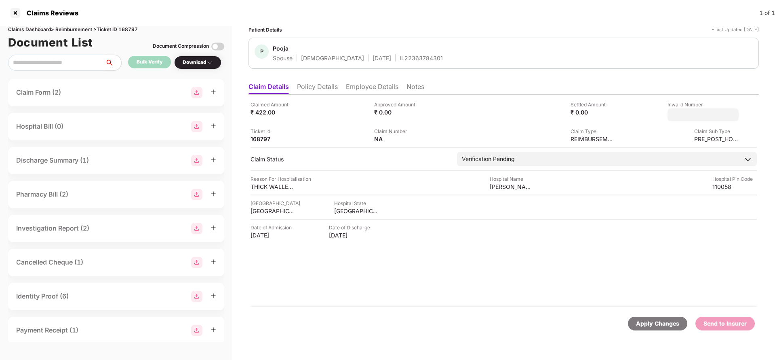
type input "**********"
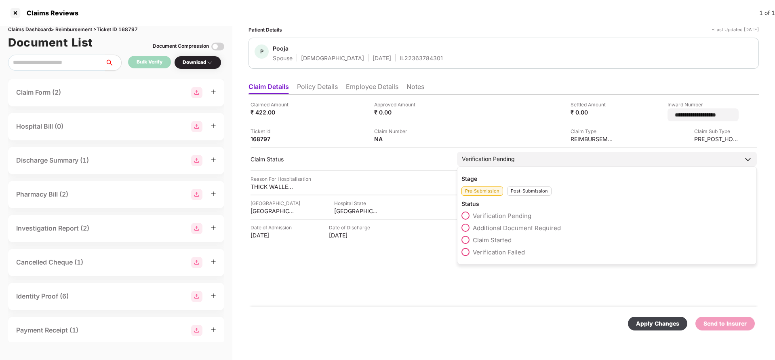
click at [511, 159] on div "Verification Pending" at bounding box center [607, 158] width 300 height 15
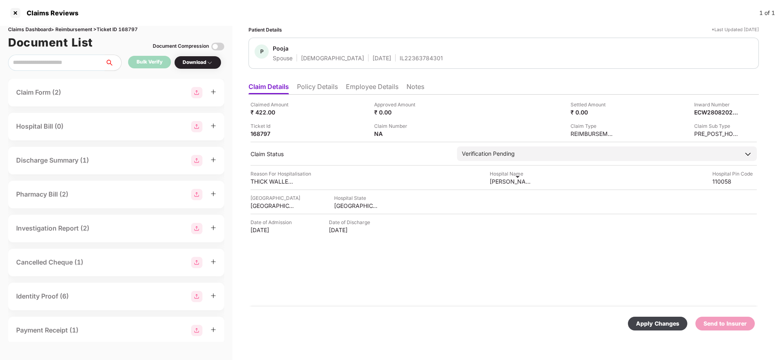
click at [521, 180] on div "Hemraj jain hospital and Maternity home" at bounding box center [512, 181] width 44 height 8
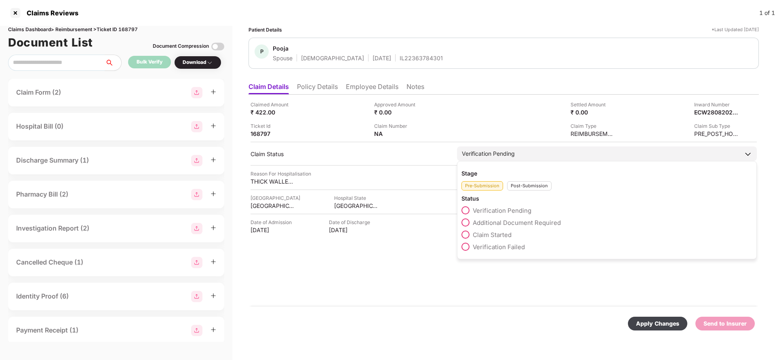
click at [522, 150] on div "Verification Pending" at bounding box center [607, 153] width 300 height 15
click at [526, 185] on div "Post-Submission" at bounding box center [529, 185] width 44 height 9
click at [509, 224] on span "Claim Under Process" at bounding box center [503, 223] width 61 height 8
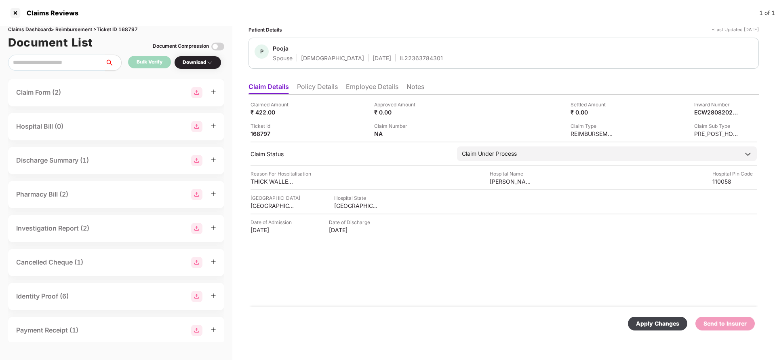
click at [659, 327] on div "Apply Changes" at bounding box center [657, 323] width 43 height 9
click at [711, 107] on div "Inward Number" at bounding box center [716, 105] width 44 height 8
click at [713, 108] on span at bounding box center [714, 108] width 4 height 2
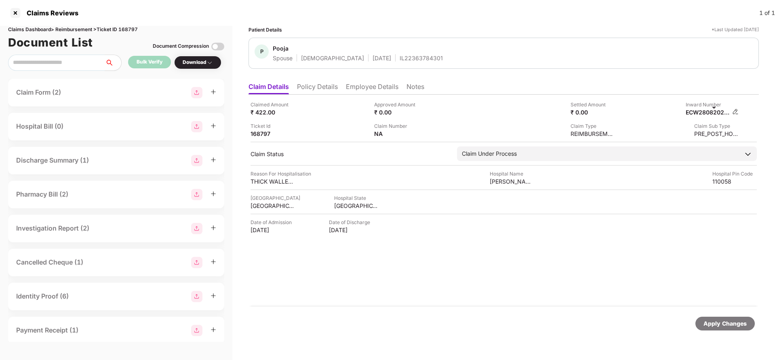
click at [711, 113] on div "ECW28082025000000422" at bounding box center [708, 112] width 44 height 8
copy div
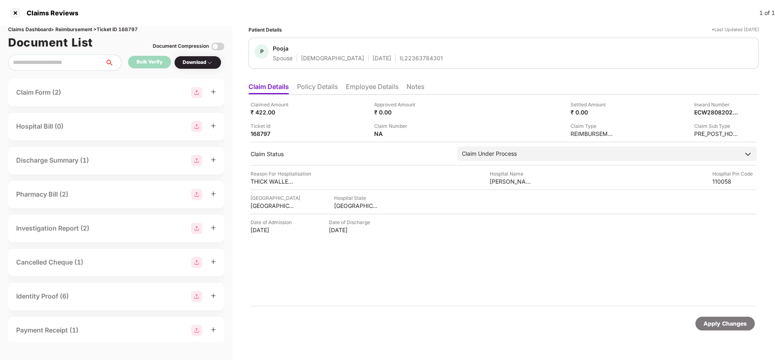
click at [400, 61] on div "IL22363784301" at bounding box center [421, 58] width 43 height 8
copy div "IL22363784301"
click at [724, 324] on div "Apply Changes" at bounding box center [724, 323] width 43 height 9
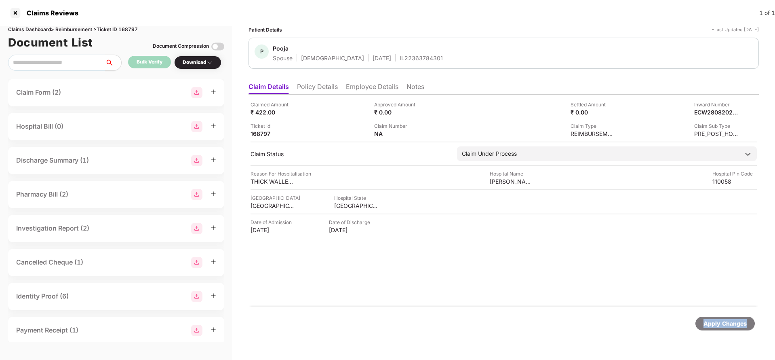
click at [724, 324] on div "Apply Changes" at bounding box center [724, 323] width 43 height 9
click at [132, 27] on div "Claims Dashboard > Reimbursement > Ticket ID 168797" at bounding box center [116, 30] width 216 height 8
copy div "168797"
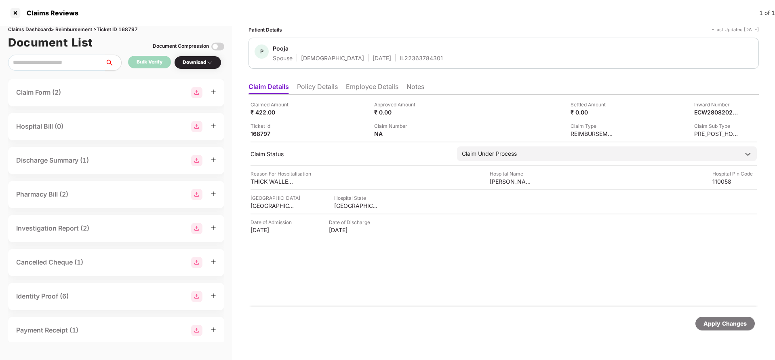
click at [721, 322] on div "Apply Changes" at bounding box center [724, 323] width 43 height 9
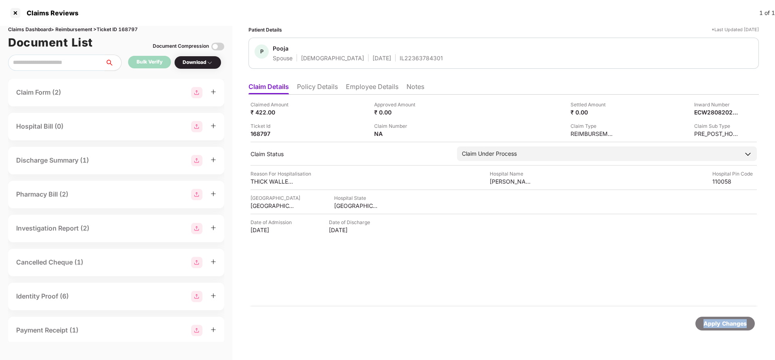
click at [721, 322] on div "Apply Changes" at bounding box center [724, 323] width 43 height 9
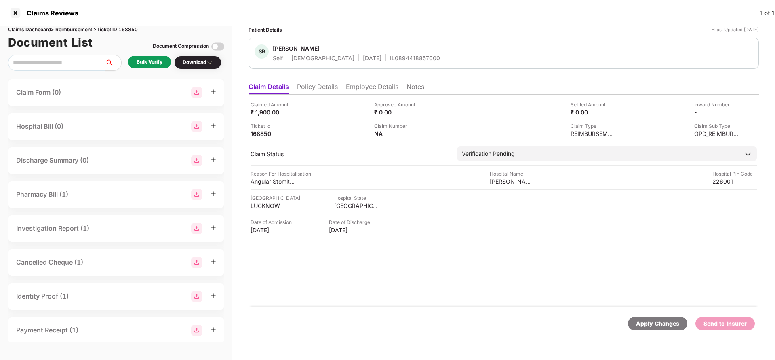
click at [320, 90] on li "Policy Details" at bounding box center [317, 88] width 41 height 12
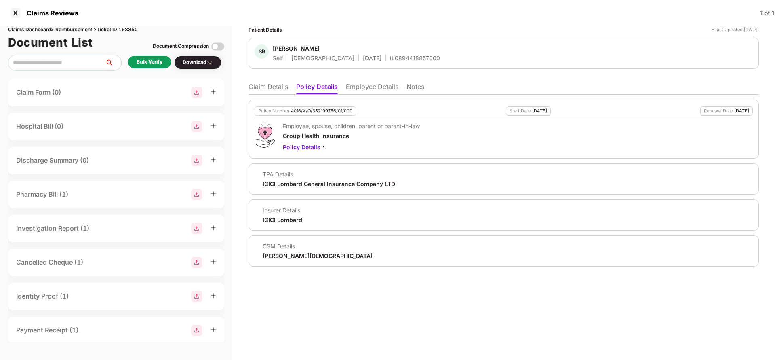
click at [317, 109] on div "4016/X/O/352199756/01/000" at bounding box center [321, 110] width 61 height 5
copy div "4016/X/O/352199756/01/000"
click at [379, 85] on li "Employee Details" at bounding box center [372, 88] width 53 height 12
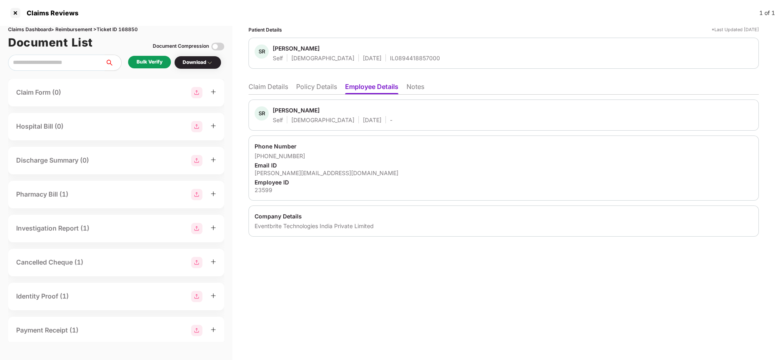
click at [282, 86] on li "Claim Details" at bounding box center [268, 88] width 40 height 12
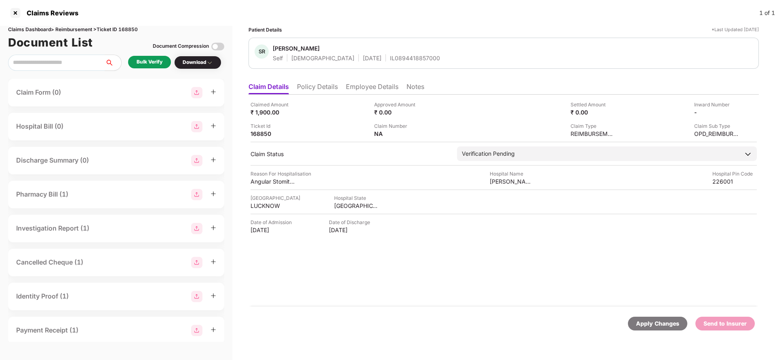
click at [314, 89] on li "Policy Details" at bounding box center [317, 88] width 41 height 12
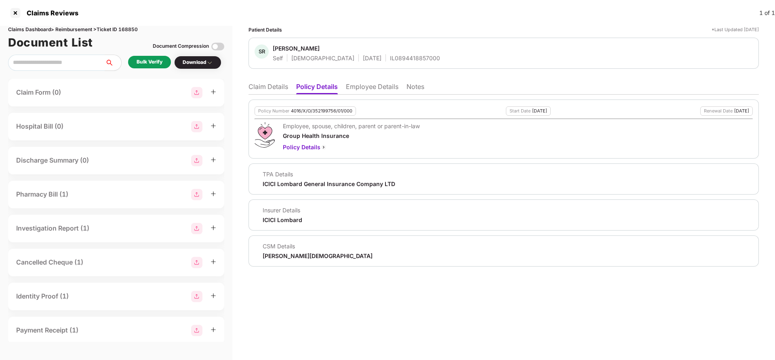
click at [305, 111] on div "4016/X/O/352199756/01/000" at bounding box center [321, 110] width 61 height 5
copy div "4016/X/O/352199756/01/000"
click at [390, 57] on div "IL0894418857000" at bounding box center [415, 58] width 50 height 8
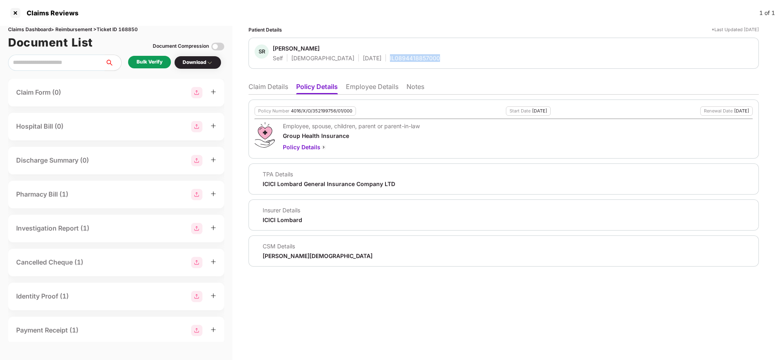
click at [390, 57] on div "IL0894418857000" at bounding box center [415, 58] width 50 height 8
copy div "IL0894418857000"
click at [363, 92] on li "Employee Details" at bounding box center [372, 88] width 53 height 12
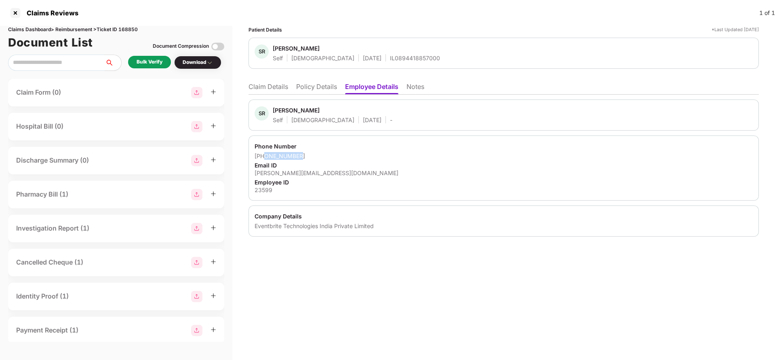
drag, startPoint x: 263, startPoint y: 155, endPoint x: 367, endPoint y: 154, distance: 103.8
click at [367, 154] on div "+916387890583" at bounding box center [504, 156] width 498 height 8
copy div "6387890583"
click at [296, 169] on div "shara@eventbrite.com" at bounding box center [504, 173] width 498 height 8
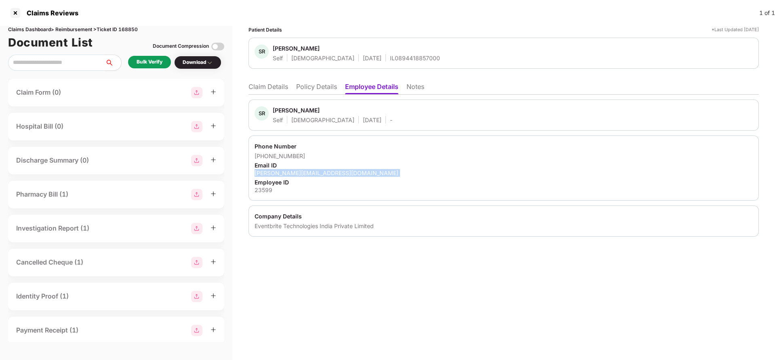
click at [296, 169] on div "shara@eventbrite.com" at bounding box center [504, 173] width 498 height 8
copy div "shara@eventbrite.com"
click at [263, 96] on div "SR Shara Rizvi Self Female 07 Apr 1996 - Phone Number +916387890583 Email ID sh…" at bounding box center [503, 166] width 510 height 142
click at [266, 86] on li "Claim Details" at bounding box center [268, 88] width 40 height 12
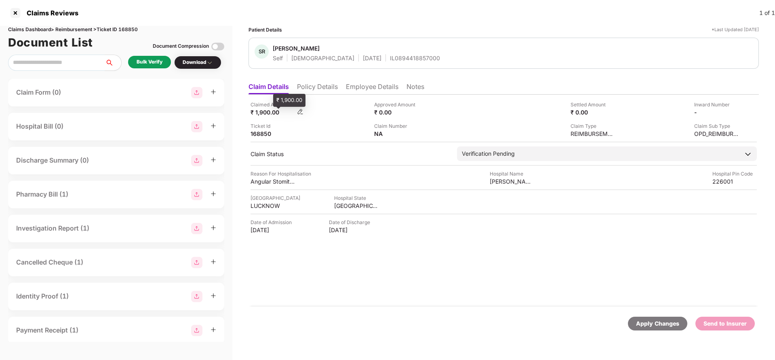
click at [267, 111] on div "₹ 1,900.00" at bounding box center [272, 112] width 44 height 8
copy div "1,900"
click at [498, 182] on div "Dr Neerav Arora" at bounding box center [512, 181] width 44 height 8
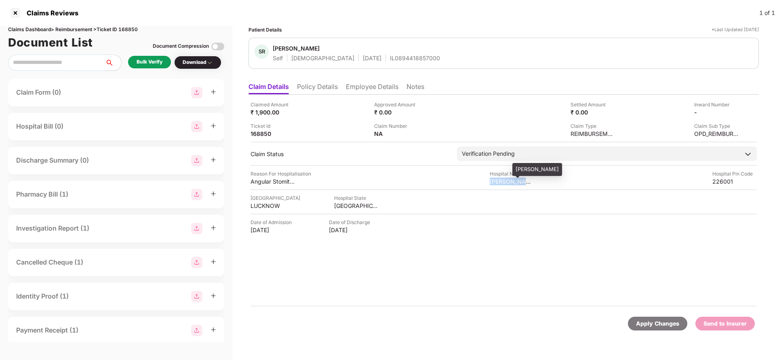
click at [498, 182] on div "Dr Neerav Arora" at bounding box center [512, 181] width 44 height 8
copy div "Dr Neerav Arora"
click at [158, 63] on div "Bulk Verify" at bounding box center [150, 62] width 26 height 8
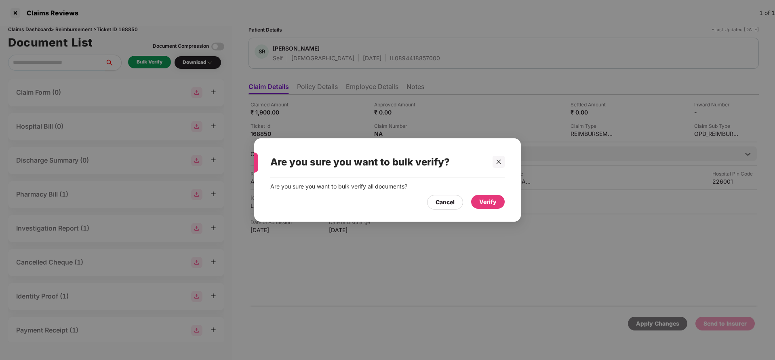
click at [485, 200] on div "Verify" at bounding box center [487, 201] width 17 height 9
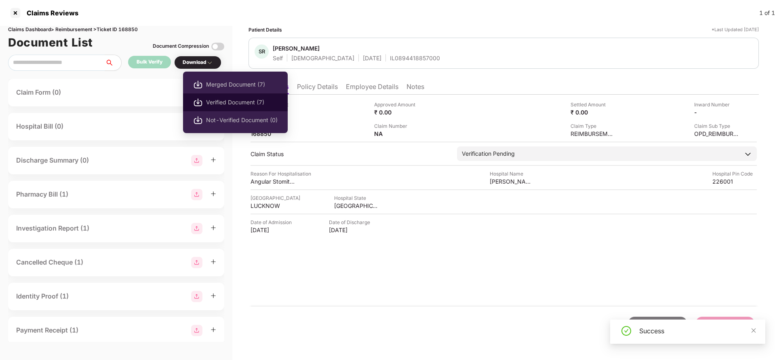
click at [226, 101] on span "Verified Document (7)" at bounding box center [242, 102] width 72 height 9
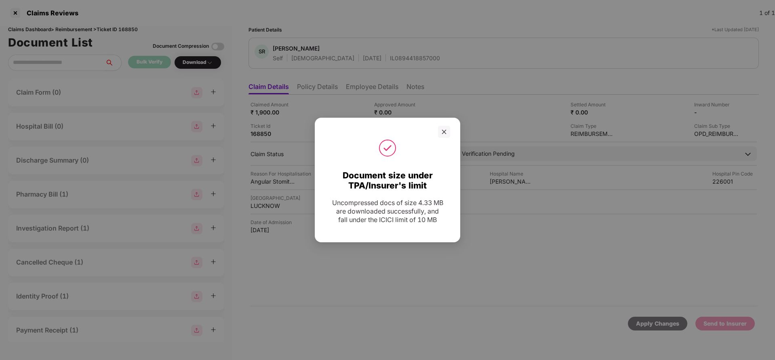
drag, startPoint x: 446, startPoint y: 130, endPoint x: 446, endPoint y: 126, distance: 4.1
click at [446, 130] on icon "close" at bounding box center [444, 132] width 6 height 6
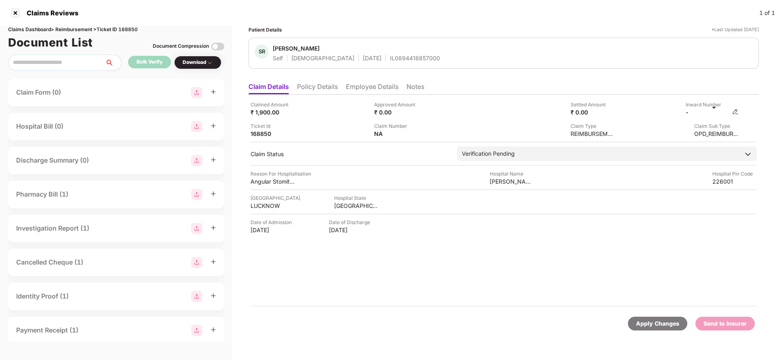
click at [735, 113] on img at bounding box center [735, 111] width 6 height 6
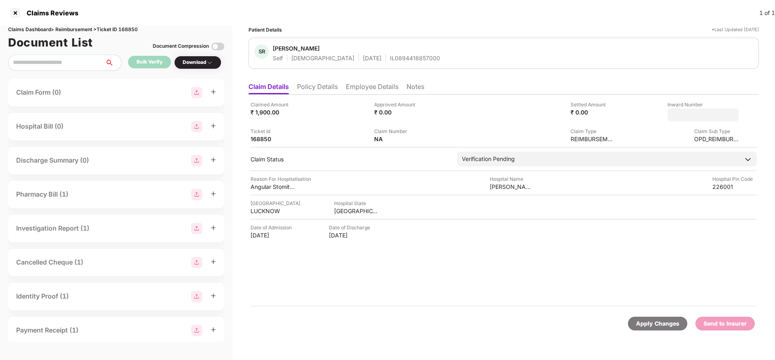
type input "**********"
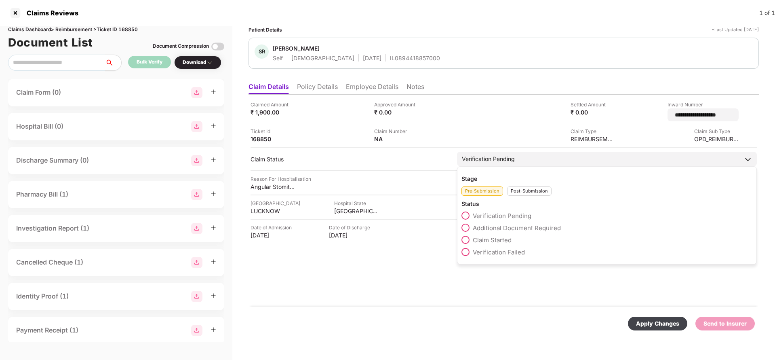
click at [497, 156] on div "Verification Pending" at bounding box center [488, 158] width 53 height 9
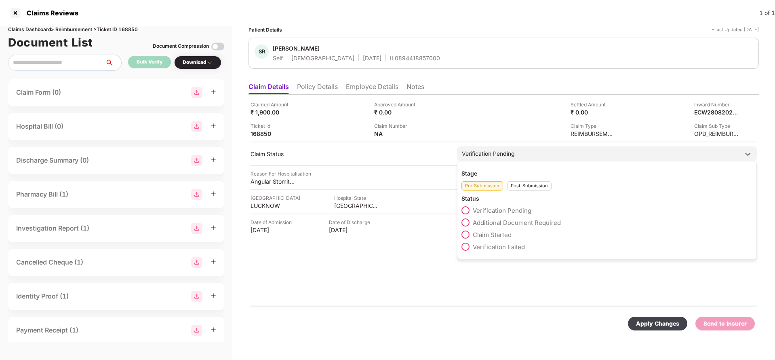
click at [536, 184] on div "Post-Submission" at bounding box center [529, 185] width 44 height 9
click at [518, 220] on span "Claim Under Process" at bounding box center [503, 223] width 61 height 8
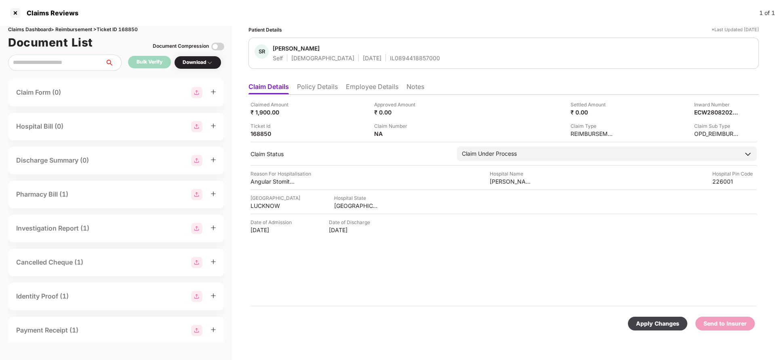
click at [646, 319] on div "Apply Changes" at bounding box center [657, 323] width 43 height 9
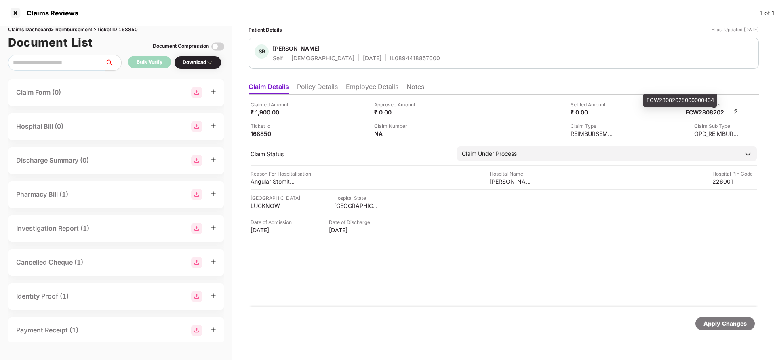
click at [709, 114] on div "ECW28082025000000434" at bounding box center [708, 112] width 44 height 8
copy div "ECW28082025000000434"
click at [390, 58] on div "IL0894418857000" at bounding box center [415, 58] width 50 height 8
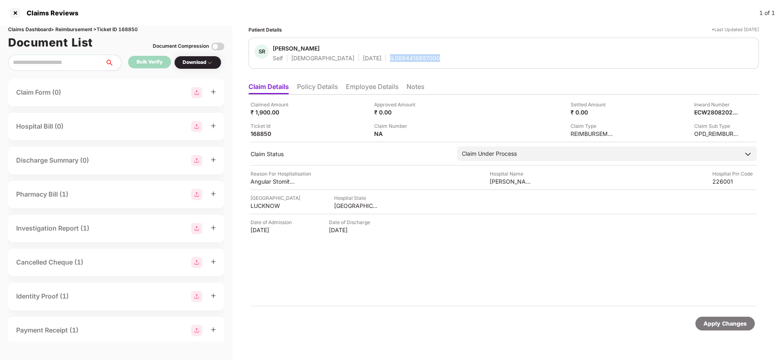
click at [390, 58] on div "IL0894418857000" at bounding box center [415, 58] width 50 height 8
copy div "IL0894418857000"
click at [728, 328] on div "Apply Changes" at bounding box center [724, 323] width 59 height 14
click at [124, 27] on div "Claims Dashboard > Reimbursement > Ticket ID 168850" at bounding box center [116, 30] width 216 height 8
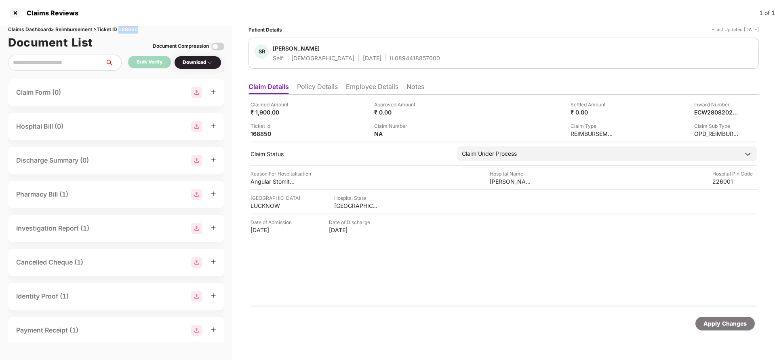
click at [124, 27] on div "Claims Dashboard > Reimbursement > Ticket ID 168850" at bounding box center [116, 30] width 216 height 8
click at [732, 324] on div "Apply Changes" at bounding box center [724, 323] width 43 height 9
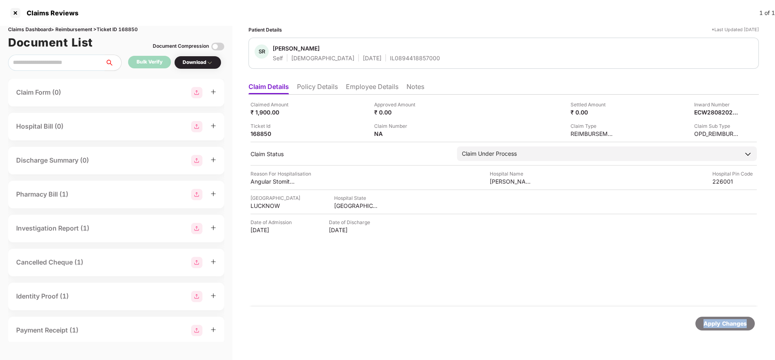
click at [732, 324] on div "Apply Changes" at bounding box center [724, 323] width 43 height 9
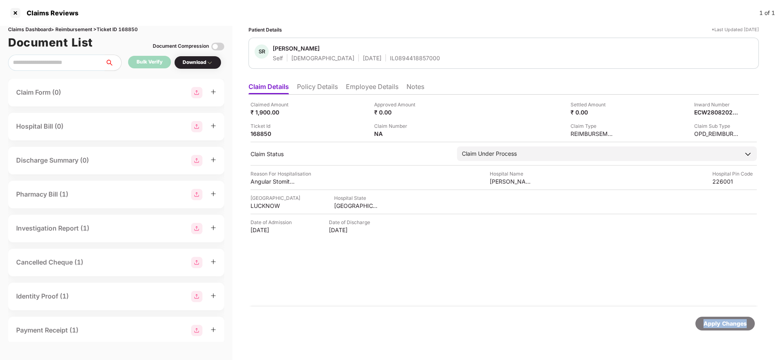
click at [732, 324] on div "Apply Changes" at bounding box center [724, 323] width 43 height 9
click at [381, 84] on li "Employee Details" at bounding box center [372, 88] width 53 height 12
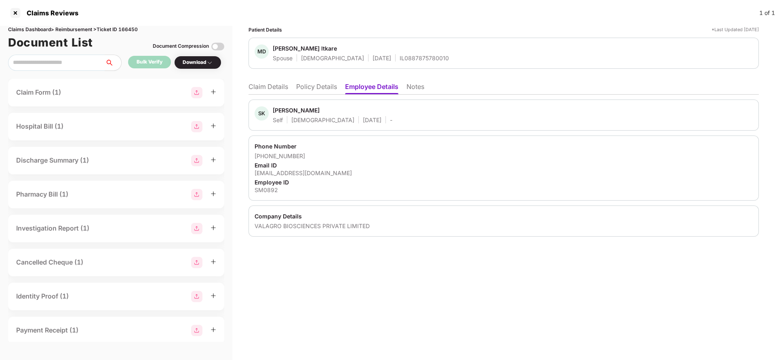
click at [273, 88] on li "Claim Details" at bounding box center [268, 88] width 40 height 12
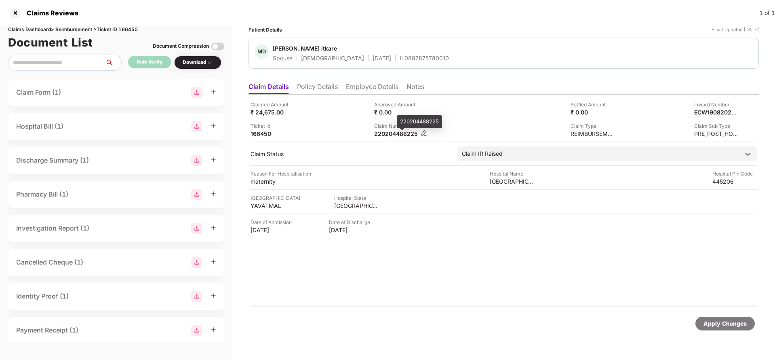
click at [395, 133] on div "220204488225" at bounding box center [396, 134] width 44 height 8
copy div "220204488225"
click at [711, 110] on div "ECW19082025000000055" at bounding box center [708, 112] width 44 height 8
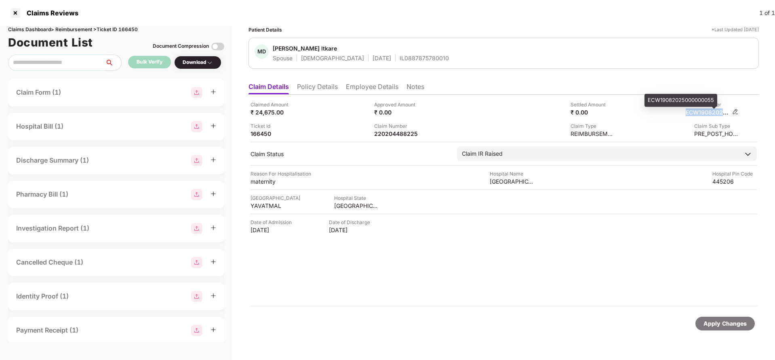
copy div "ECW19082025000000055"
click at [402, 136] on div "220204488225" at bounding box center [396, 134] width 44 height 8
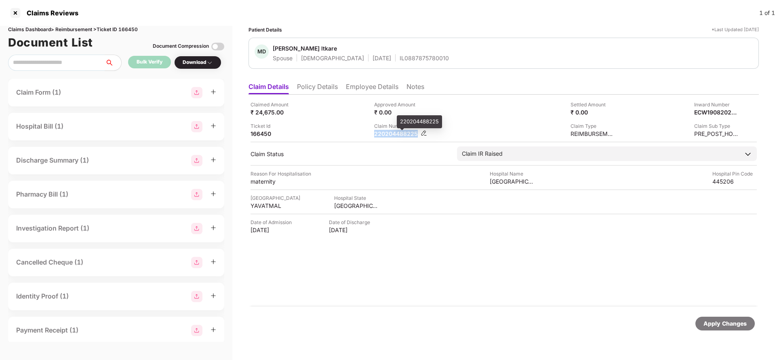
click at [402, 136] on div "220204488225" at bounding box center [396, 134] width 44 height 8
copy div "220204488225"
click at [400, 55] on div "IL0887875780010" at bounding box center [424, 58] width 49 height 8
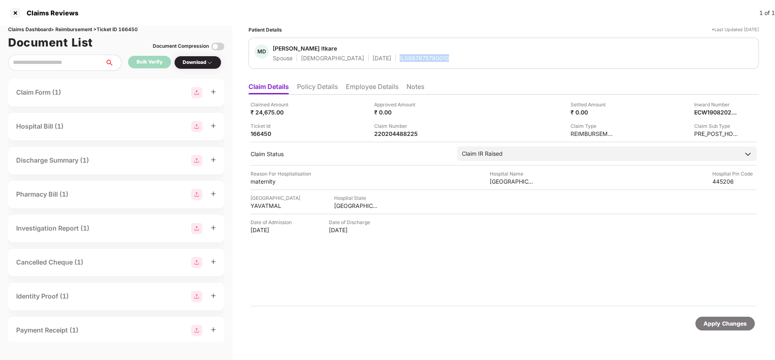
copy div "IL0887875780010"
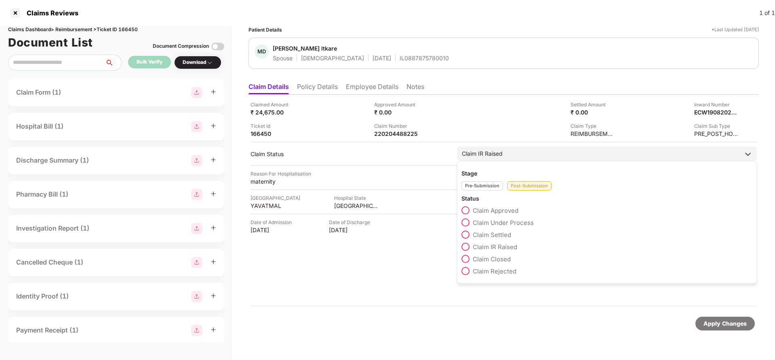
click at [512, 224] on span "Claim Under Process" at bounding box center [503, 223] width 61 height 8
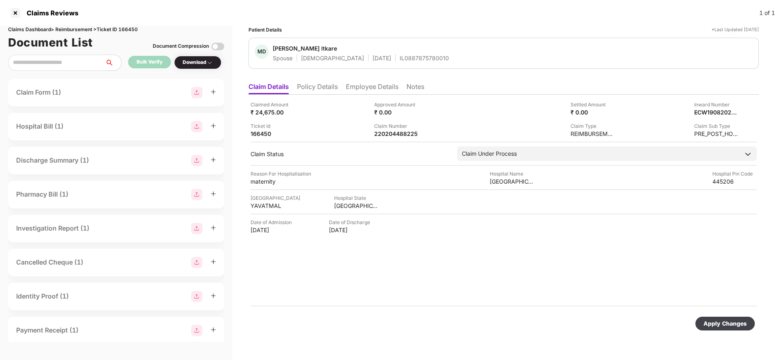
click at [724, 318] on div "Apply Changes" at bounding box center [724, 323] width 59 height 14
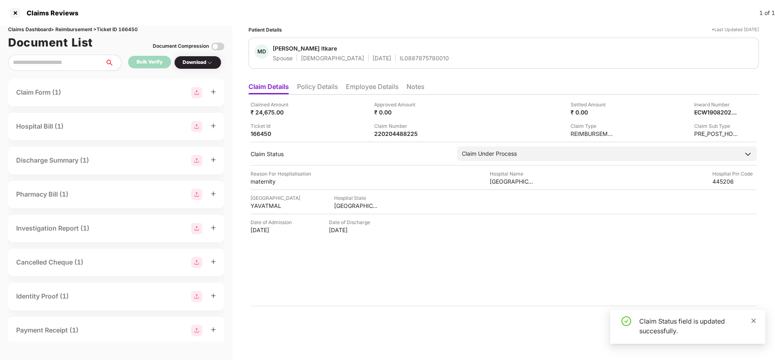
click at [752, 321] on icon "close" at bounding box center [754, 321] width 6 height 6
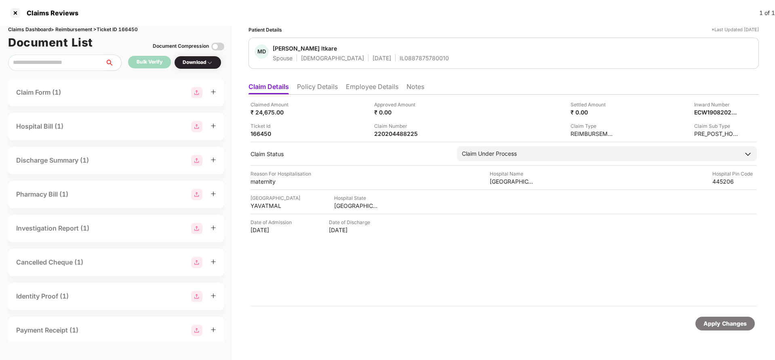
click at [720, 325] on div "Apply Changes" at bounding box center [724, 323] width 43 height 9
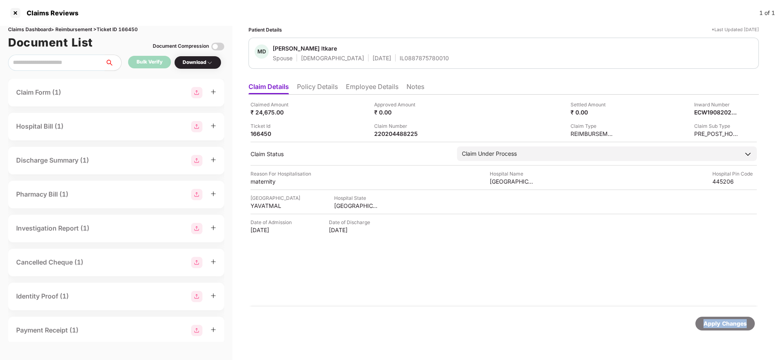
click at [720, 325] on div "Apply Changes" at bounding box center [724, 323] width 43 height 9
click at [716, 329] on div "Apply Changes" at bounding box center [724, 323] width 59 height 14
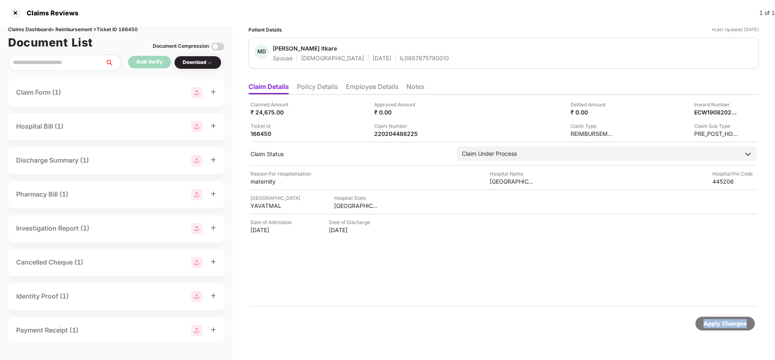
click at [716, 329] on div "Apply Changes" at bounding box center [724, 323] width 59 height 14
click at [134, 29] on div "Claims Dashboard > Reimbursement > Ticket ID 166450" at bounding box center [116, 30] width 216 height 8
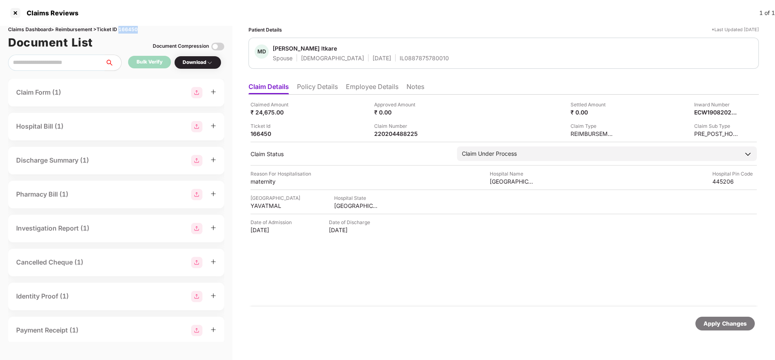
copy div "166450"
click at [717, 323] on div "Apply Changes" at bounding box center [724, 323] width 43 height 9
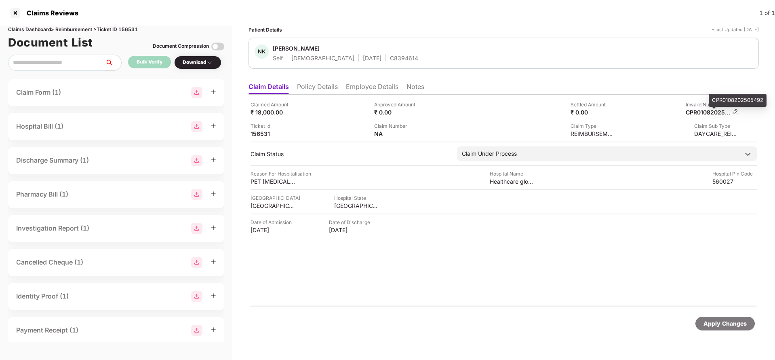
click at [707, 111] on div "CPR0108202505492" at bounding box center [708, 112] width 44 height 8
copy div
click at [731, 331] on div "Apply Changes" at bounding box center [503, 323] width 510 height 34
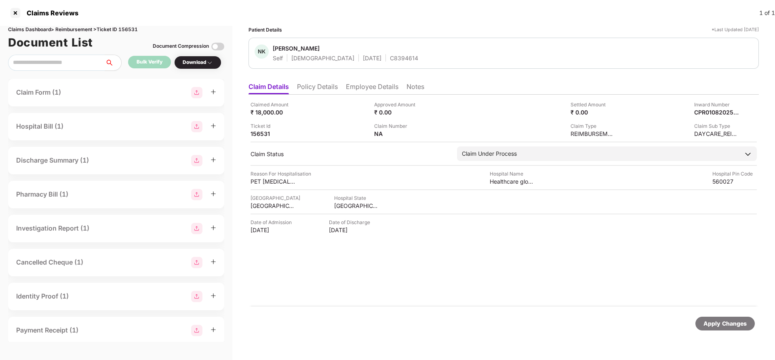
click at [730, 323] on div "Apply Changes" at bounding box center [724, 323] width 43 height 9
click at [134, 30] on div "Claims Dashboard > Reimbursement > Ticket ID 156531" at bounding box center [116, 30] width 216 height 8
copy div "156531"
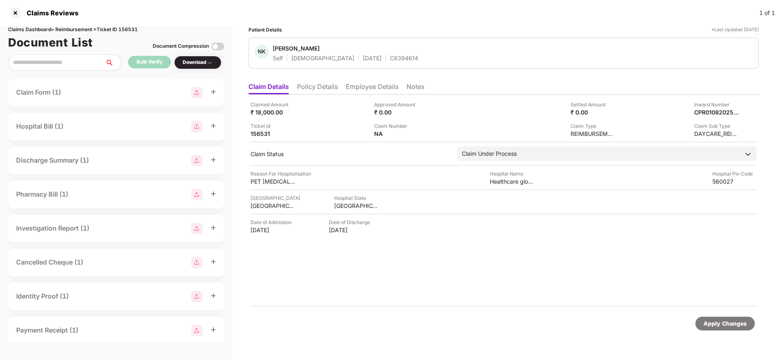
click at [731, 325] on div "Apply Changes" at bounding box center [724, 323] width 43 height 9
click at [730, 318] on div "Apply Changes" at bounding box center [724, 323] width 59 height 14
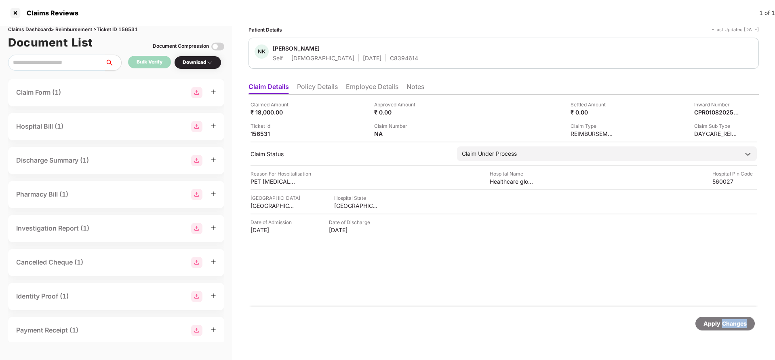
click at [730, 318] on div "Apply Changes" at bounding box center [724, 323] width 59 height 14
